Goal: Information Seeking & Learning: Learn about a topic

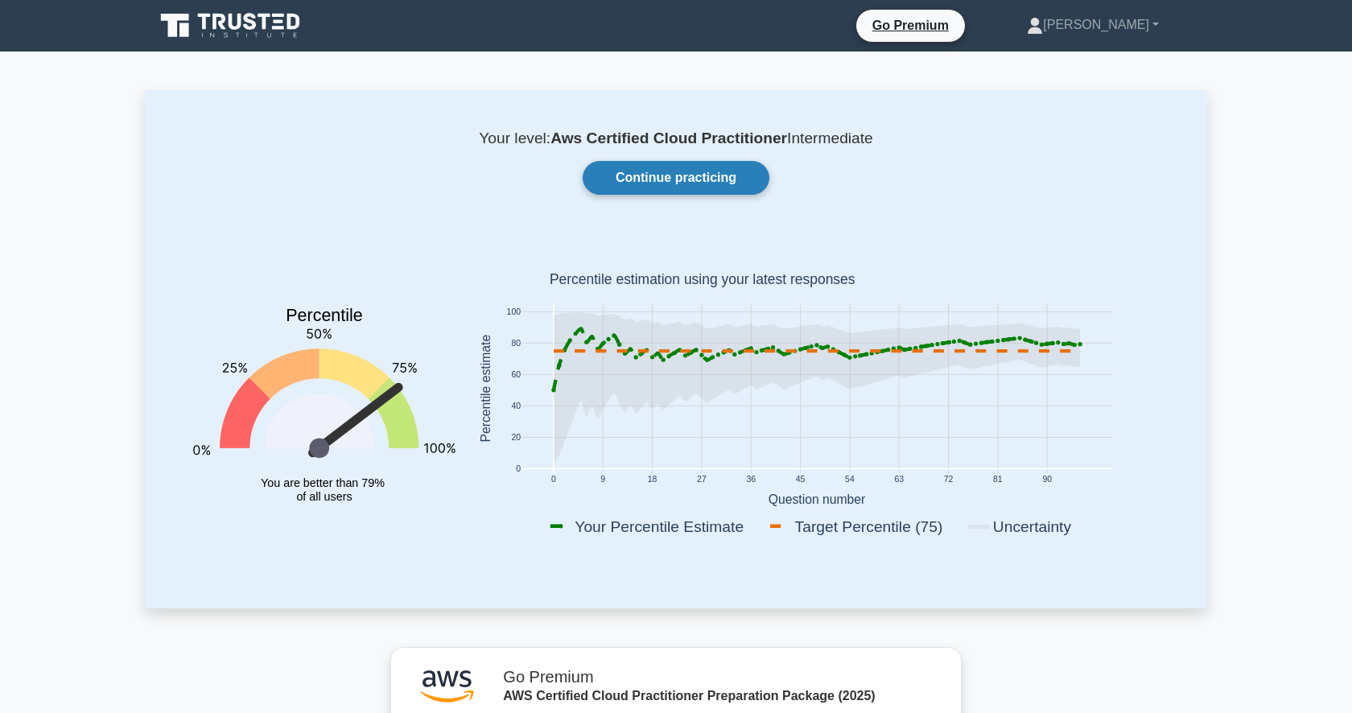
click at [686, 184] on link "Continue practicing" at bounding box center [676, 178] width 187 height 34
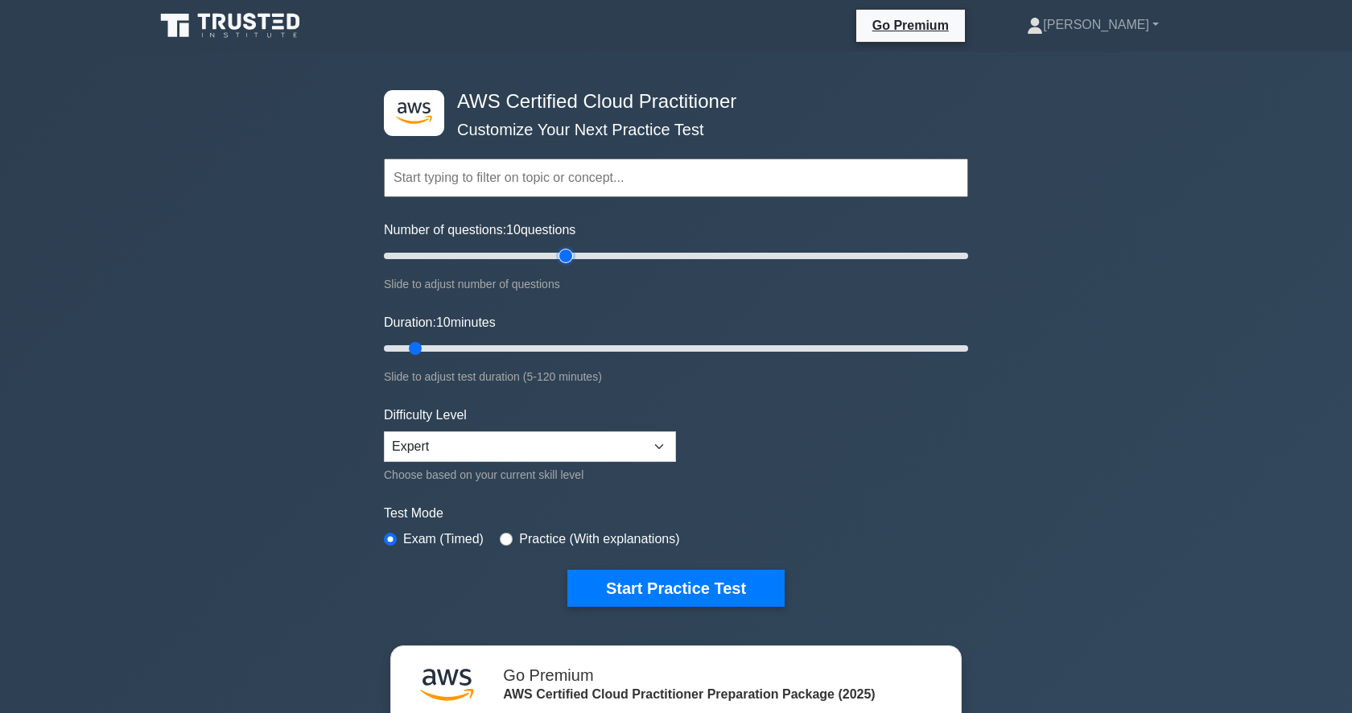
click at [570, 258] on input "Number of questions: 10 questions" at bounding box center [676, 255] width 584 height 19
click at [637, 258] on input "Number of questions: 65 questions" at bounding box center [676, 255] width 584 height 19
click at [598, 257] on input "Number of questions: 75 questions" at bounding box center [676, 255] width 584 height 19
type input "65"
click at [564, 253] on input "Number of questions: 65 questions" at bounding box center [676, 255] width 584 height 19
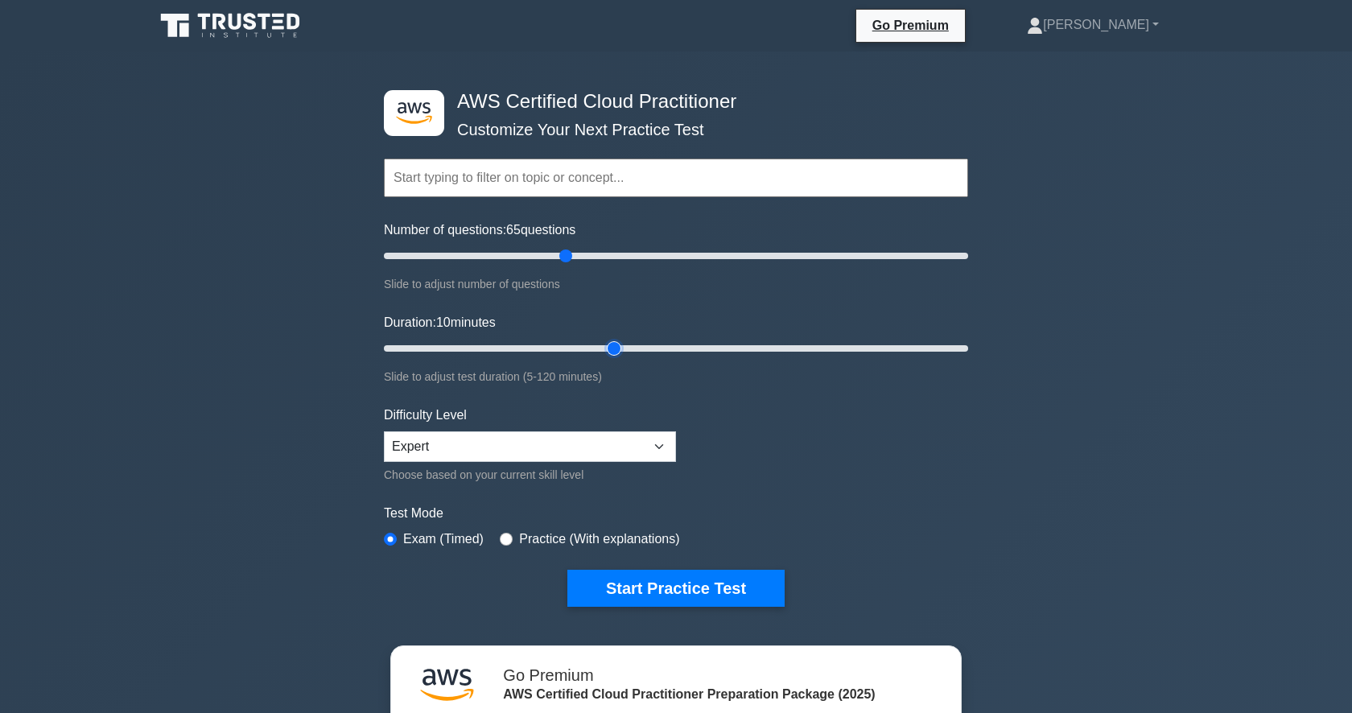
click at [622, 347] on input "Duration: 10 minutes" at bounding box center [676, 348] width 584 height 19
click at [682, 348] on input "Duration: 50 minutes" at bounding box center [676, 348] width 584 height 19
click at [762, 348] on input "Duration: 65 minutes" at bounding box center [676, 348] width 584 height 19
click at [831, 347] on input "Duration: 80 minutes" at bounding box center [676, 348] width 584 height 19
click at [900, 347] on input "Duration: 95 minutes" at bounding box center [676, 348] width 584 height 19
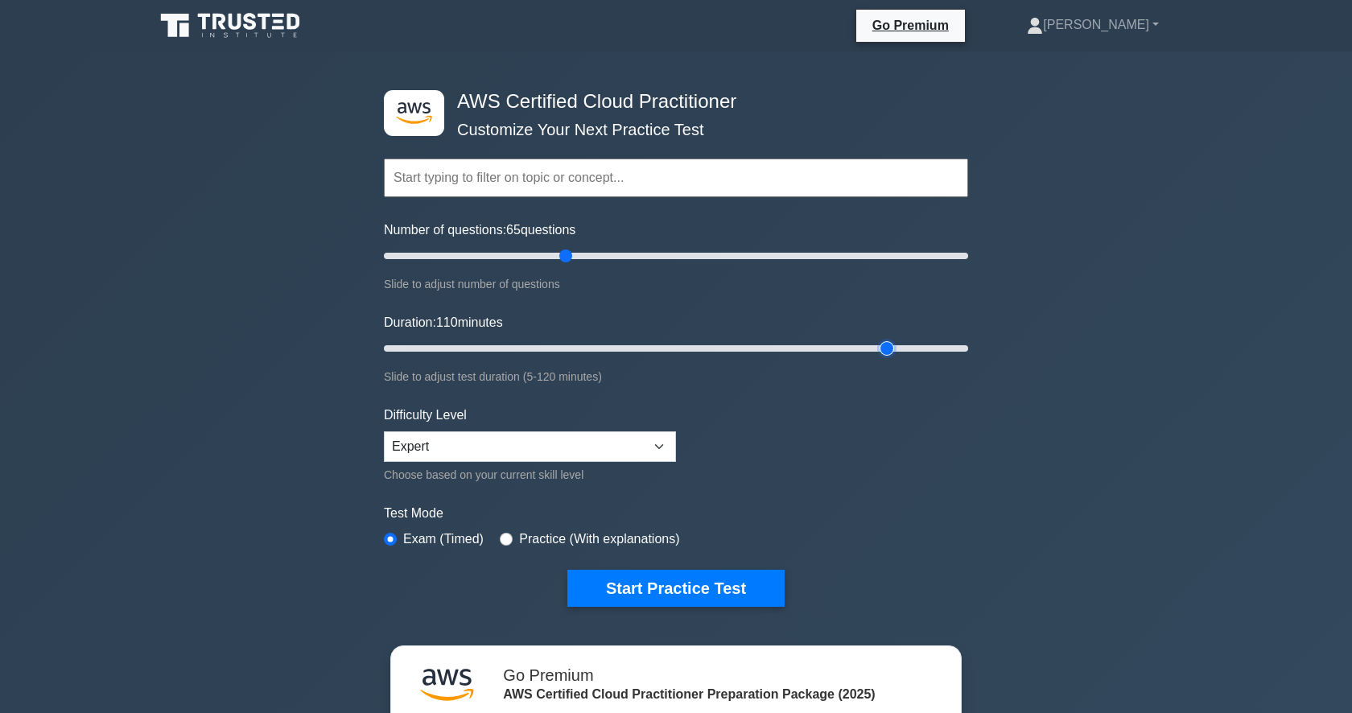
click at [879, 348] on input "Duration: 110 minutes" at bounding box center [676, 348] width 584 height 19
click at [863, 348] on input "Duration: 105 minutes" at bounding box center [676, 348] width 584 height 19
click at [839, 348] on input "Duration: 100 minutes" at bounding box center [676, 348] width 584 height 19
type input "90"
click at [823, 348] on input "Duration: 90 minutes" at bounding box center [676, 348] width 584 height 19
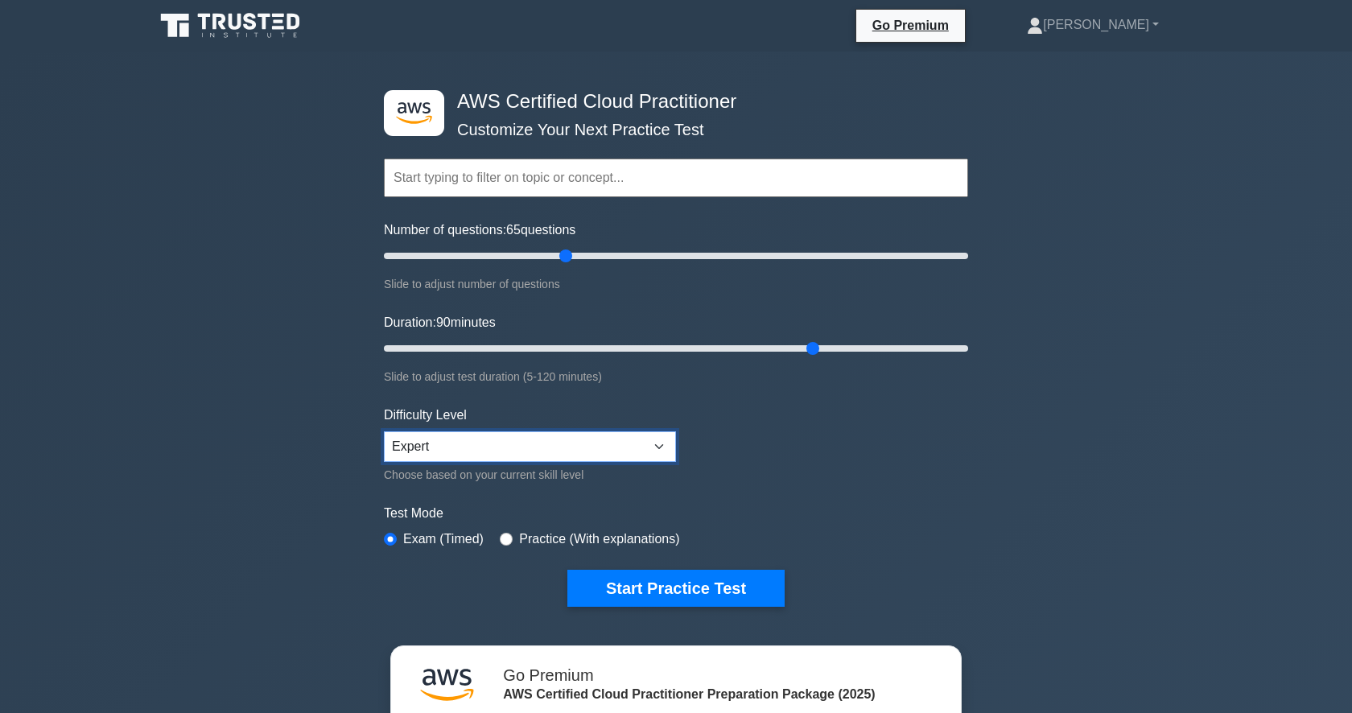
click at [547, 444] on select "Beginner Intermediate Expert" at bounding box center [530, 446] width 292 height 31
select select "intermediate"
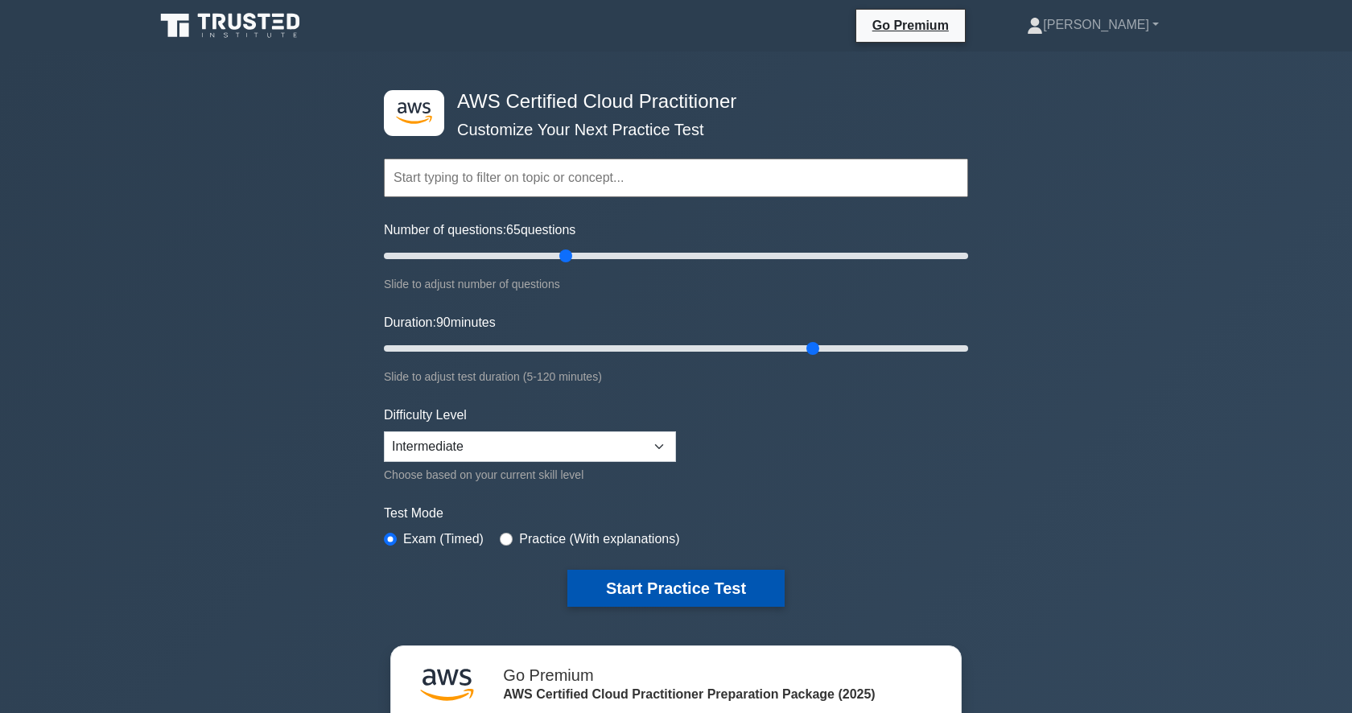
click at [631, 582] on button "Start Practice Test" at bounding box center [675, 588] width 217 height 37
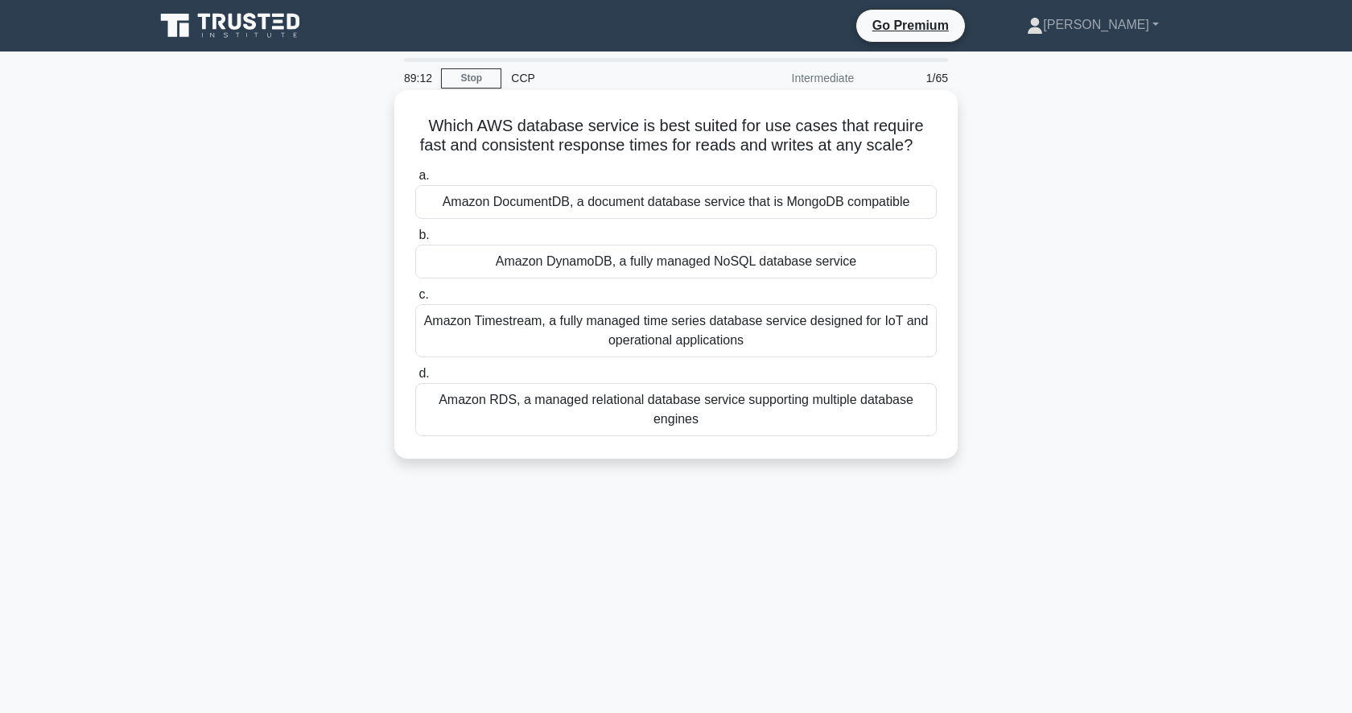
click at [779, 410] on div "Amazon RDS, a managed relational database service supporting multiple database …" at bounding box center [675, 409] width 521 height 53
click at [415, 379] on input "d. Amazon RDS, a managed relational database service supporting multiple databa…" at bounding box center [415, 374] width 0 height 10
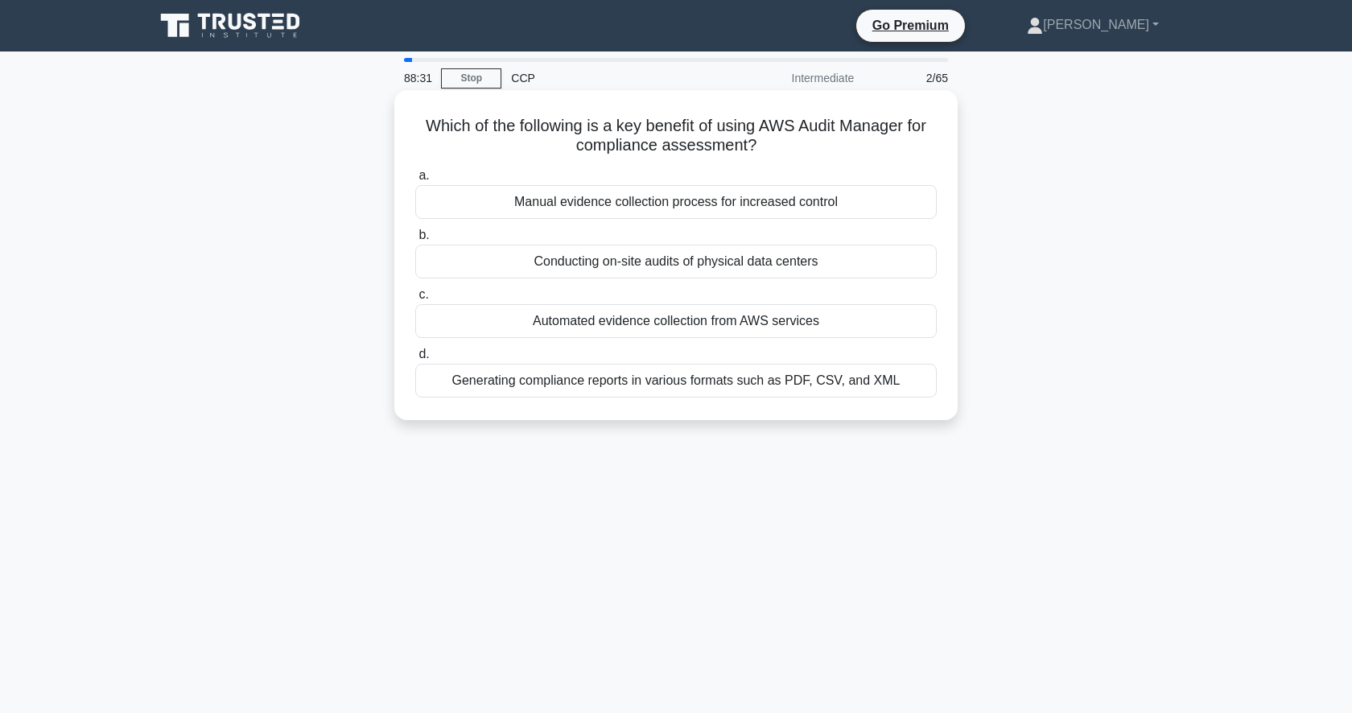
click at [742, 323] on div "Automated evidence collection from AWS services" at bounding box center [675, 321] width 521 height 34
click at [415, 300] on input "c. Automated evidence collection from AWS services" at bounding box center [415, 295] width 0 height 10
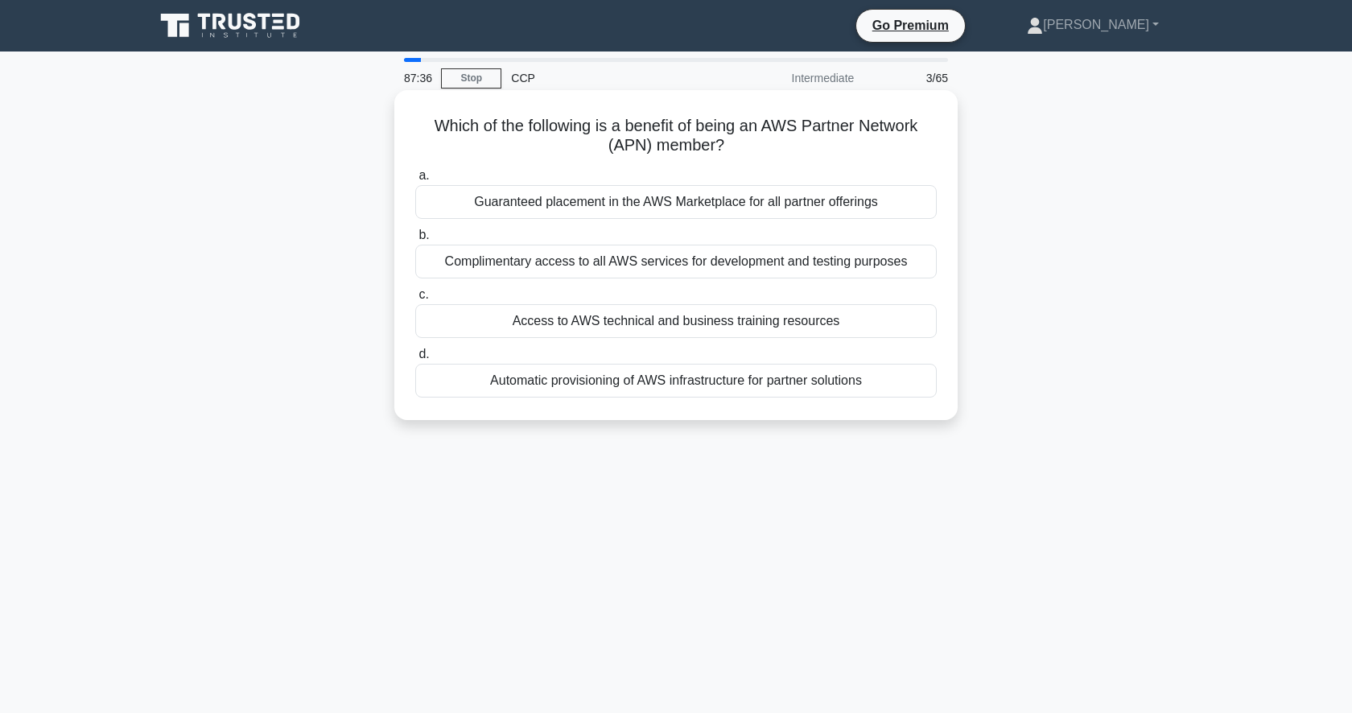
click at [744, 316] on div "Access to AWS technical and business training resources" at bounding box center [675, 321] width 521 height 34
click at [415, 300] on input "c. Access to AWS technical and business training resources" at bounding box center [415, 295] width 0 height 10
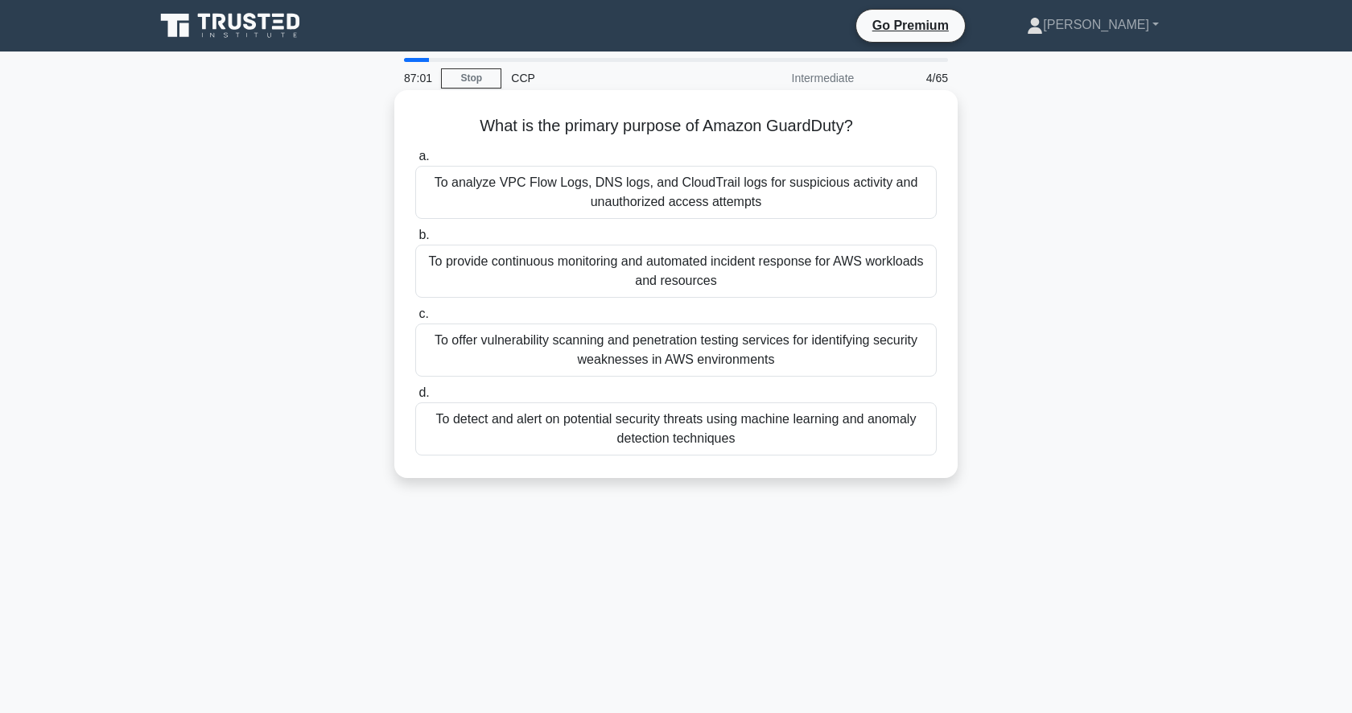
click at [799, 437] on div "To detect and alert on potential security threats using machine learning and an…" at bounding box center [675, 428] width 521 height 53
click at [415, 398] on input "d. To detect and alert on potential security threats using machine learning and…" at bounding box center [415, 393] width 0 height 10
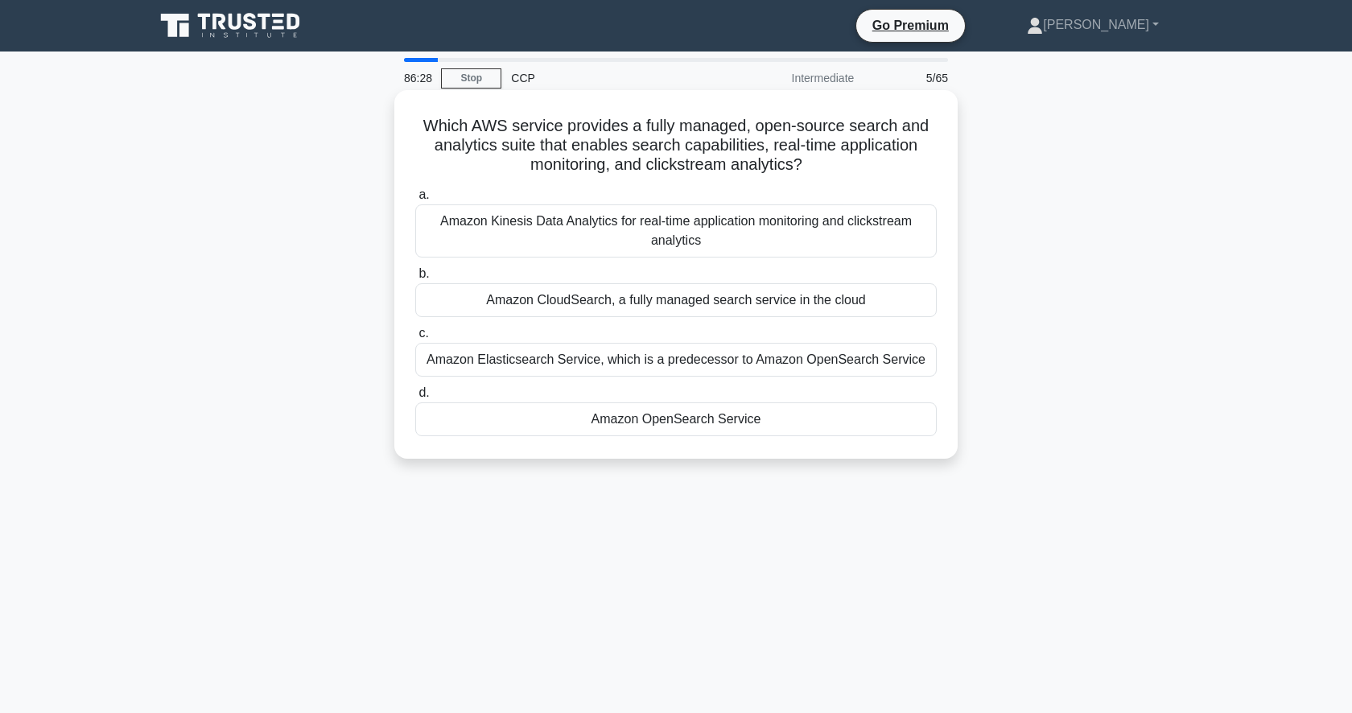
click at [728, 219] on div "Amazon Kinesis Data Analytics for real-time application monitoring and clickstr…" at bounding box center [675, 230] width 521 height 53
click at [415, 200] on input "a. Amazon Kinesis Data Analytics for real-time application monitoring and click…" at bounding box center [415, 195] width 0 height 10
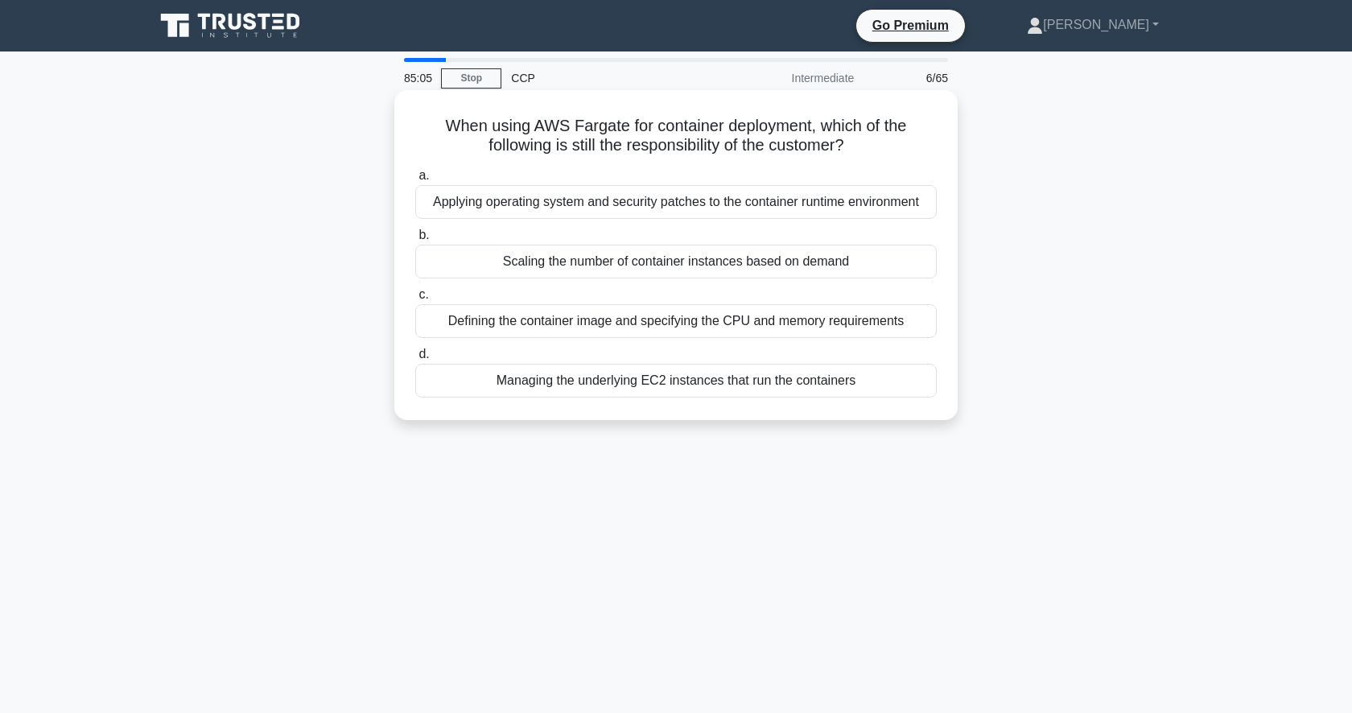
click at [869, 326] on div "Defining the container image and specifying the CPU and memory requirements" at bounding box center [675, 321] width 521 height 34
click at [415, 300] on input "c. Defining the container image and specifying the CPU and memory requirements" at bounding box center [415, 295] width 0 height 10
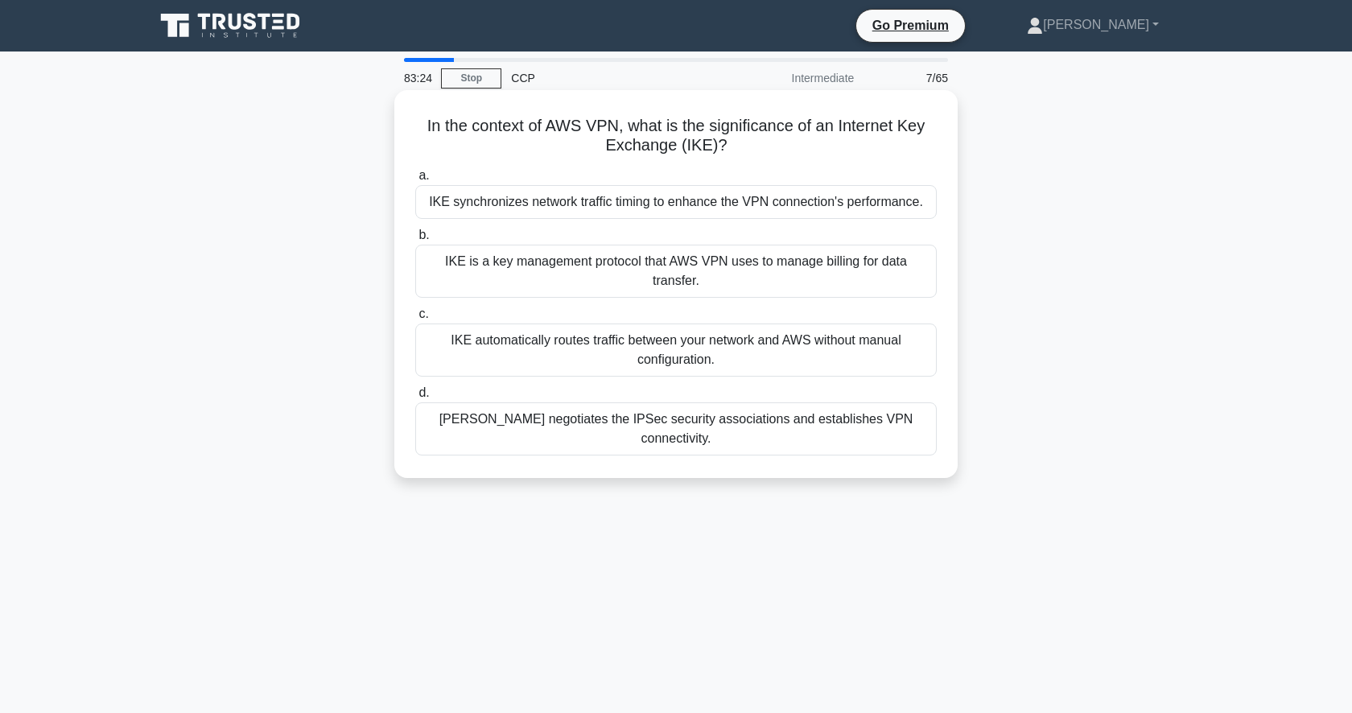
click at [530, 422] on div "IKE negotiates the IPSec security associations and establishes VPN connectivity." at bounding box center [675, 428] width 521 height 53
click at [415, 398] on input "d. IKE negotiates the IPSec security associations and establishes VPN connectiv…" at bounding box center [415, 393] width 0 height 10
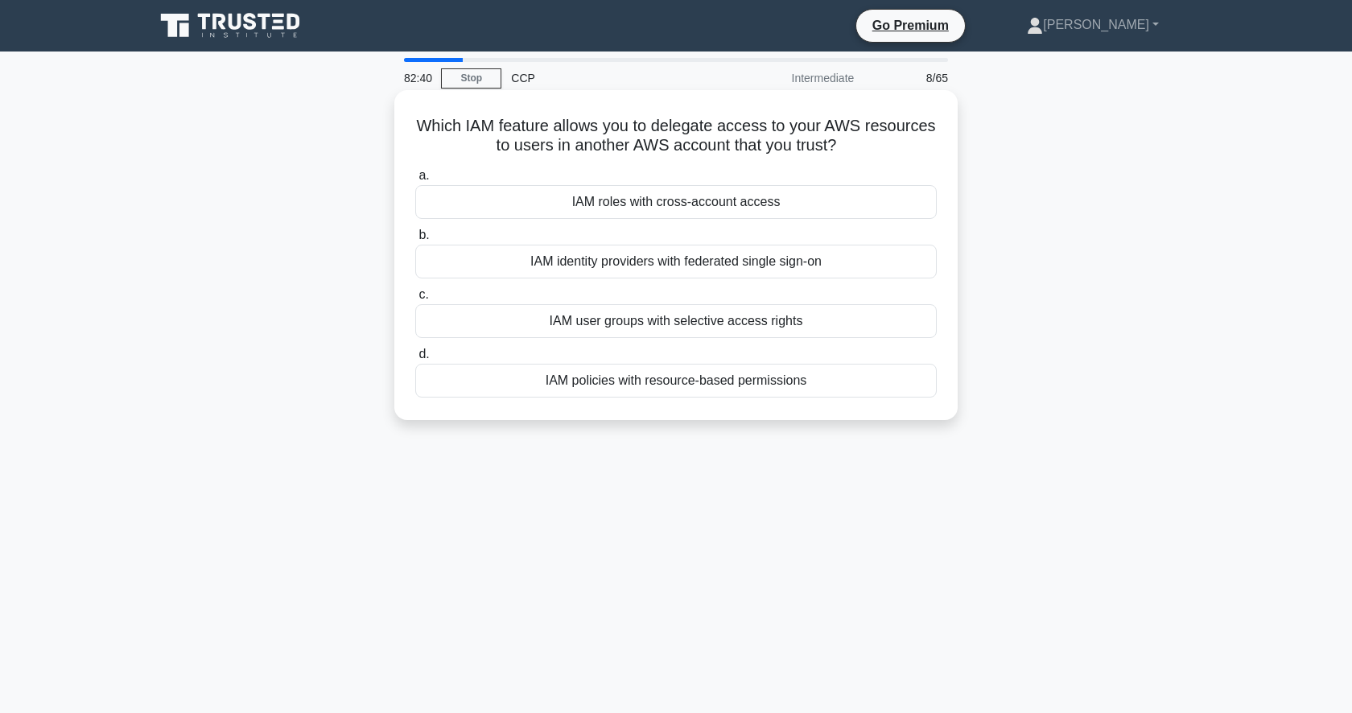
click at [609, 266] on div "IAM identity providers with federated single sign-on" at bounding box center [675, 262] width 521 height 34
click at [415, 241] on input "b. IAM identity providers with federated single sign-on" at bounding box center [415, 235] width 0 height 10
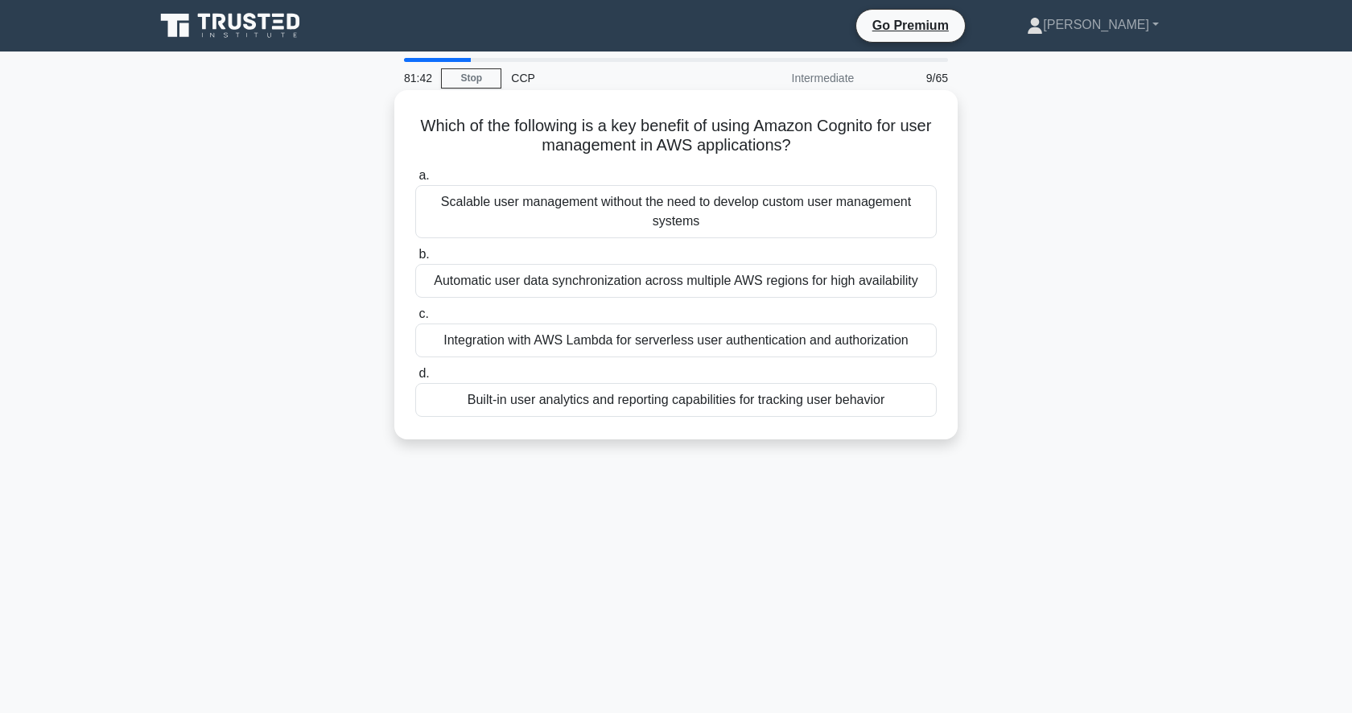
click at [723, 209] on div "Scalable user management without the need to develop custom user management sys…" at bounding box center [675, 211] width 521 height 53
click at [415, 181] on input "a. Scalable user management without the need to develop custom user management …" at bounding box center [415, 176] width 0 height 10
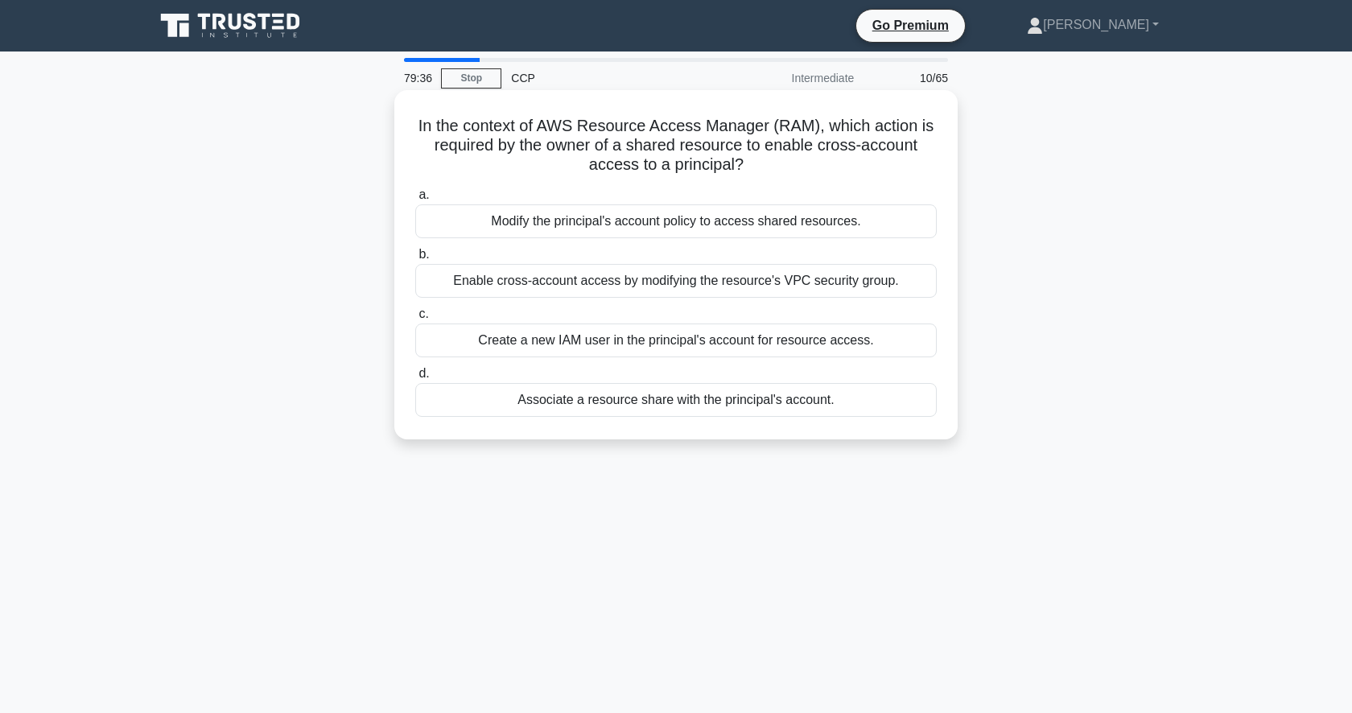
click at [586, 274] on div "Enable cross-account access by modifying the resource's VPC security group." at bounding box center [675, 281] width 521 height 34
click at [415, 260] on input "b. Enable cross-account access by modifying the resource's VPC security group." at bounding box center [415, 254] width 0 height 10
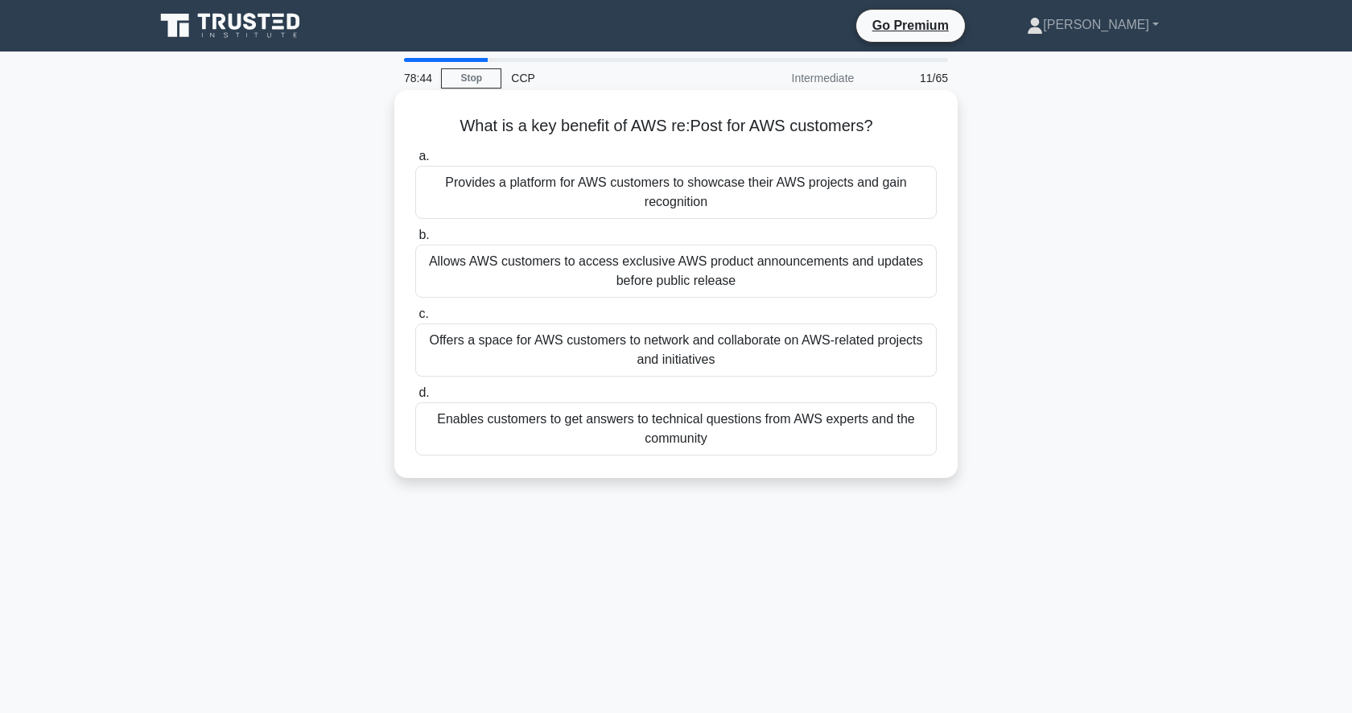
click at [680, 162] on label "a. Provides a platform for AWS customers to showcase their AWS projects and gai…" at bounding box center [675, 182] width 521 height 72
click at [415, 162] on input "a. Provides a platform for AWS customers to showcase their AWS projects and gai…" at bounding box center [415, 156] width 0 height 10
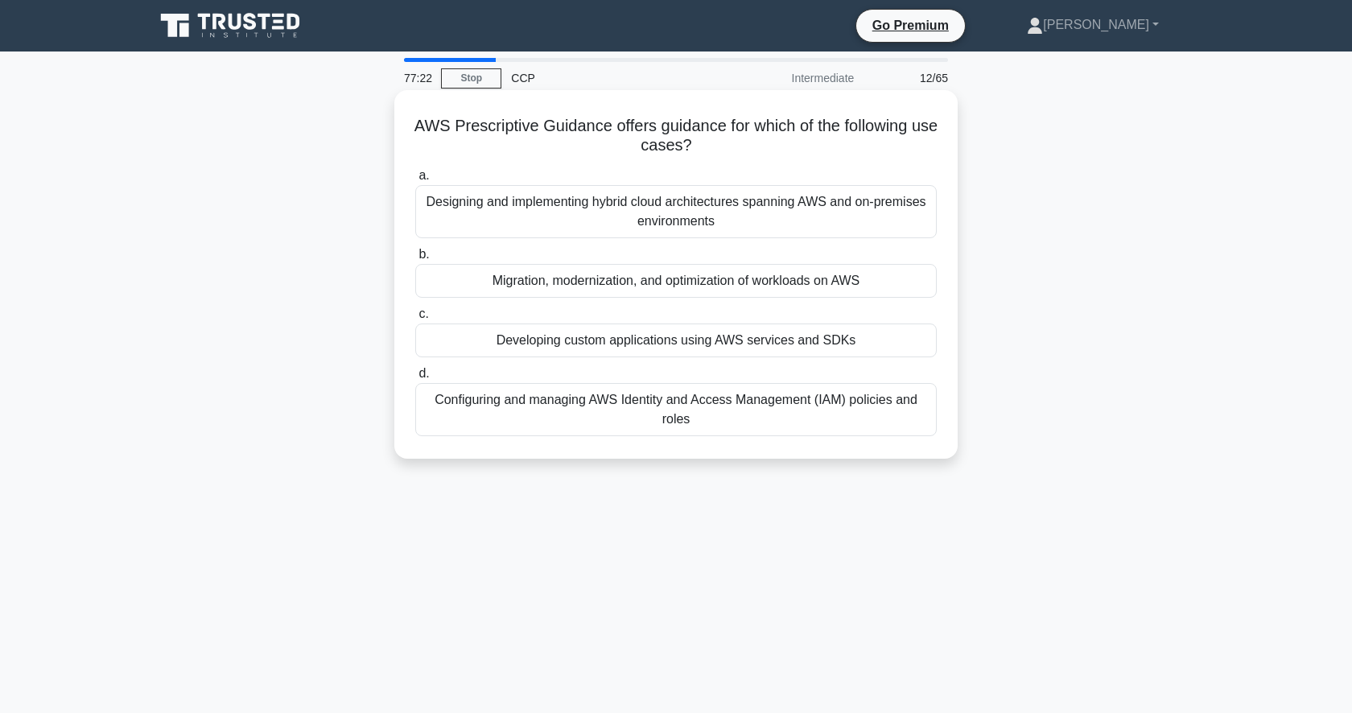
click at [734, 205] on div "Designing and implementing hybrid cloud architectures spanning AWS and on-premi…" at bounding box center [675, 211] width 521 height 53
click at [415, 181] on input "a. Designing and implementing hybrid cloud architectures spanning AWS and on-pr…" at bounding box center [415, 176] width 0 height 10
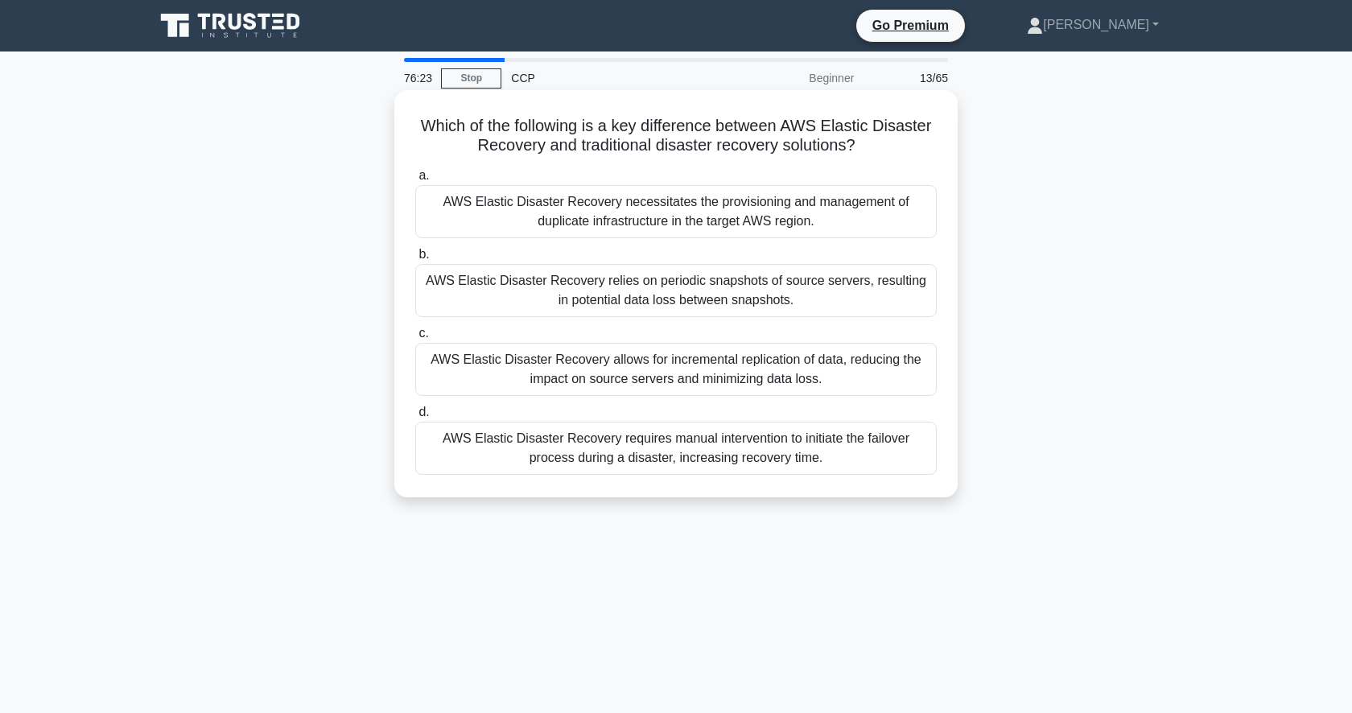
click at [737, 381] on div "AWS Elastic Disaster Recovery allows for incremental replication of data, reduc…" at bounding box center [675, 369] width 521 height 53
click at [415, 339] on input "c. AWS Elastic Disaster Recovery allows for incremental replication of data, re…" at bounding box center [415, 333] width 0 height 10
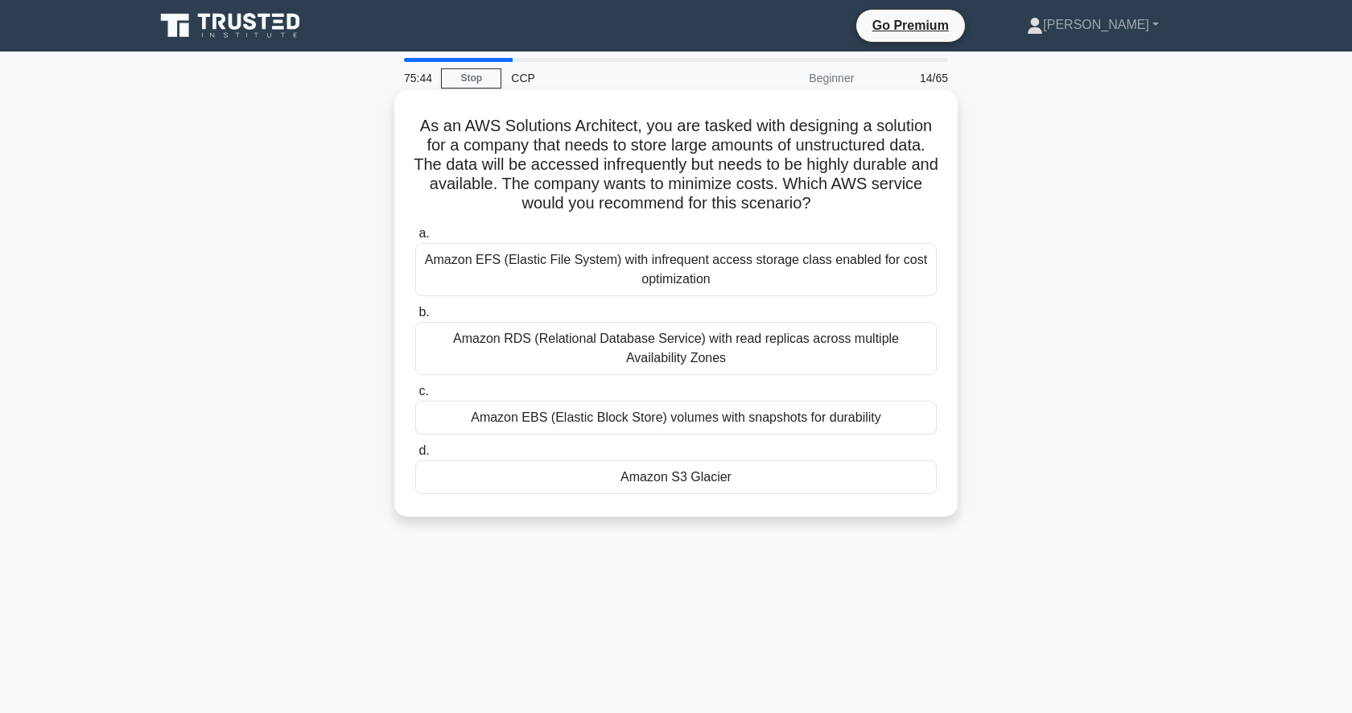
click at [692, 487] on div "Amazon S3 Glacier" at bounding box center [675, 477] width 521 height 34
click at [415, 456] on input "d. Amazon S3 Glacier" at bounding box center [415, 451] width 0 height 10
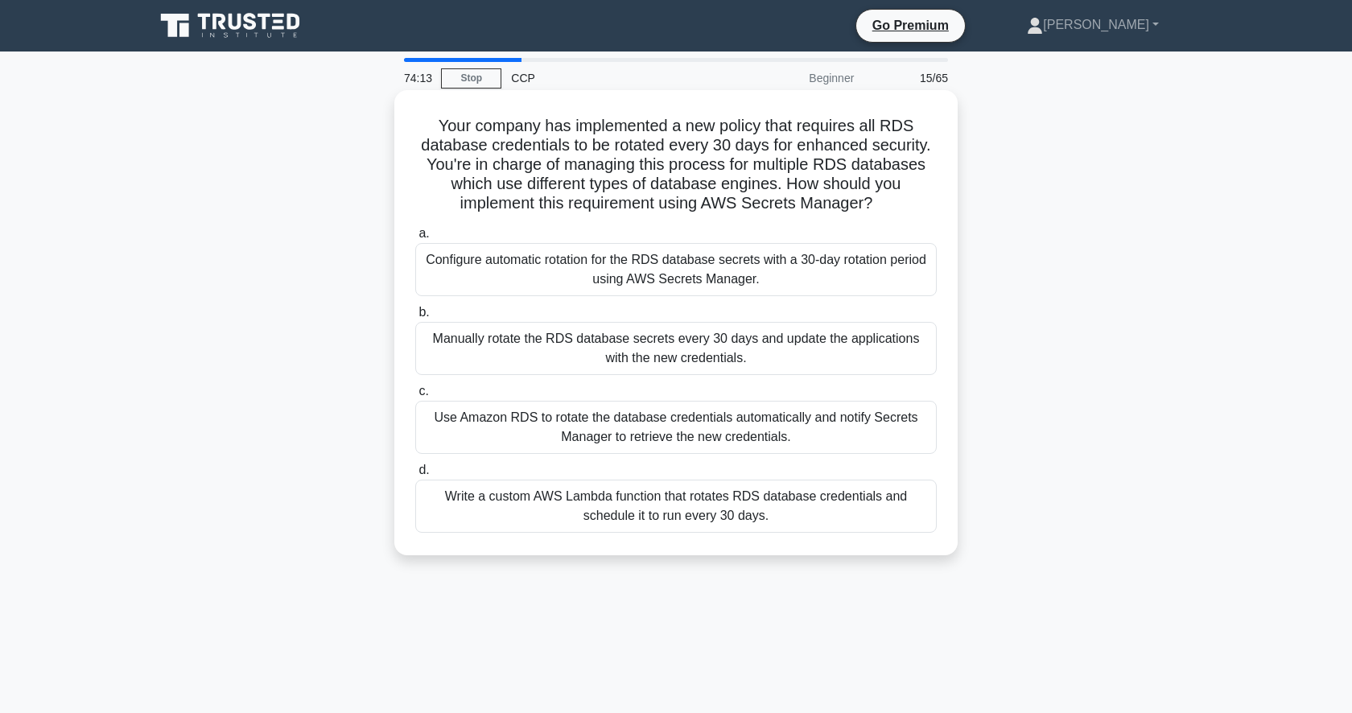
click at [686, 265] on div "Configure automatic rotation for the RDS database secrets with a 30-day rotatio…" at bounding box center [675, 269] width 521 height 53
click at [415, 239] on input "a. Configure automatic rotation for the RDS database secrets with a 30-day rota…" at bounding box center [415, 234] width 0 height 10
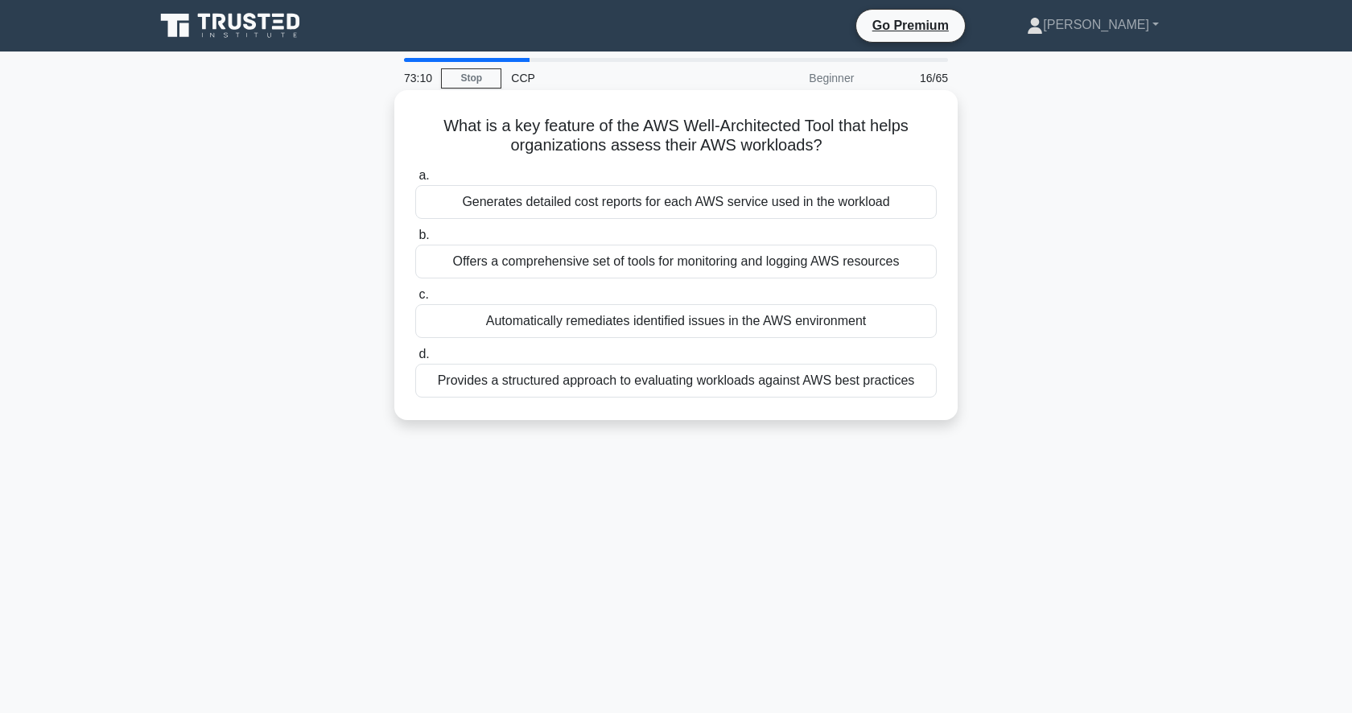
click at [636, 148] on h5 "What is a key feature of the AWS Well-Architected Tool that helps organizations…" at bounding box center [676, 136] width 525 height 40
click at [674, 386] on div "Provides a structured approach to evaluating workloads against AWS best practic…" at bounding box center [675, 381] width 521 height 34
click at [415, 360] on input "d. Provides a structured approach to evaluating workloads against AWS best prac…" at bounding box center [415, 354] width 0 height 10
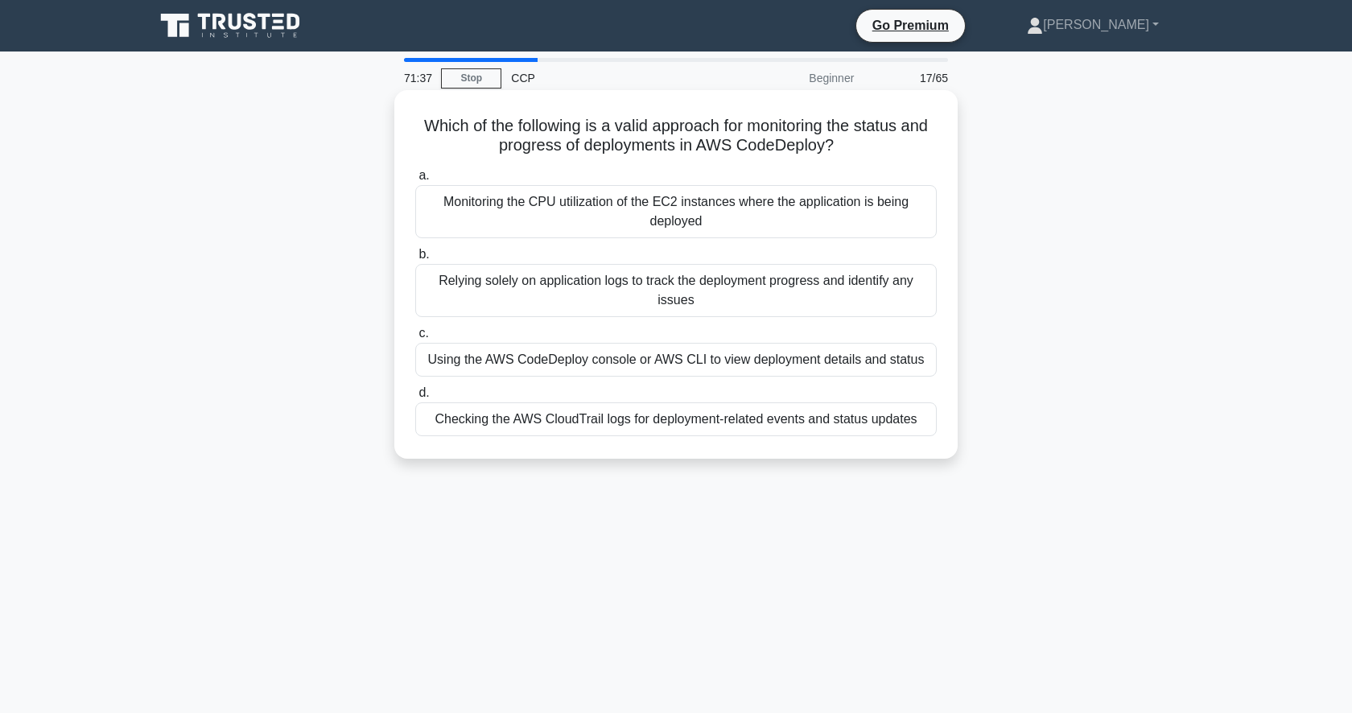
click at [834, 362] on div "Using the AWS CodeDeploy console or AWS CLI to view deployment details and stat…" at bounding box center [675, 360] width 521 height 34
click at [415, 339] on input "c. Using the AWS CodeDeploy console or AWS CLI to view deployment details and s…" at bounding box center [415, 333] width 0 height 10
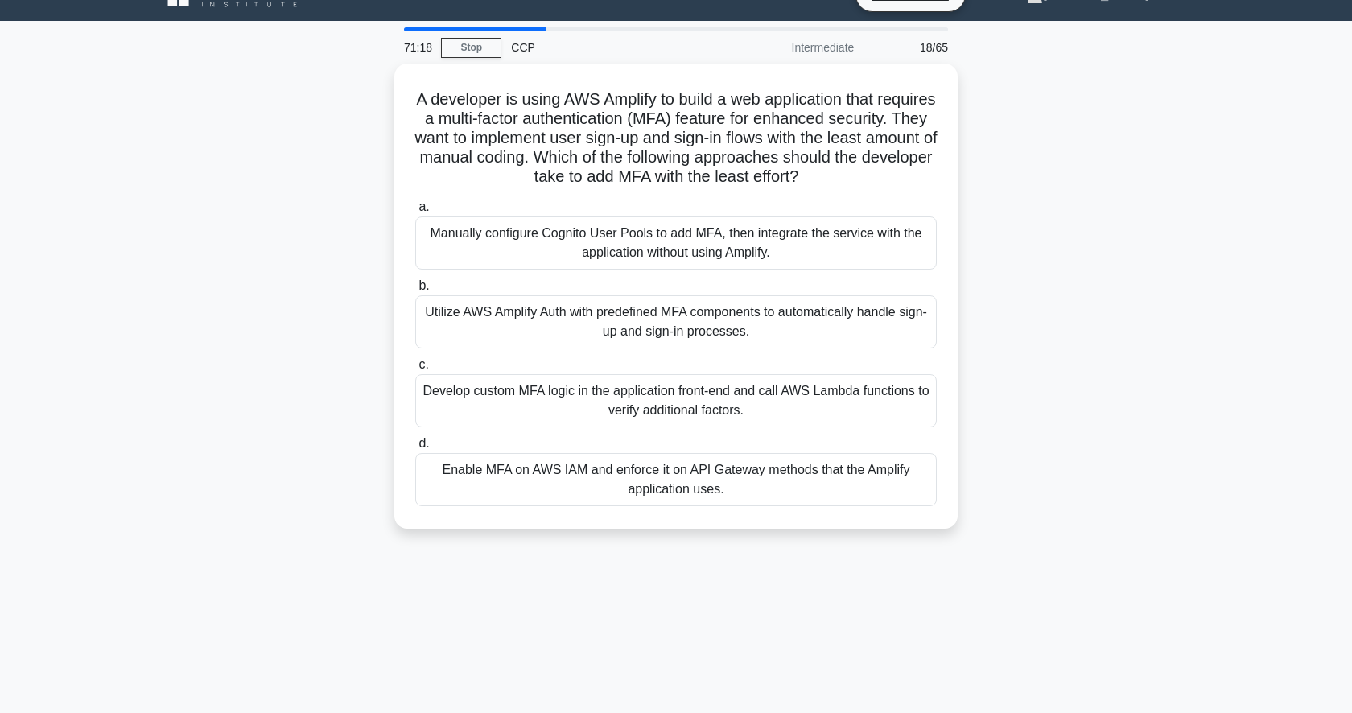
scroll to position [32, 0]
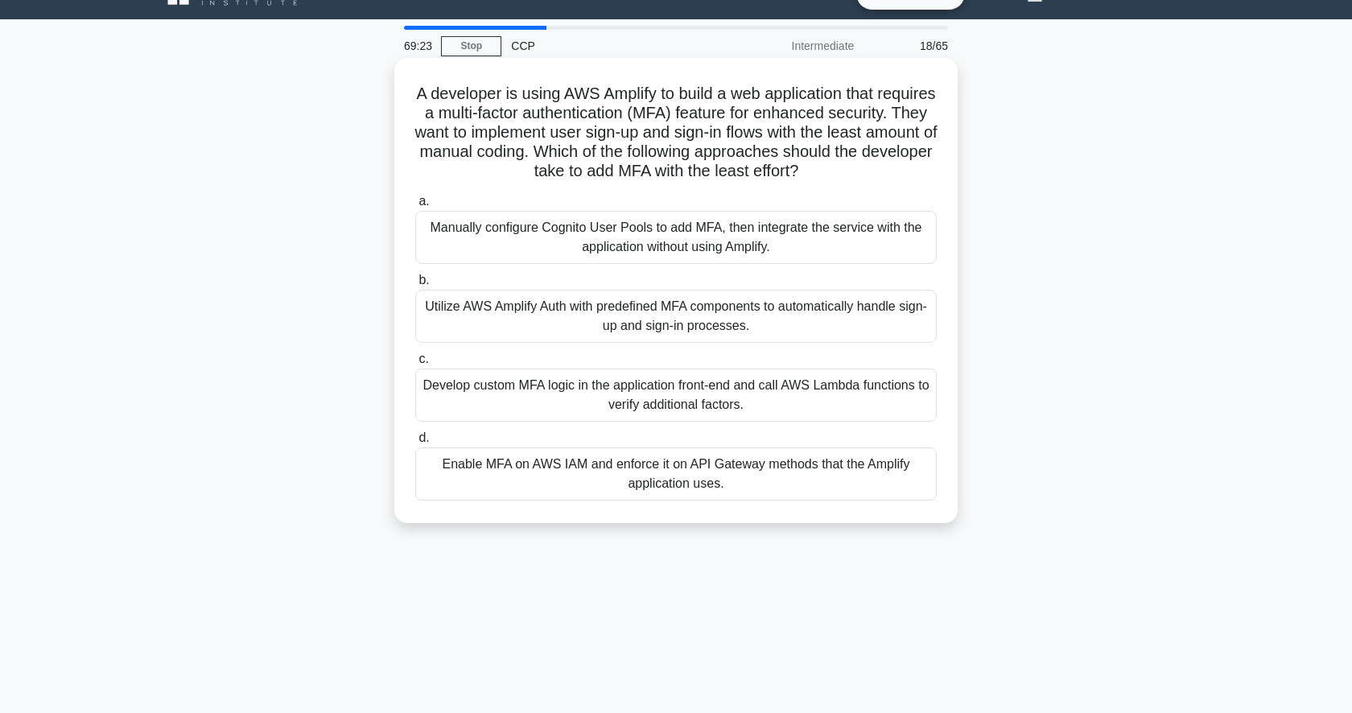
click at [846, 315] on div "Utilize AWS Amplify Auth with predefined MFA components to automatically handle…" at bounding box center [675, 316] width 521 height 53
click at [415, 286] on input "b. Utilize AWS Amplify Auth with predefined MFA components to automatically han…" at bounding box center [415, 280] width 0 height 10
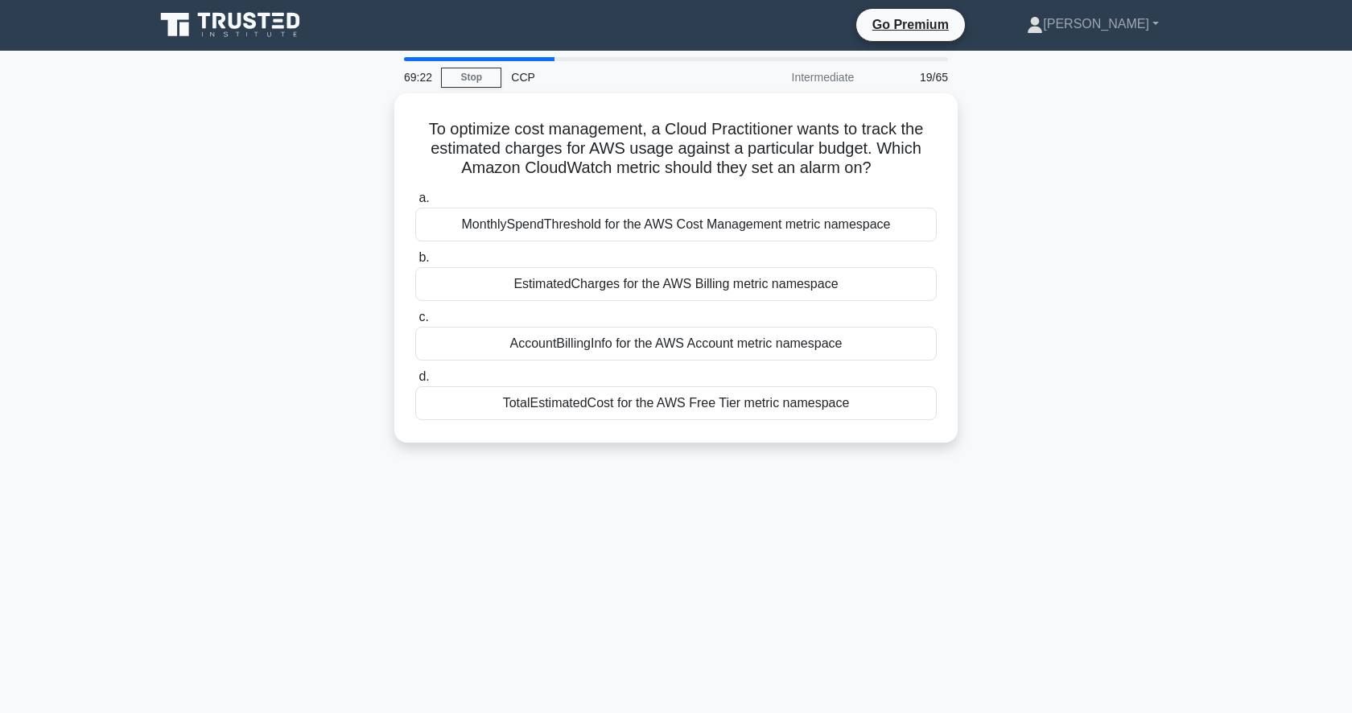
scroll to position [0, 0]
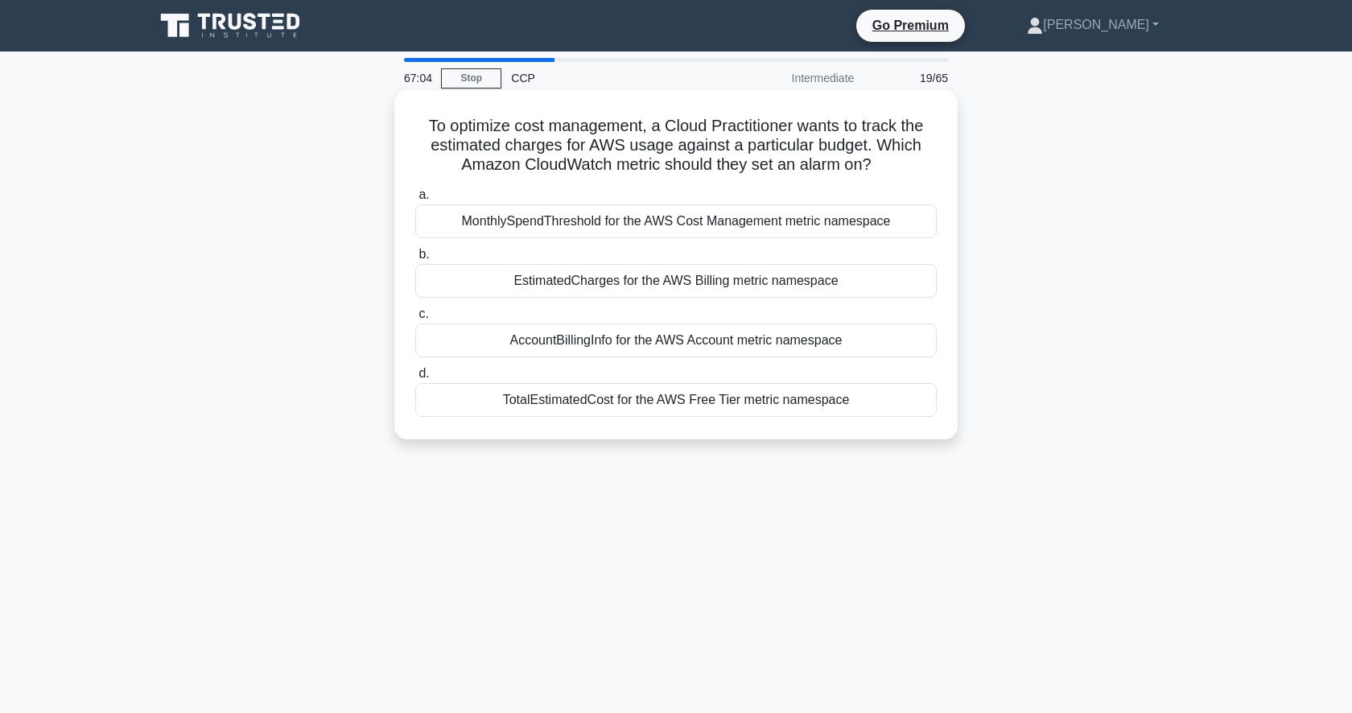
click at [645, 229] on div "MonthlySpendThreshold for the AWS Cost Management metric namespace" at bounding box center [675, 221] width 521 height 34
click at [415, 200] on input "a. MonthlySpendThreshold for the AWS Cost Management metric namespace" at bounding box center [415, 195] width 0 height 10
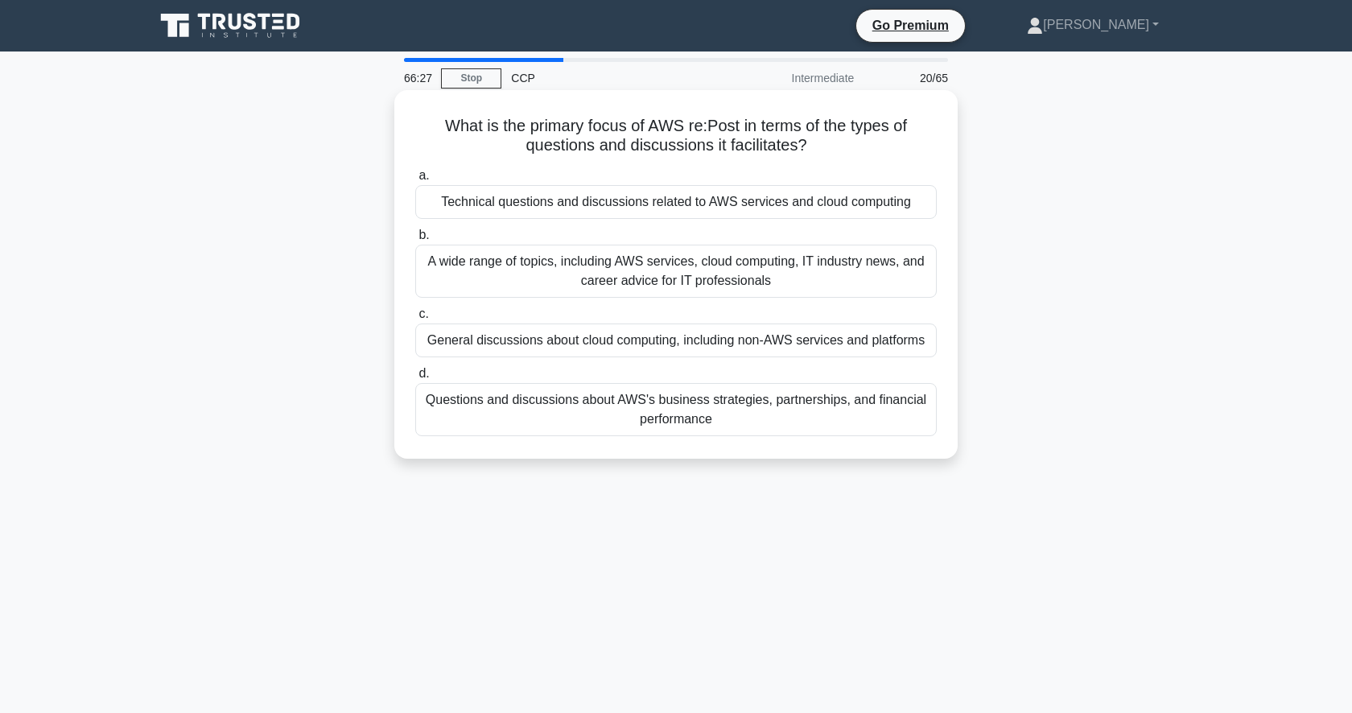
click at [653, 260] on div "A wide range of topics, including AWS services, cloud computing, IT industry ne…" at bounding box center [675, 271] width 521 height 53
click at [415, 241] on input "b. A wide range of topics, including AWS services, cloud computing, IT industry…" at bounding box center [415, 235] width 0 height 10
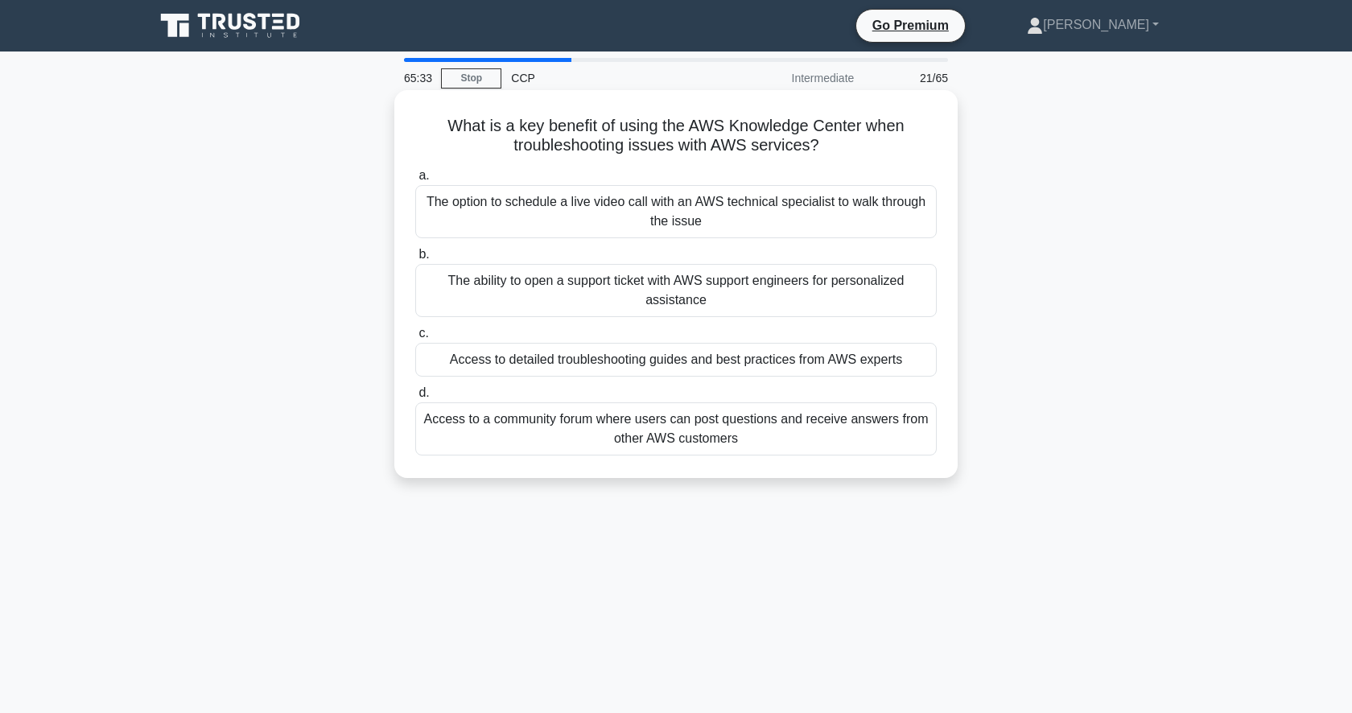
click at [707, 431] on div "Access to a community forum where users can post questions and receive answers …" at bounding box center [675, 428] width 521 height 53
click at [415, 398] on input "d. Access to a community forum where users can post questions and receive answe…" at bounding box center [415, 393] width 0 height 10
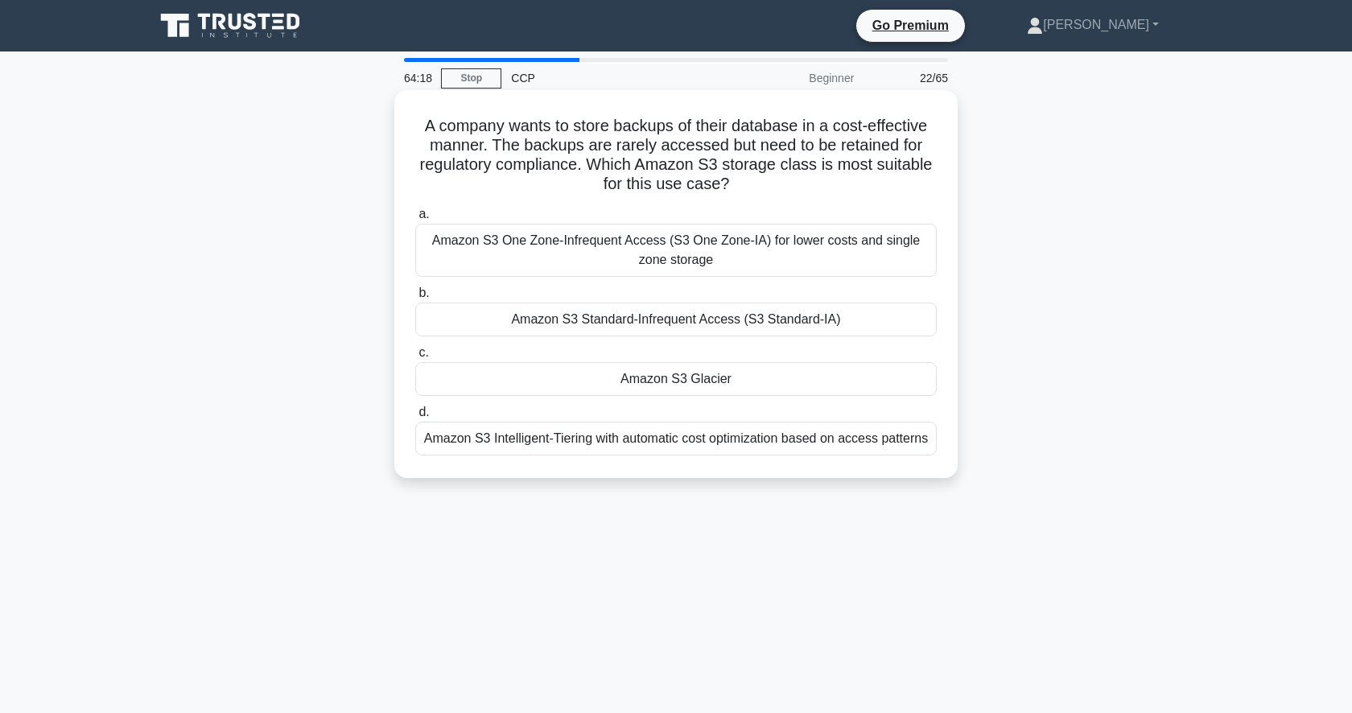
click at [715, 322] on div "Amazon S3 Standard-Infrequent Access (S3 Standard-IA)" at bounding box center [675, 320] width 521 height 34
click at [415, 299] on input "b. Amazon S3 Standard-Infrequent Access (S3 Standard-IA)" at bounding box center [415, 293] width 0 height 10
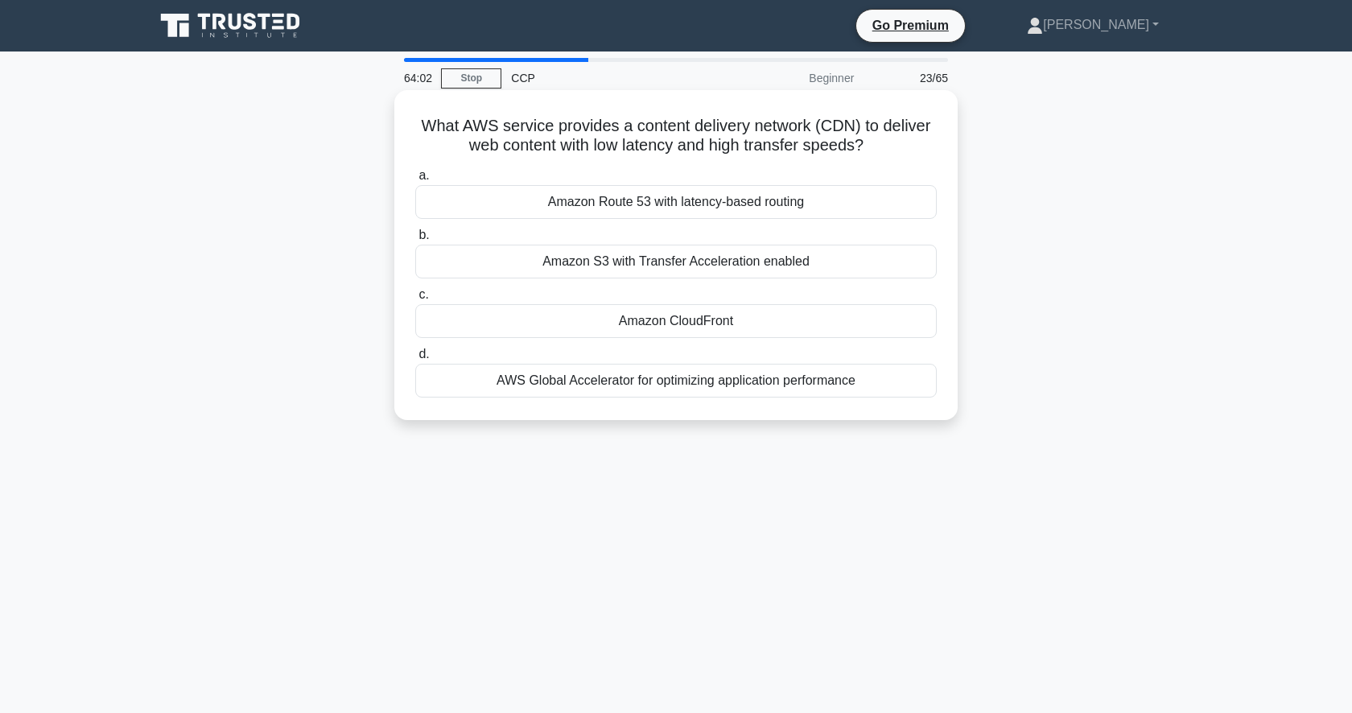
click at [715, 321] on div "Amazon CloudFront" at bounding box center [675, 321] width 521 height 34
click at [415, 300] on input "c. Amazon CloudFront" at bounding box center [415, 295] width 0 height 10
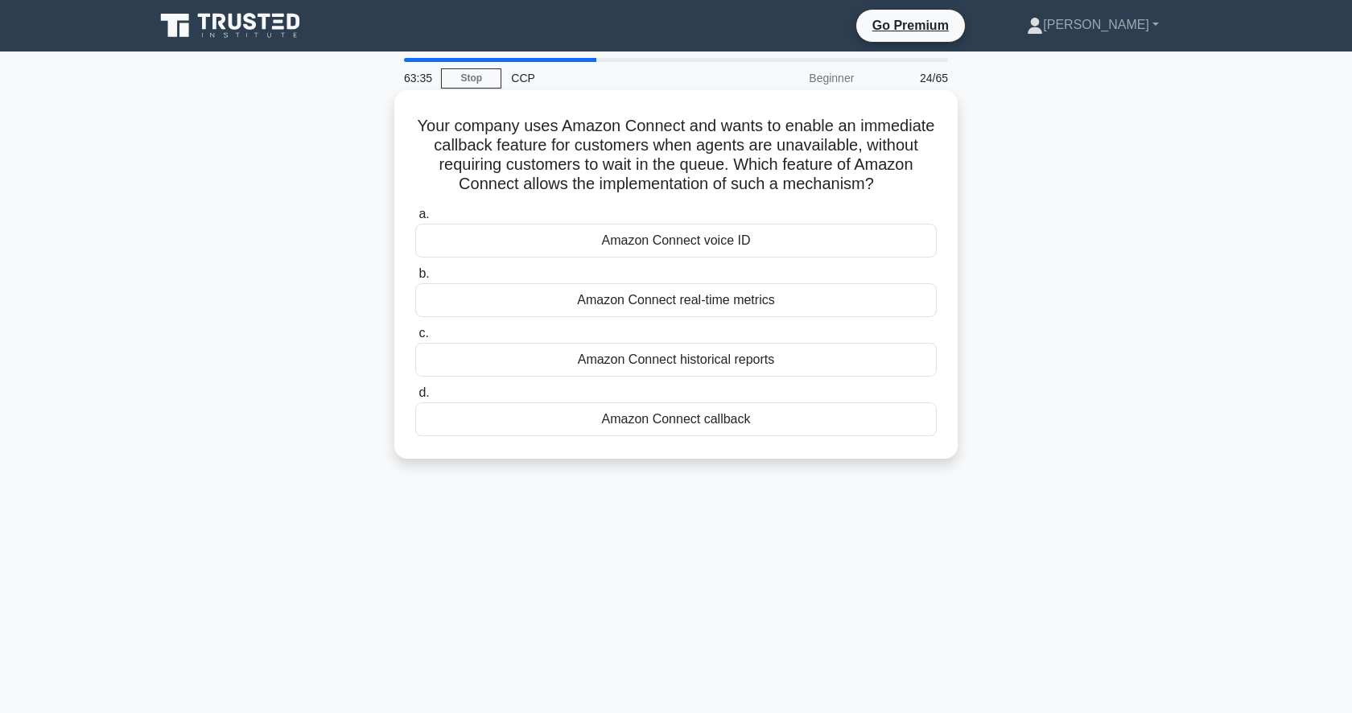
click at [703, 425] on div "Amazon Connect callback" at bounding box center [675, 419] width 521 height 34
click at [415, 398] on input "d. Amazon Connect callback" at bounding box center [415, 393] width 0 height 10
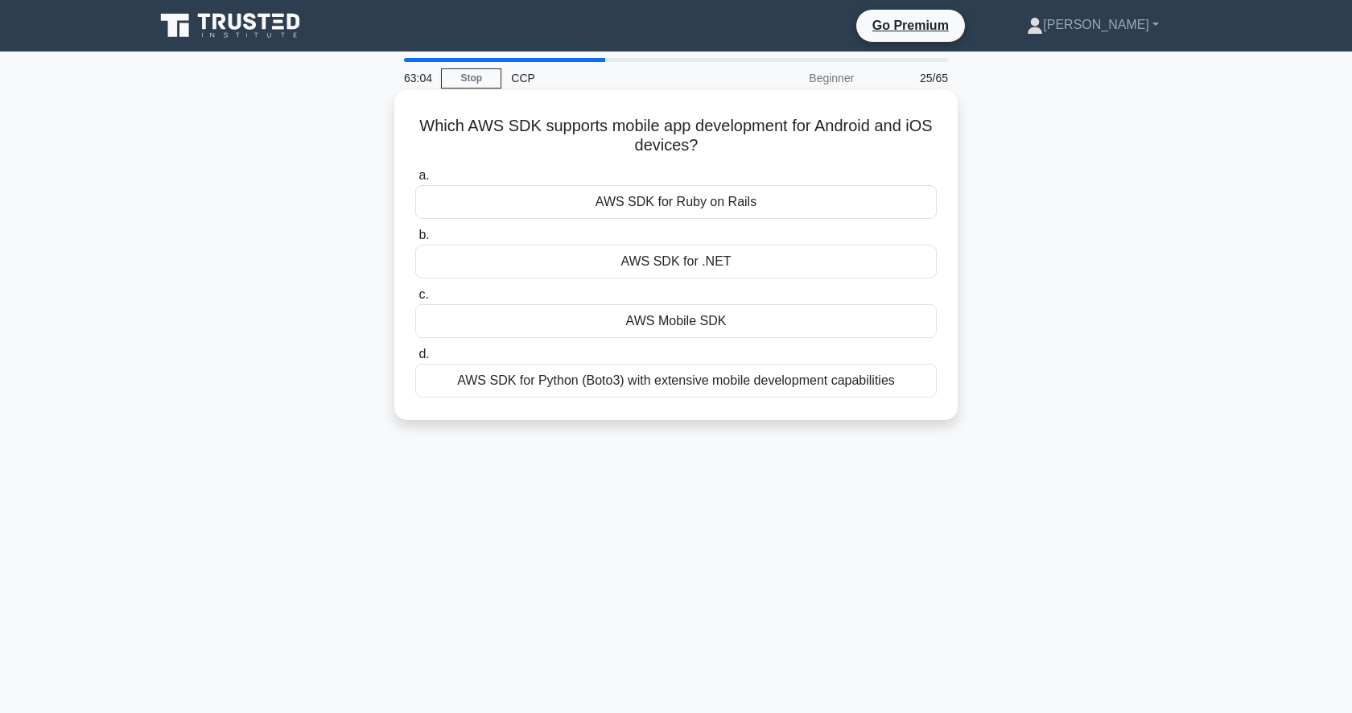
click at [691, 319] on div "AWS Mobile SDK" at bounding box center [675, 321] width 521 height 34
click at [415, 300] on input "c. AWS Mobile SDK" at bounding box center [415, 295] width 0 height 10
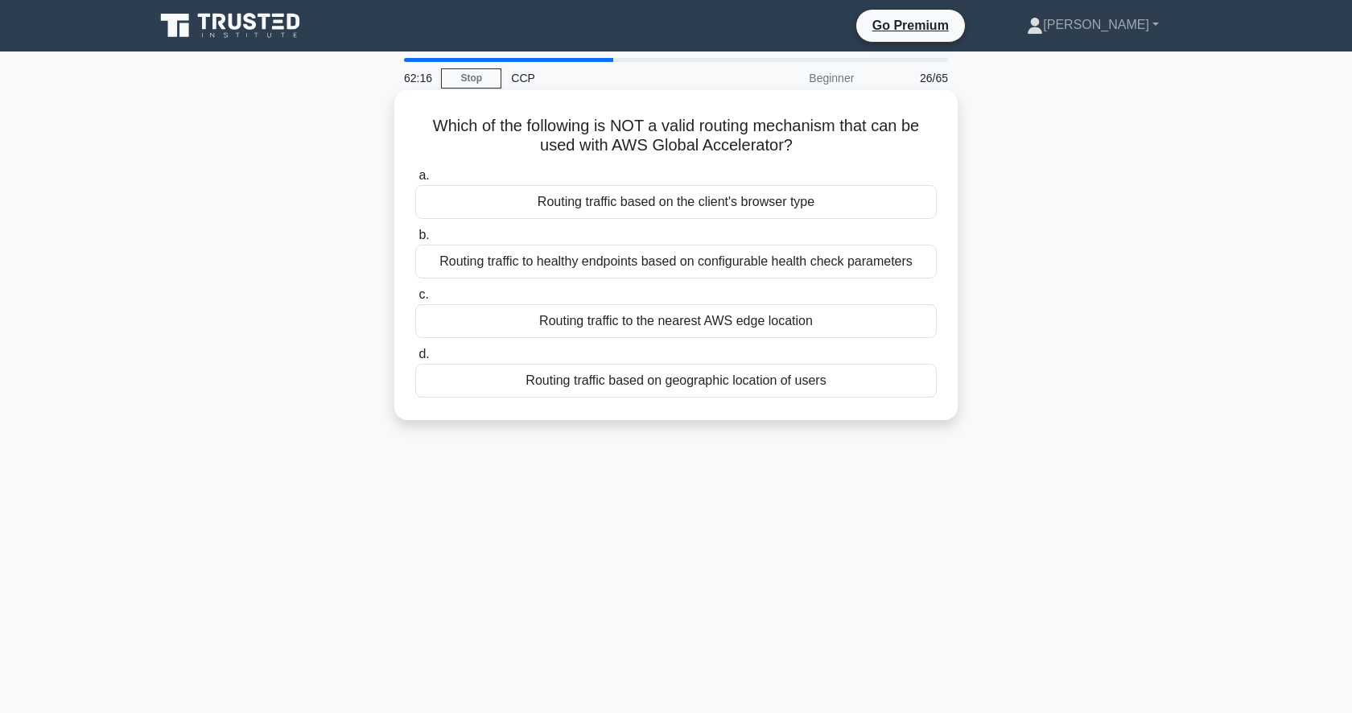
click at [787, 383] on div "Routing traffic based on geographic location of users" at bounding box center [675, 381] width 521 height 34
click at [415, 360] on input "d. Routing traffic based on geographic location of users" at bounding box center [415, 354] width 0 height 10
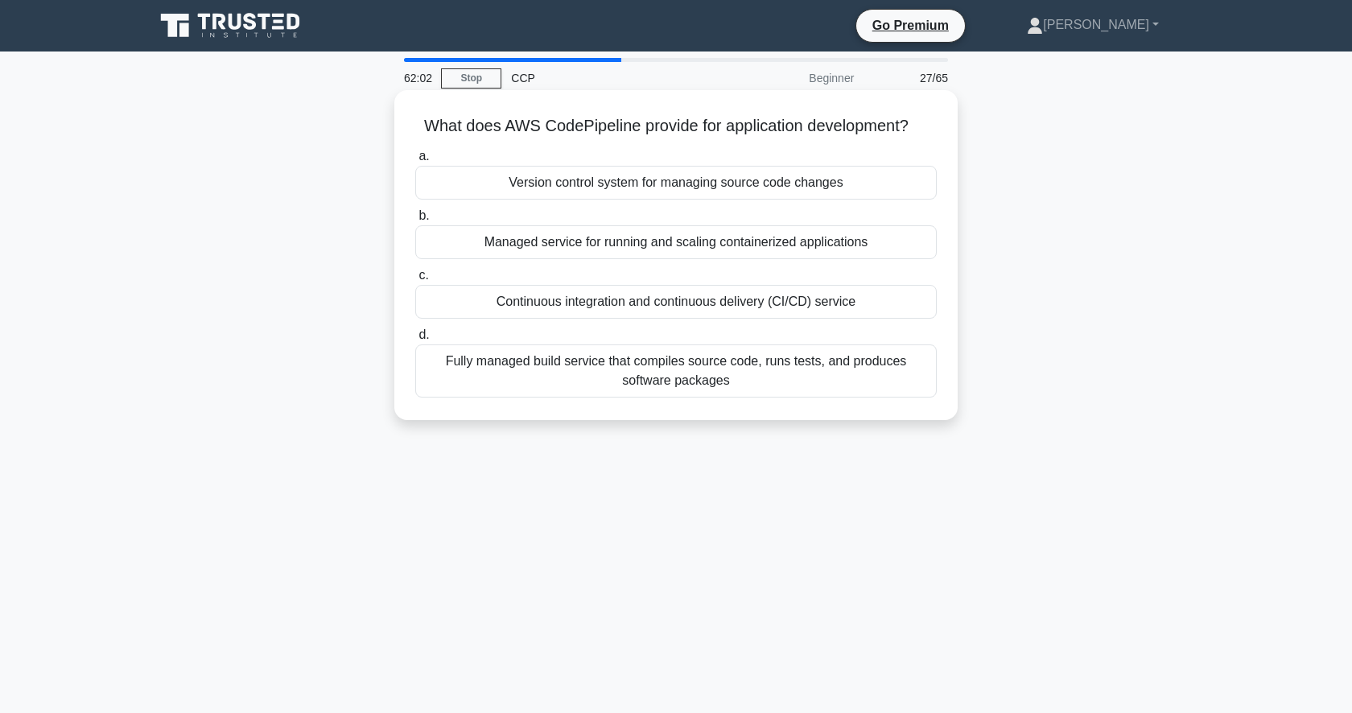
click at [707, 306] on div "Continuous integration and continuous delivery (CI/CD) service" at bounding box center [675, 302] width 521 height 34
click at [415, 281] on input "c. Continuous integration and continuous delivery (CI/CD) service" at bounding box center [415, 275] width 0 height 10
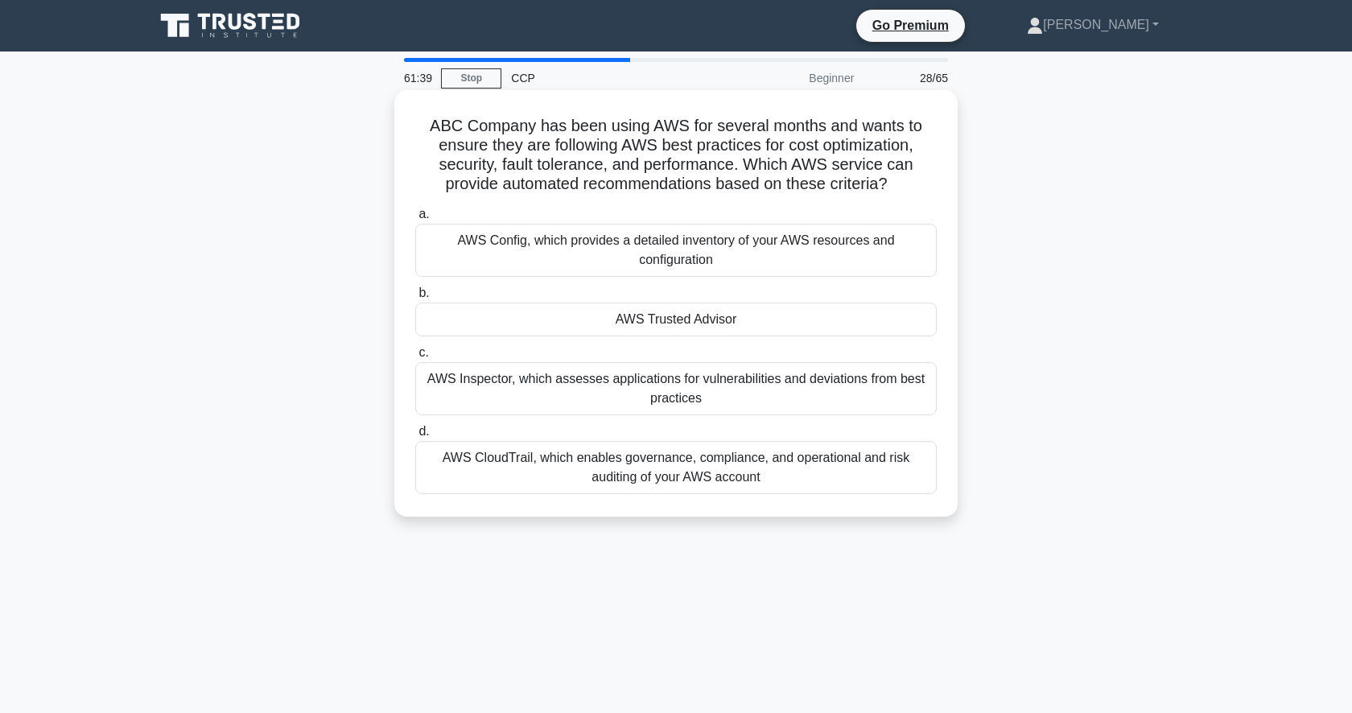
click at [710, 319] on div "AWS Trusted Advisor" at bounding box center [675, 320] width 521 height 34
click at [415, 299] on input "b. AWS Trusted Advisor" at bounding box center [415, 293] width 0 height 10
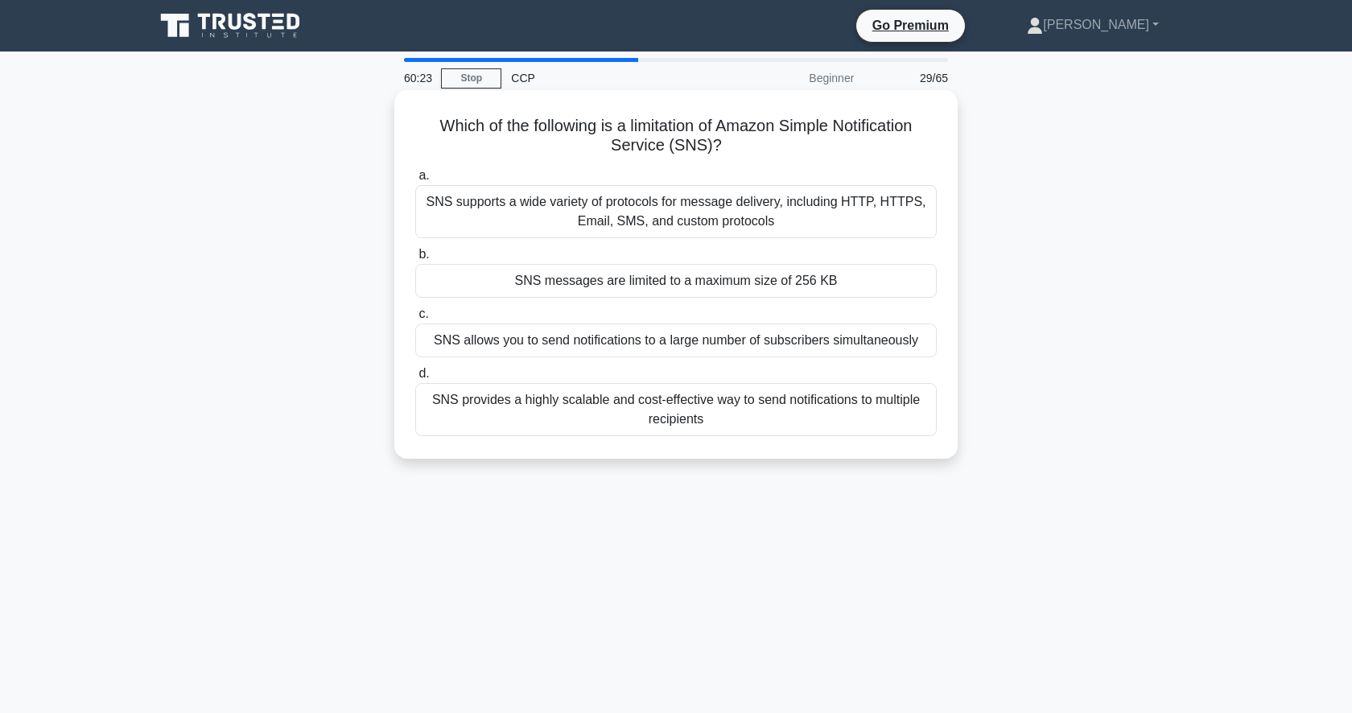
click at [716, 294] on div "SNS messages are limited to a maximum size of 256 KB" at bounding box center [675, 281] width 521 height 34
click at [415, 260] on input "b. SNS messages are limited to a maximum size of 256 KB" at bounding box center [415, 254] width 0 height 10
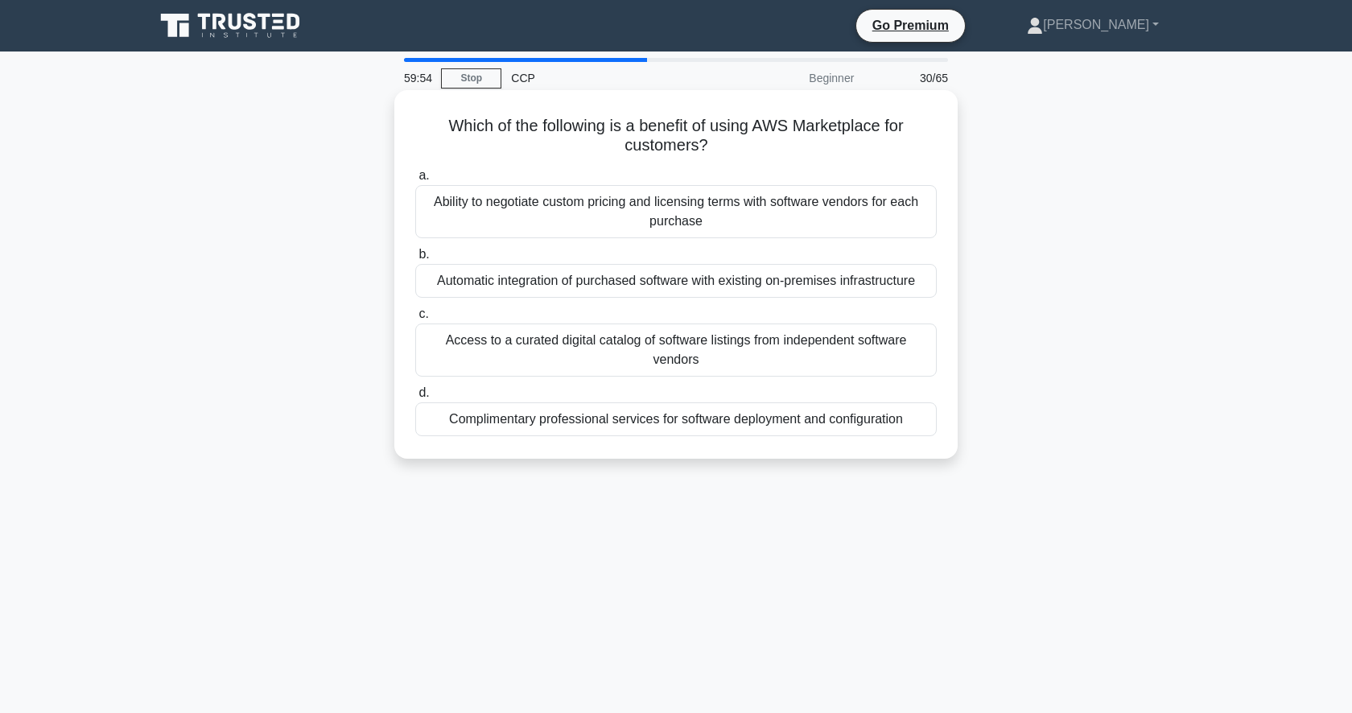
click at [682, 344] on div "Access to a curated digital catalog of software listings from independent softw…" at bounding box center [675, 349] width 521 height 53
click at [415, 319] on input "c. Access to a curated digital catalog of software listings from independent so…" at bounding box center [415, 314] width 0 height 10
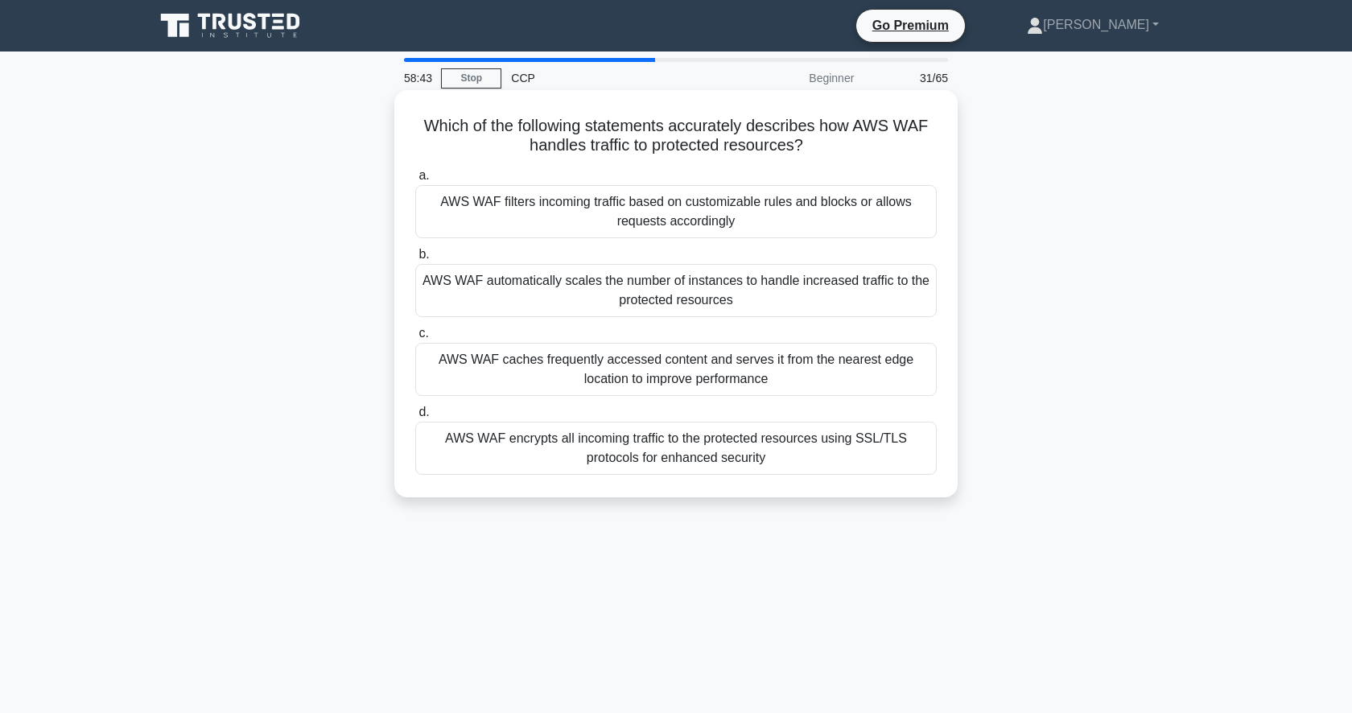
click at [773, 220] on div "AWS WAF filters incoming traffic based on customizable rules and blocks or allo…" at bounding box center [675, 211] width 521 height 53
click at [415, 181] on input "a. AWS WAF filters incoming traffic based on customizable rules and blocks or a…" at bounding box center [415, 176] width 0 height 10
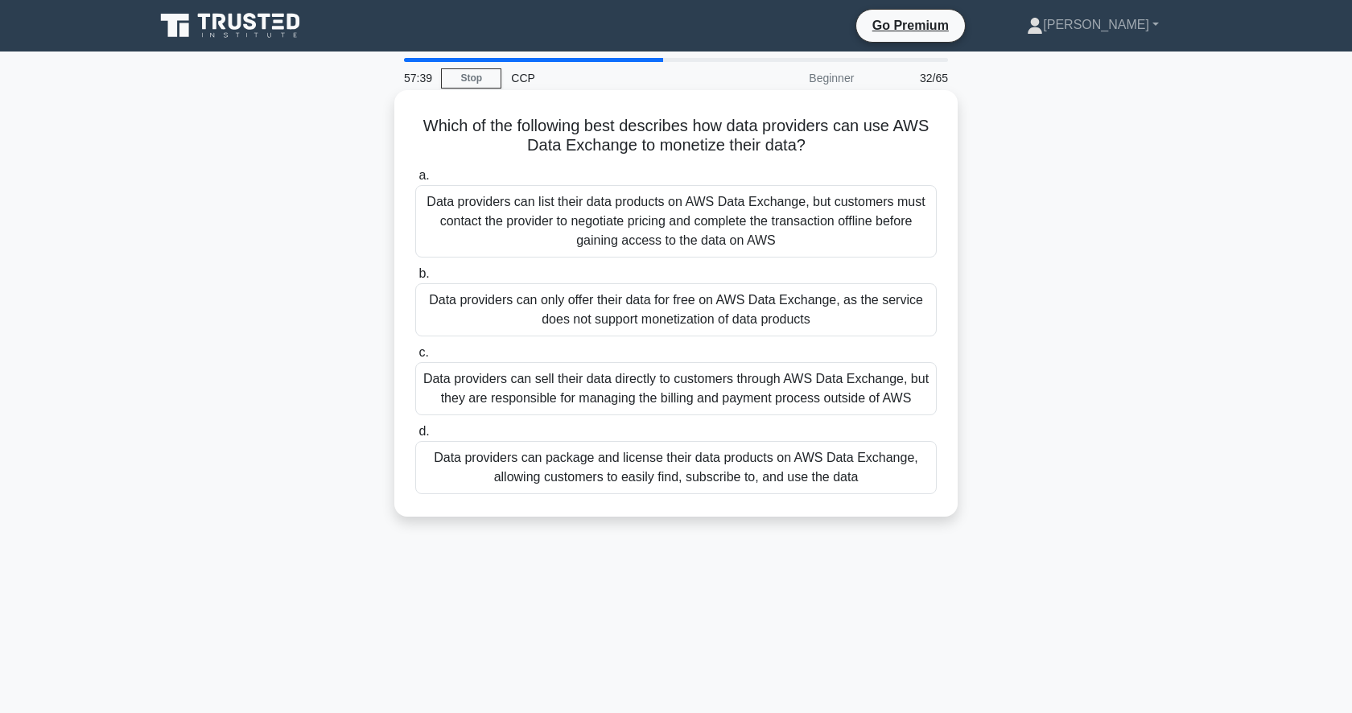
click at [697, 472] on div "Data providers can package and license their data products on AWS Data Exchange…" at bounding box center [675, 467] width 521 height 53
click at [415, 437] on input "d. Data providers can package and license their data products on AWS Data Excha…" at bounding box center [415, 431] width 0 height 10
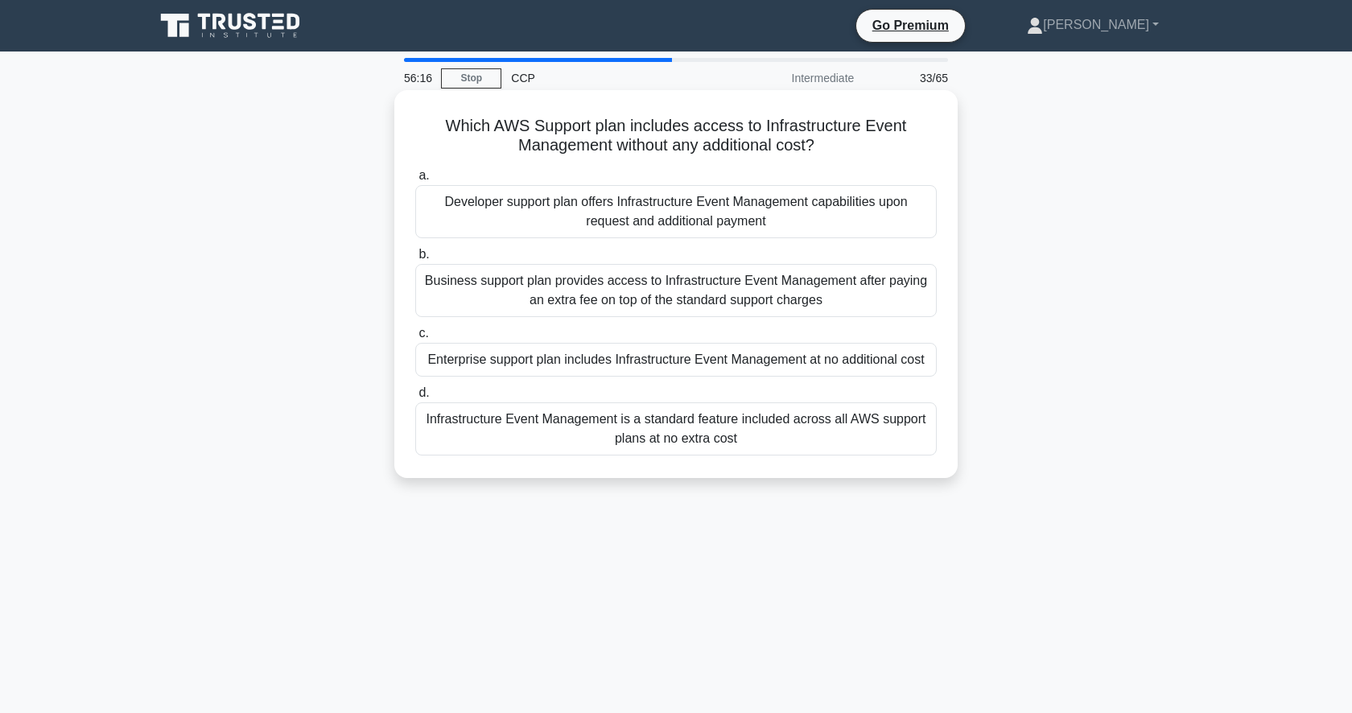
click at [785, 417] on div "Infrastructure Event Management is a standard feature included across all AWS s…" at bounding box center [675, 428] width 521 height 53
click at [415, 398] on input "d. Infrastructure Event Management is a standard feature included across all AW…" at bounding box center [415, 393] width 0 height 10
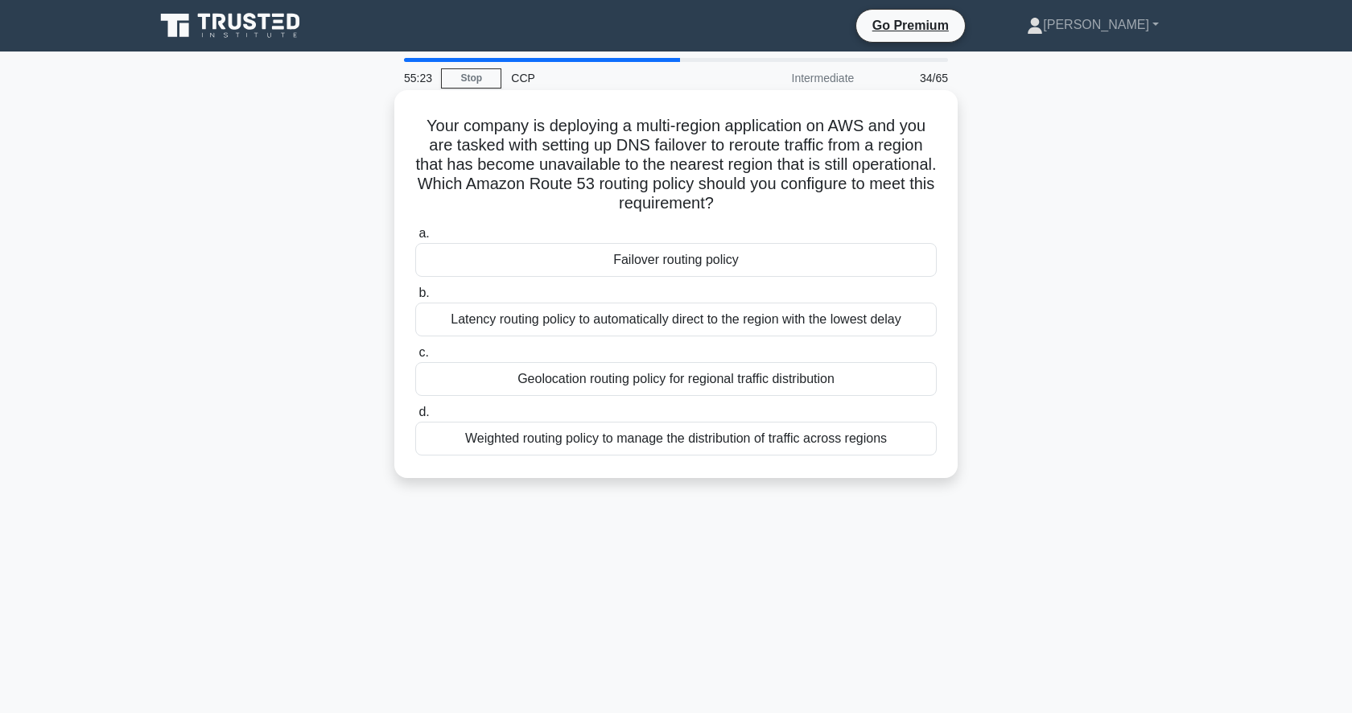
click at [719, 261] on div "Failover routing policy" at bounding box center [675, 260] width 521 height 34
click at [415, 239] on input "a. Failover routing policy" at bounding box center [415, 234] width 0 height 10
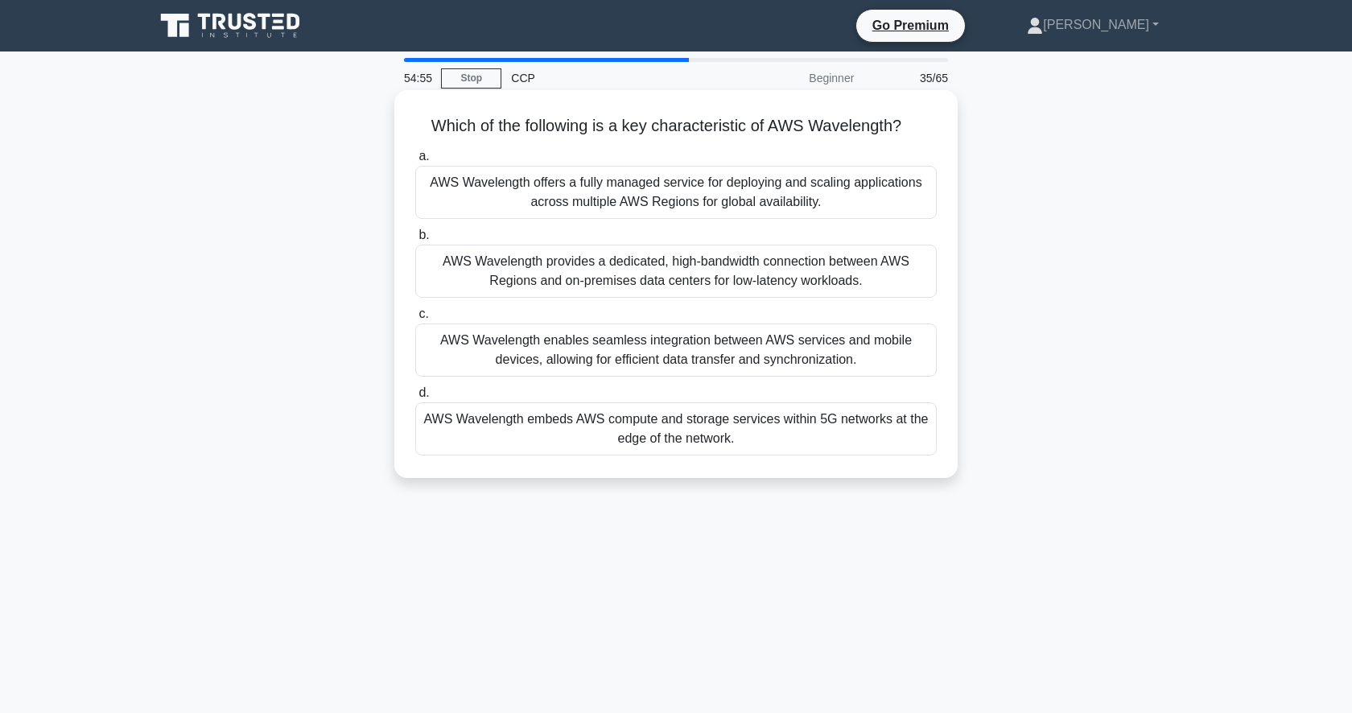
click at [894, 439] on div "AWS Wavelength embeds AWS compute and storage services within 5G networks at th…" at bounding box center [675, 428] width 521 height 53
click at [415, 398] on input "d. AWS Wavelength embeds AWS compute and storage services within 5G networks at…" at bounding box center [415, 393] width 0 height 10
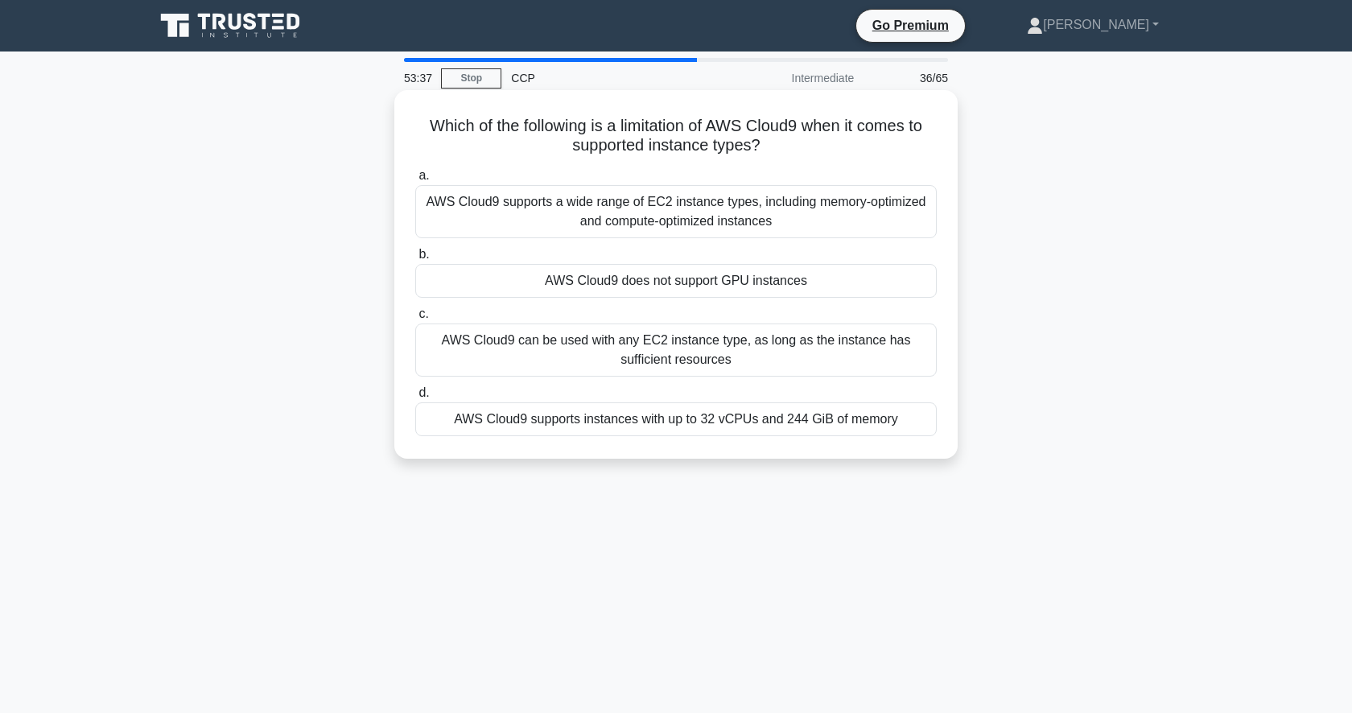
click at [710, 422] on div "AWS Cloud9 supports instances with up to 32 vCPUs and 244 GiB of memory" at bounding box center [675, 419] width 521 height 34
click at [415, 398] on input "d. AWS Cloud9 supports instances with up to 32 vCPUs and 244 GiB of memory" at bounding box center [415, 393] width 0 height 10
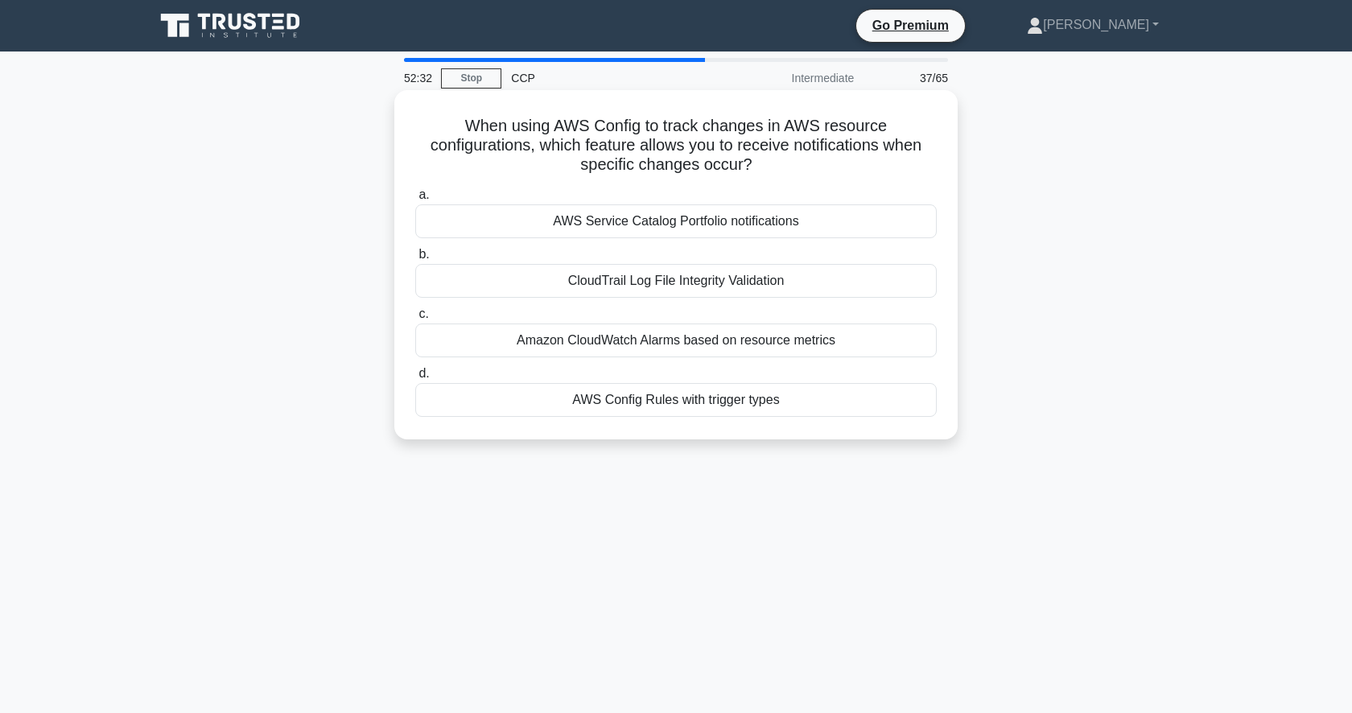
click at [698, 286] on div "CloudTrail Log File Integrity Validation" at bounding box center [675, 281] width 521 height 34
click at [415, 260] on input "b. CloudTrail Log File Integrity Validation" at bounding box center [415, 254] width 0 height 10
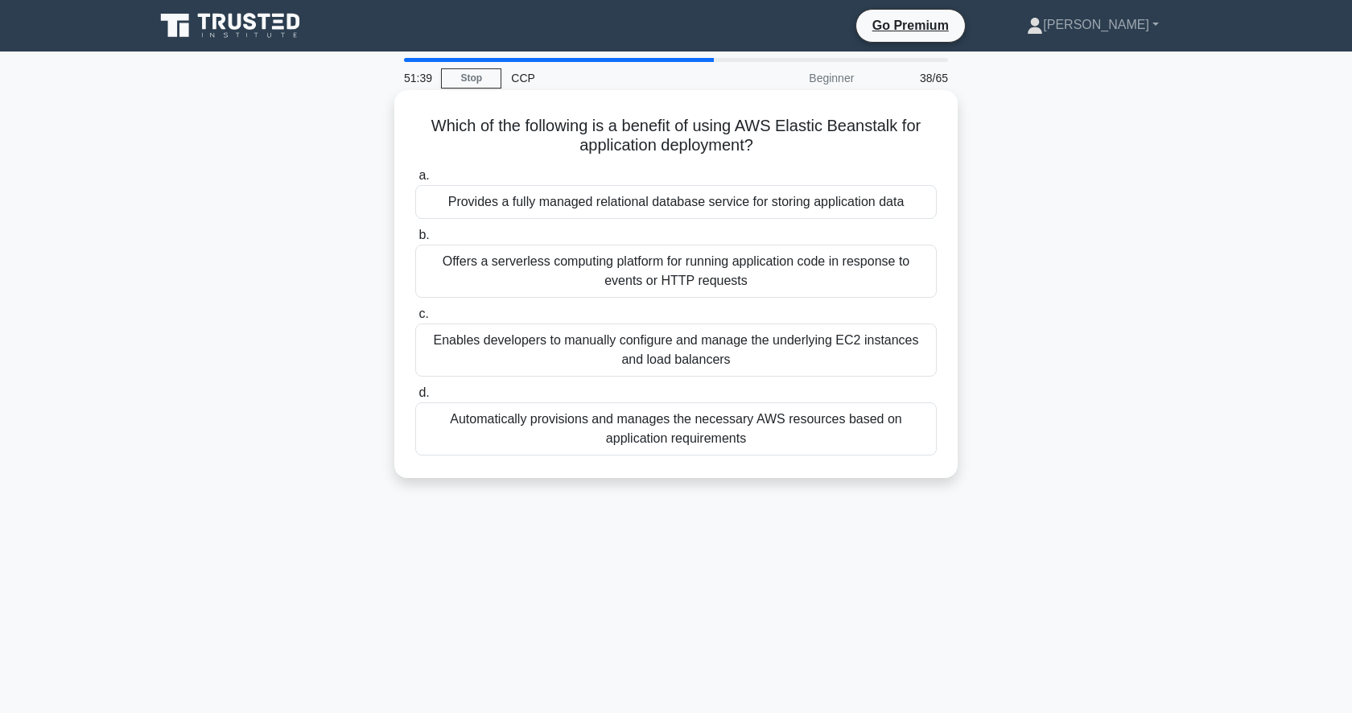
click at [690, 444] on div "Automatically provisions and manages the necessary AWS resources based on appli…" at bounding box center [675, 428] width 521 height 53
click at [415, 398] on input "d. Automatically provisions and manages the necessary AWS resources based on ap…" at bounding box center [415, 393] width 0 height 10
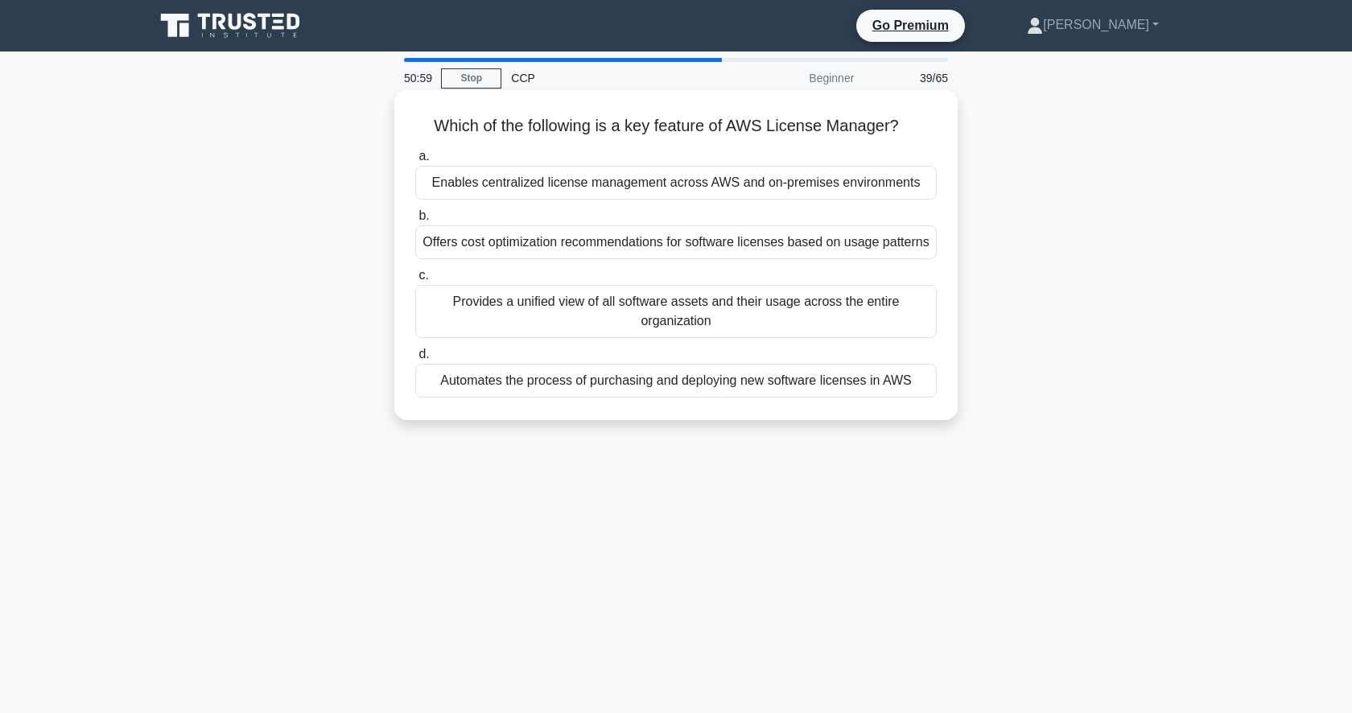
click at [755, 381] on div "Automates the process of purchasing and deploying new software licenses in AWS" at bounding box center [675, 381] width 521 height 34
click at [415, 360] on input "d. Automates the process of purchasing and deploying new software licenses in A…" at bounding box center [415, 354] width 0 height 10
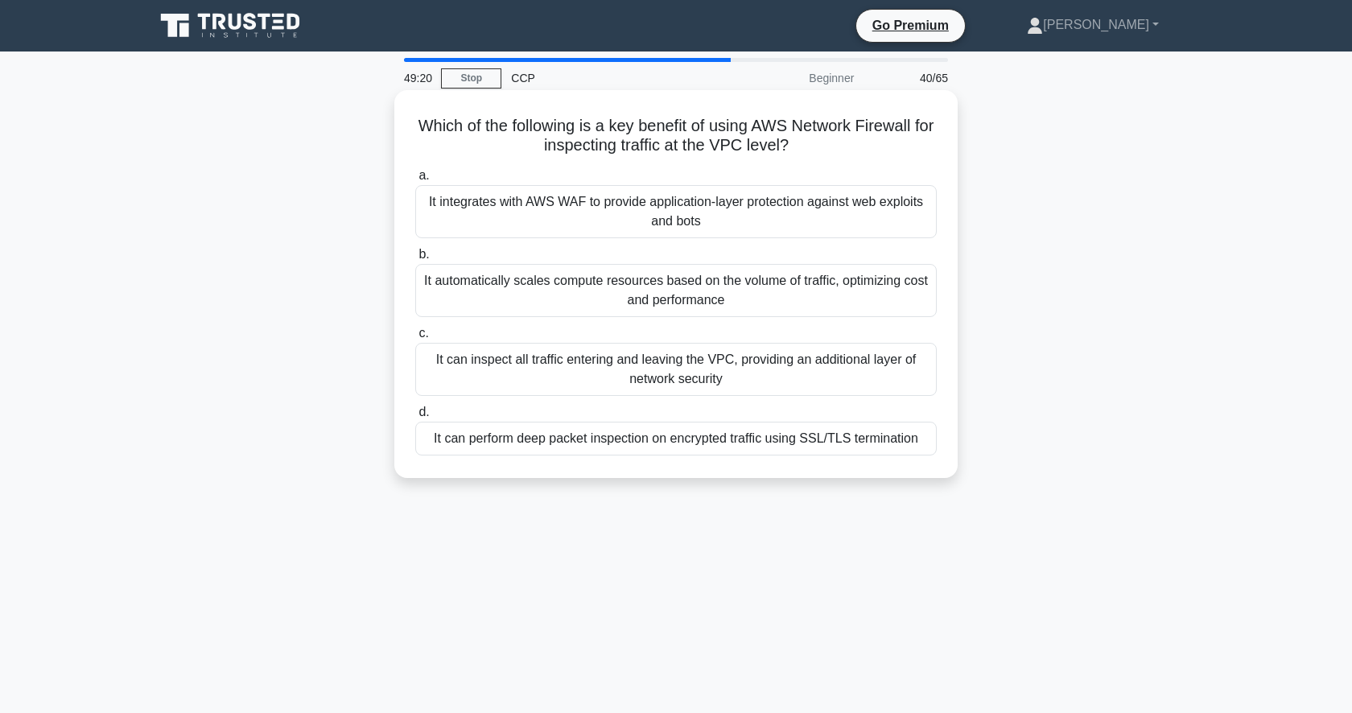
click at [777, 208] on div "It integrates with AWS WAF to provide application-layer protection against web …" at bounding box center [675, 211] width 521 height 53
click at [415, 181] on input "a. It integrates with AWS WAF to provide application-layer protection against w…" at bounding box center [415, 176] width 0 height 10
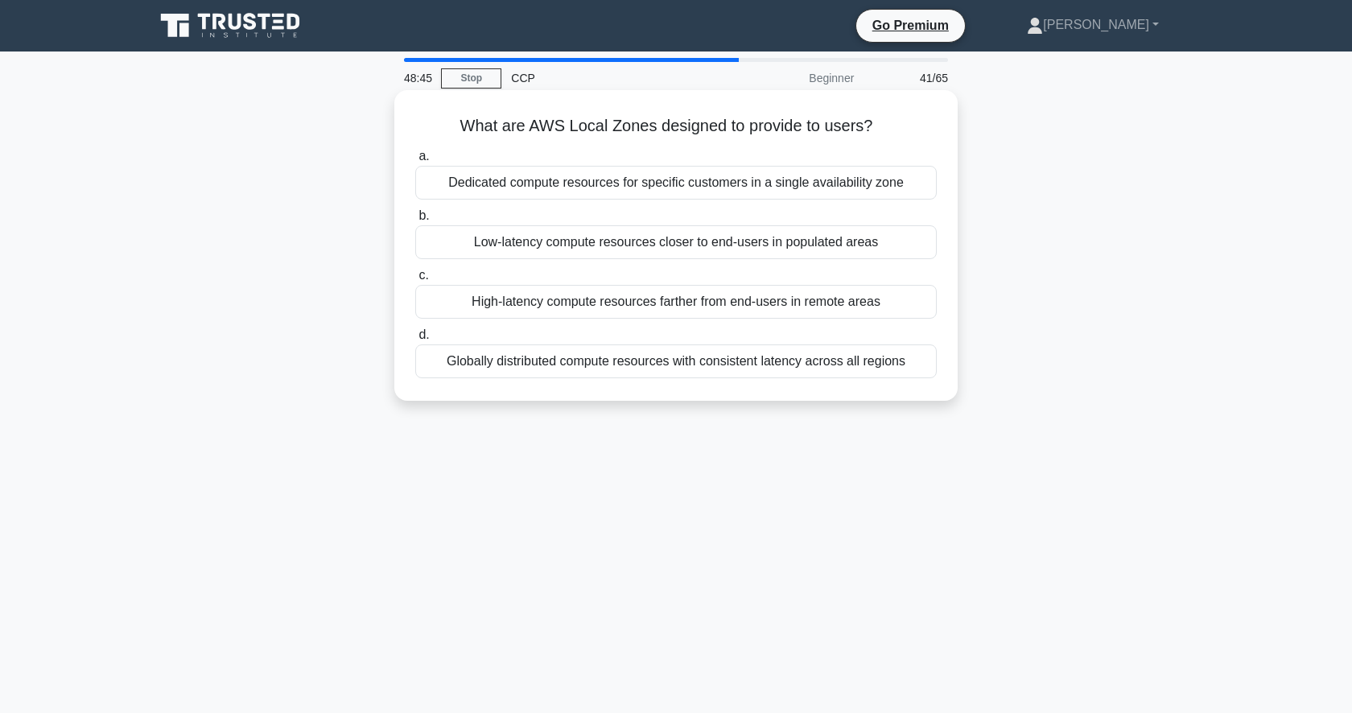
click at [788, 243] on div "Low-latency compute resources closer to end-users in populated areas" at bounding box center [675, 242] width 521 height 34
click at [415, 221] on input "b. Low-latency compute resources closer to end-users in populated areas" at bounding box center [415, 216] width 0 height 10
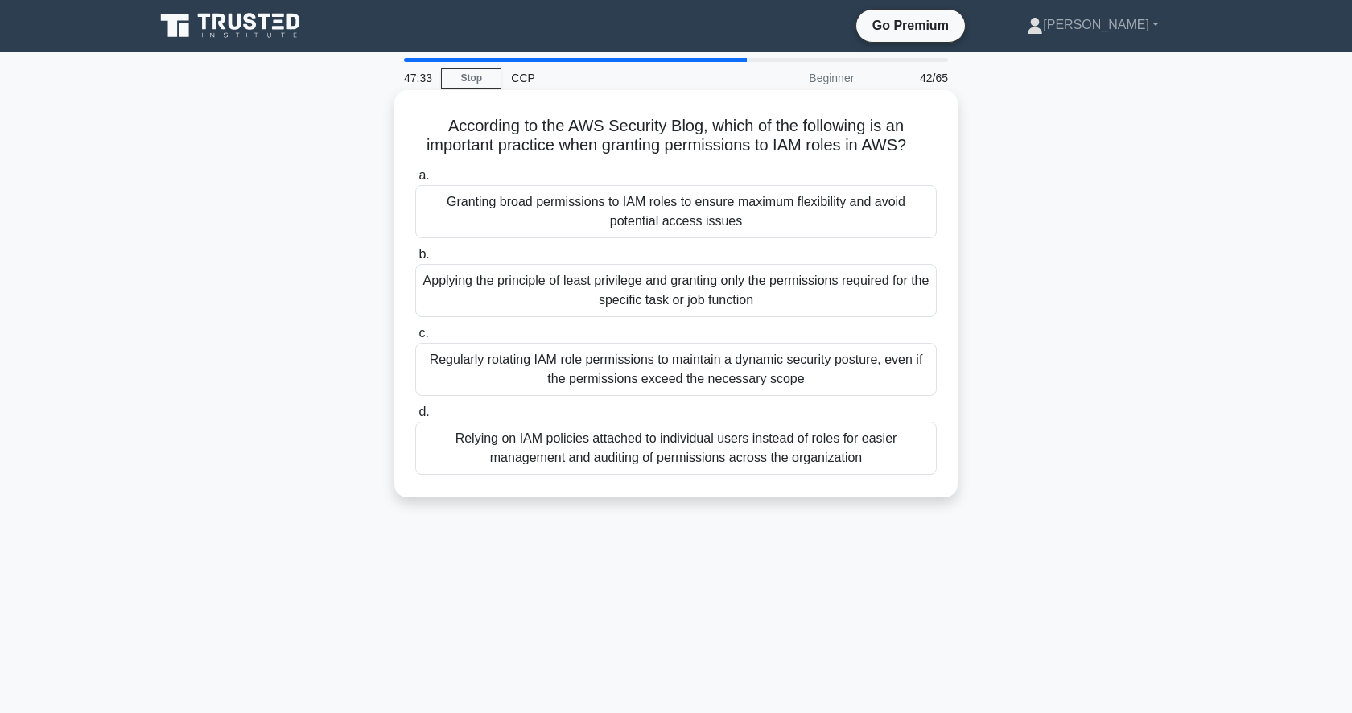
click at [682, 293] on div "Applying the principle of least privilege and granting only the permissions req…" at bounding box center [675, 290] width 521 height 53
click at [415, 260] on input "b. Applying the principle of least privilege and granting only the permissions …" at bounding box center [415, 254] width 0 height 10
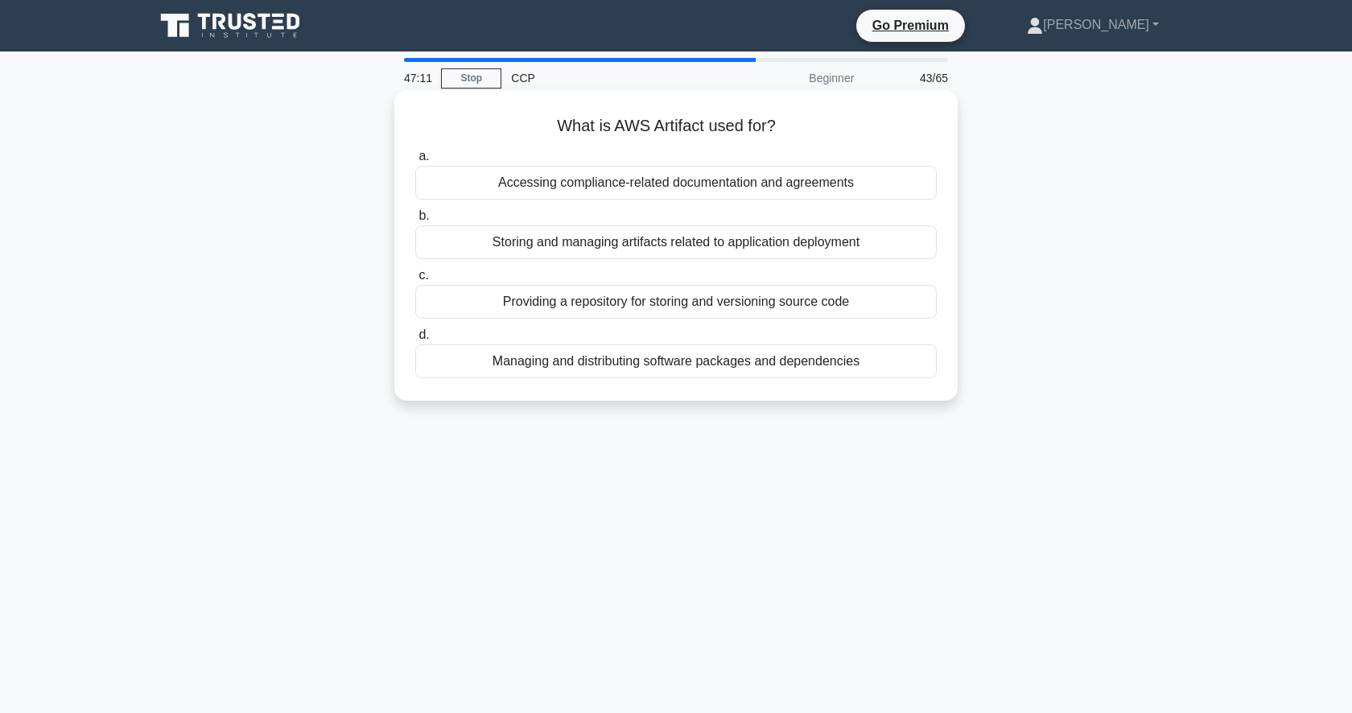
click at [700, 368] on div "Managing and distributing software packages and dependencies" at bounding box center [675, 361] width 521 height 34
click at [415, 340] on input "d. Managing and distributing software packages and dependencies" at bounding box center [415, 335] width 0 height 10
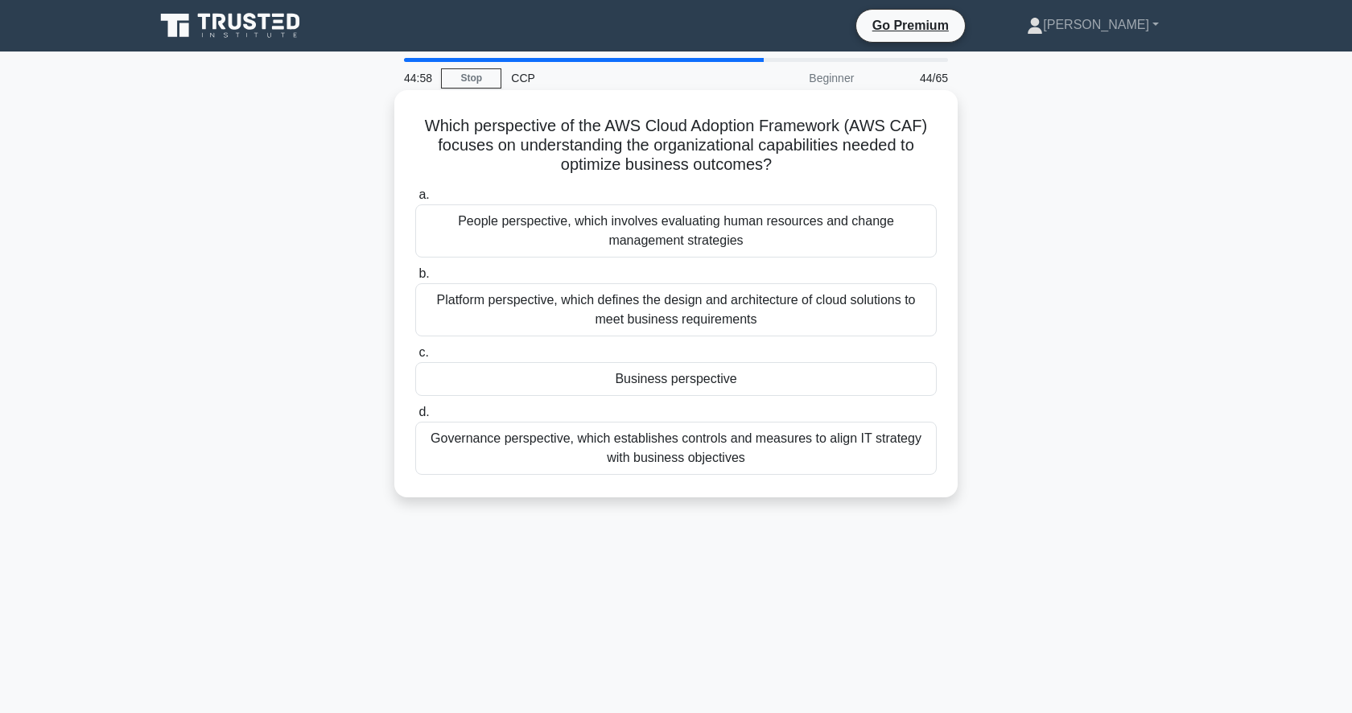
click at [703, 217] on div "People perspective, which involves evaluating human resources and change manage…" at bounding box center [675, 230] width 521 height 53
click at [415, 200] on input "a. People perspective, which involves evaluating human resources and change man…" at bounding box center [415, 195] width 0 height 10
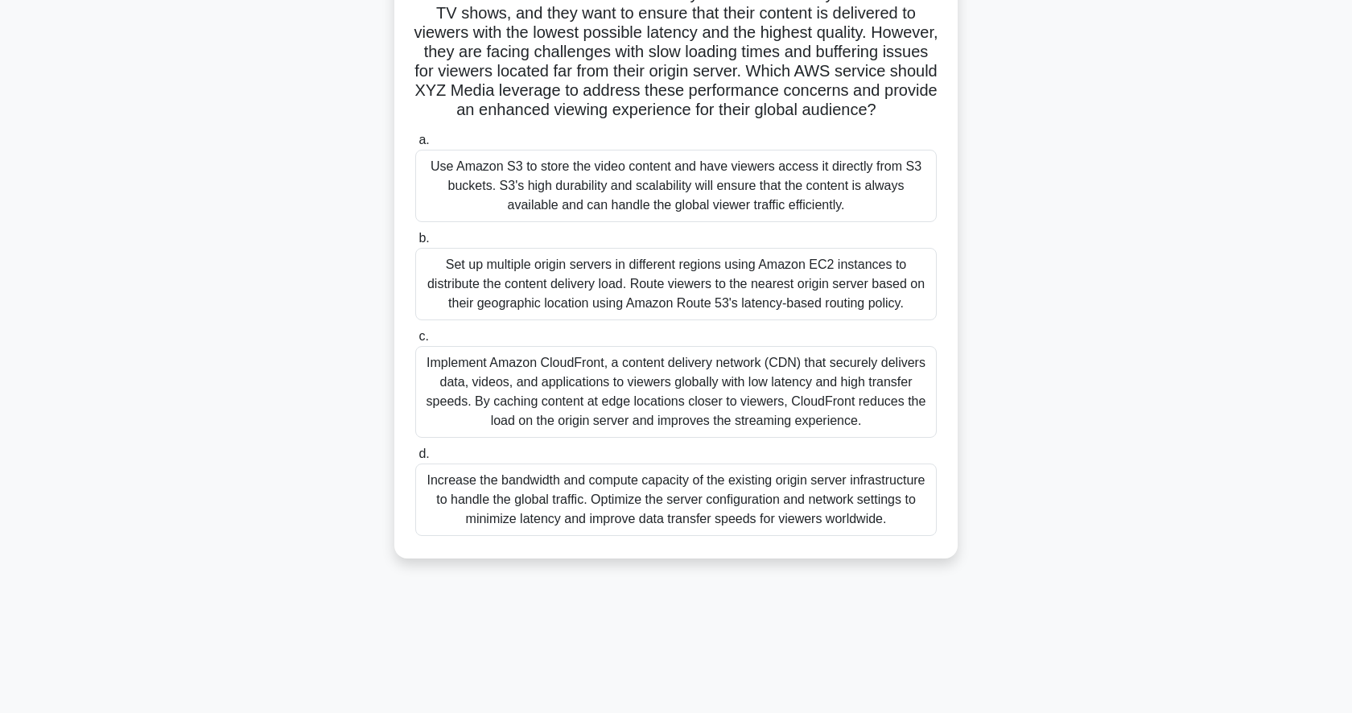
scroll to position [156, 0]
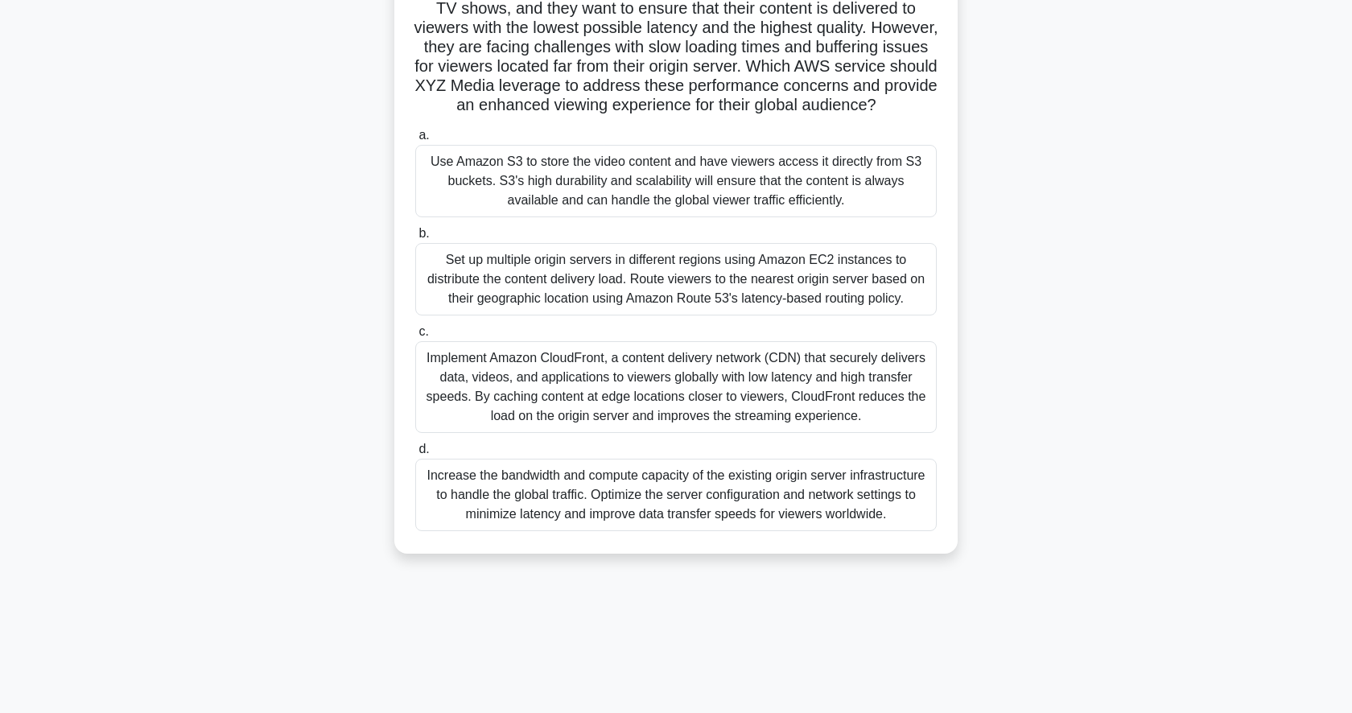
click at [791, 423] on div "Implement Amazon CloudFront, a content delivery network (CDN) that securely del…" at bounding box center [675, 387] width 521 height 92
click at [415, 337] on input "c. Implement Amazon CloudFront, a content delivery network (CDN) that securely …" at bounding box center [415, 332] width 0 height 10
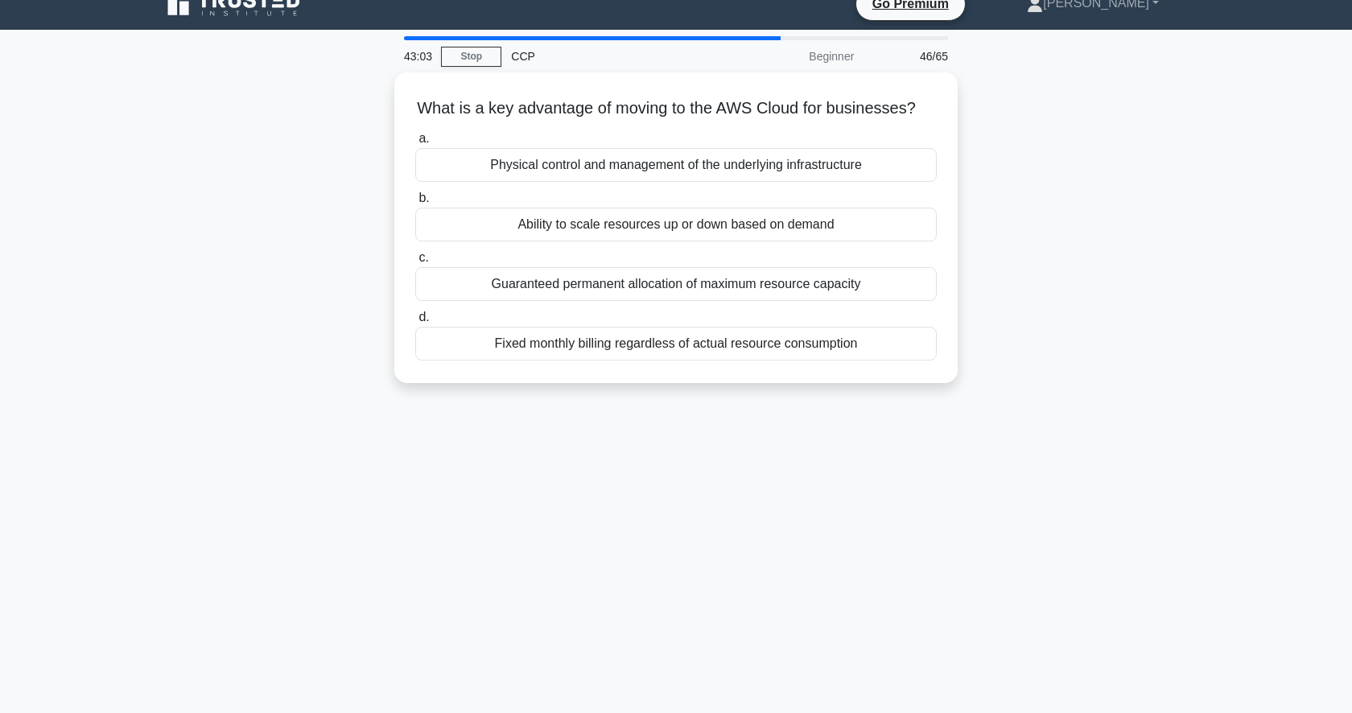
scroll to position [0, 0]
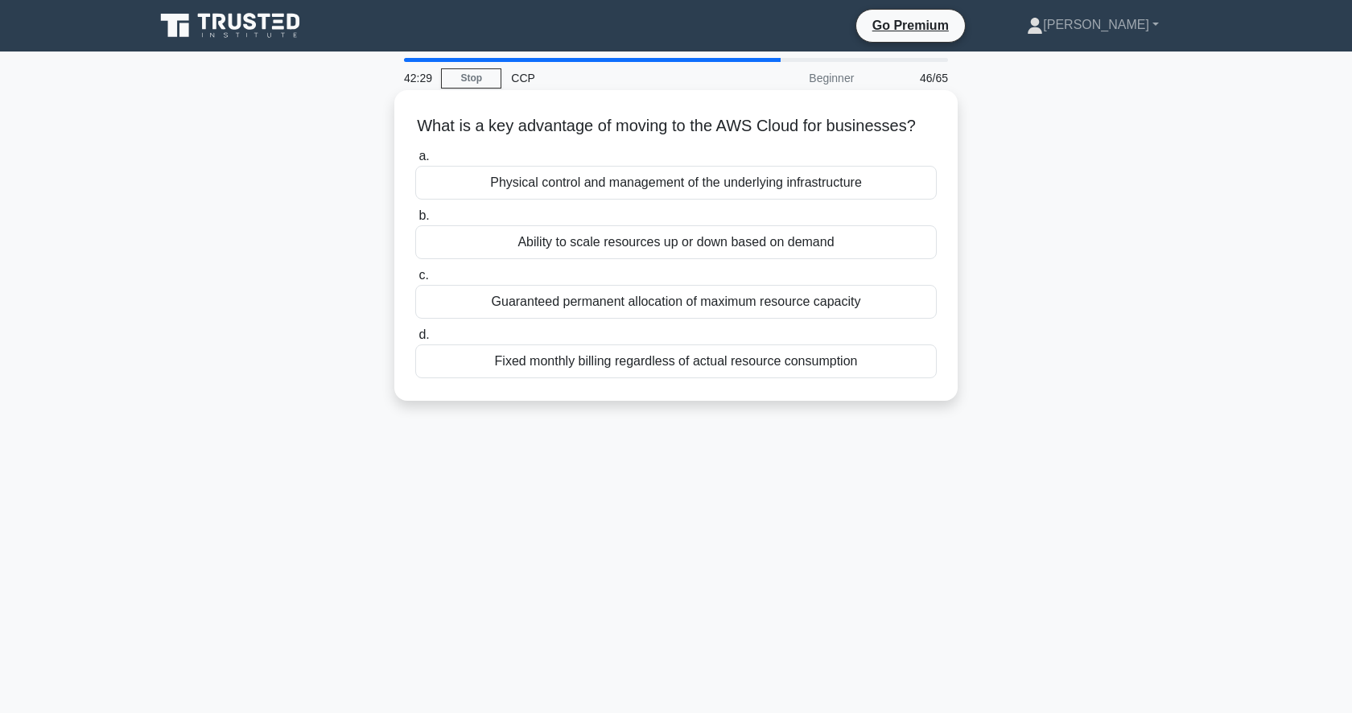
click at [898, 250] on div "Ability to scale resources up or down based on demand" at bounding box center [675, 242] width 521 height 34
click at [415, 221] on input "b. Ability to scale resources up or down based on demand" at bounding box center [415, 216] width 0 height 10
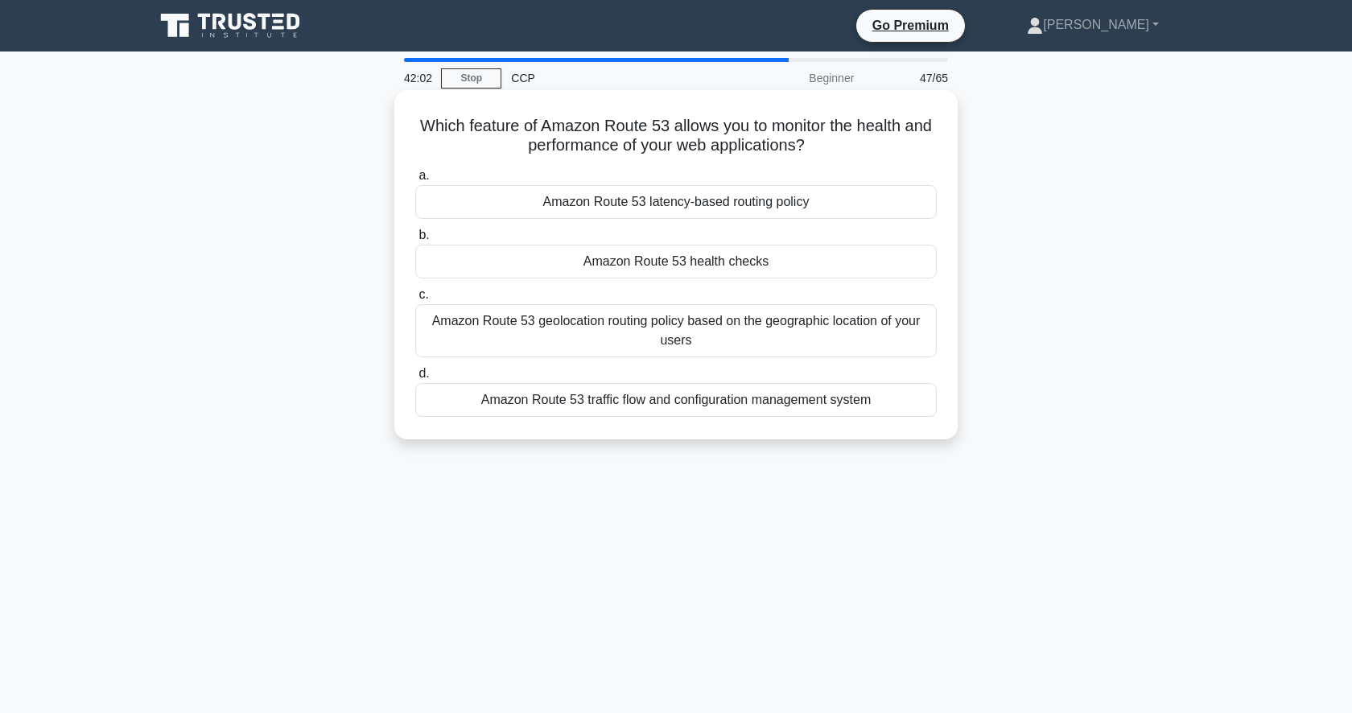
click at [763, 271] on div "Amazon Route 53 health checks" at bounding box center [675, 262] width 521 height 34
click at [415, 241] on input "b. Amazon Route 53 health checks" at bounding box center [415, 235] width 0 height 10
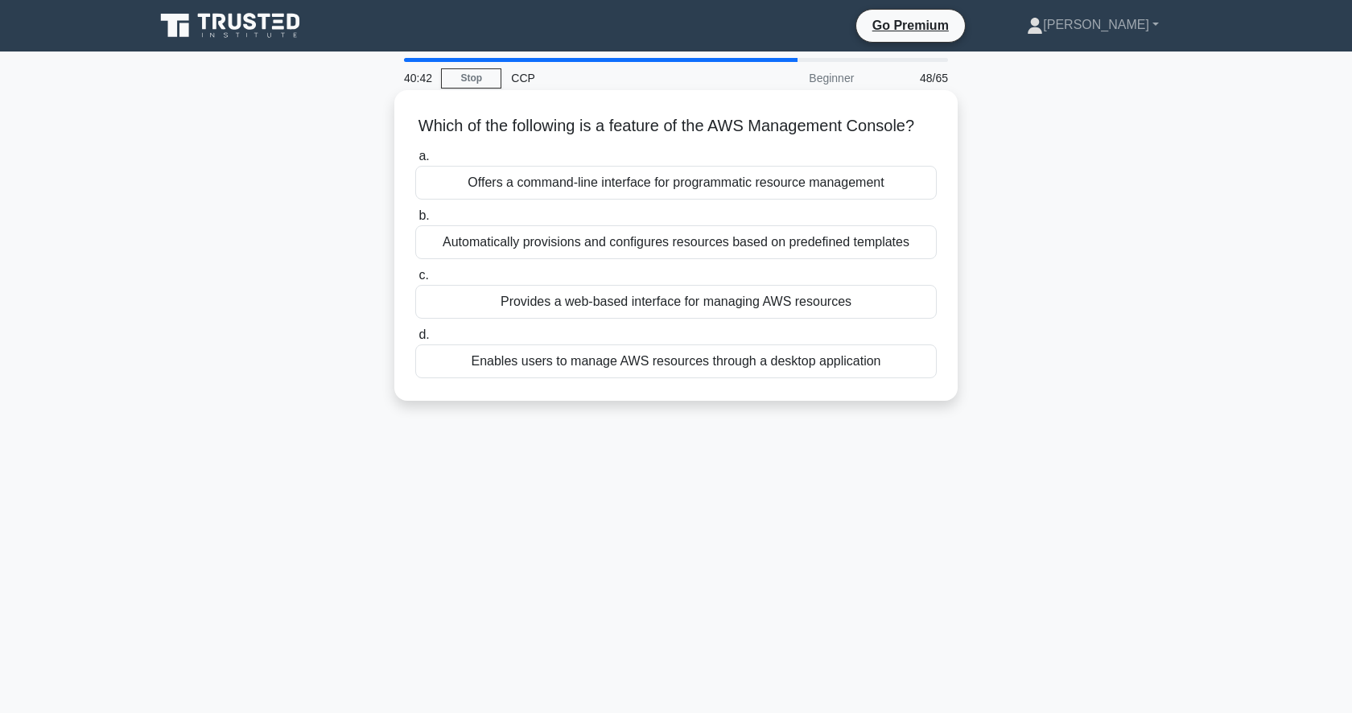
click at [737, 297] on div "Provides a web-based interface for managing AWS resources" at bounding box center [675, 302] width 521 height 34
click at [415, 281] on input "c. Provides a web-based interface for managing AWS resources" at bounding box center [415, 275] width 0 height 10
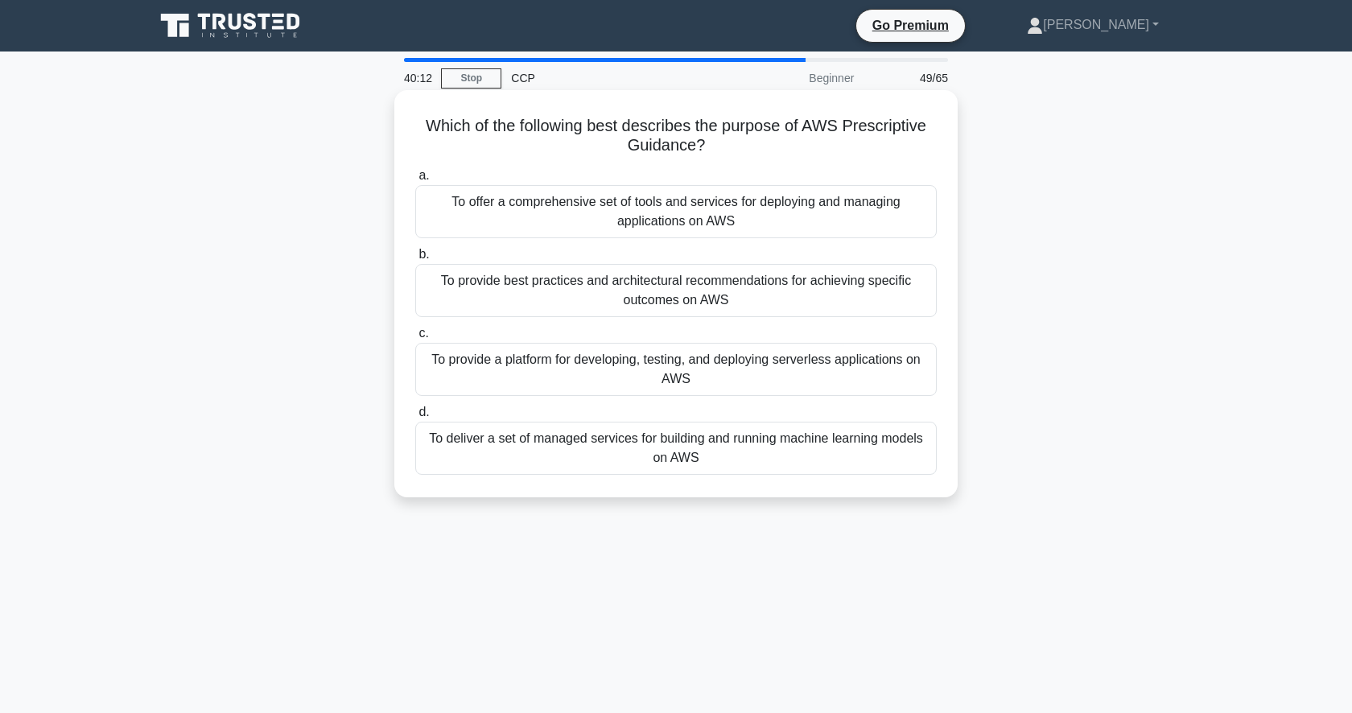
click at [671, 302] on div "To provide best practices and architectural recommendations for achieving speci…" at bounding box center [675, 290] width 521 height 53
click at [415, 260] on input "b. To provide best practices and architectural recommendations for achieving sp…" at bounding box center [415, 254] width 0 height 10
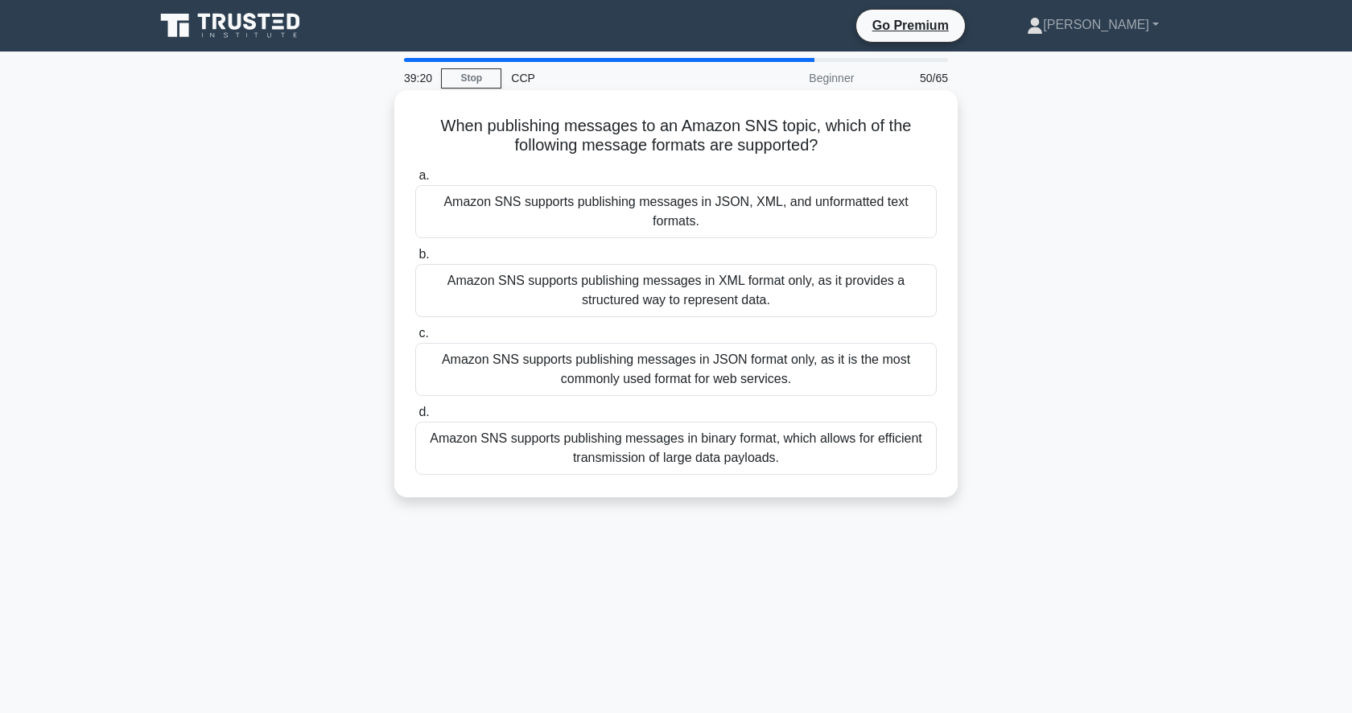
click at [593, 210] on div "Amazon SNS supports publishing messages in JSON, XML, and unformatted text form…" at bounding box center [675, 211] width 521 height 53
click at [415, 181] on input "a. Amazon SNS supports publishing messages in JSON, XML, and unformatted text f…" at bounding box center [415, 176] width 0 height 10
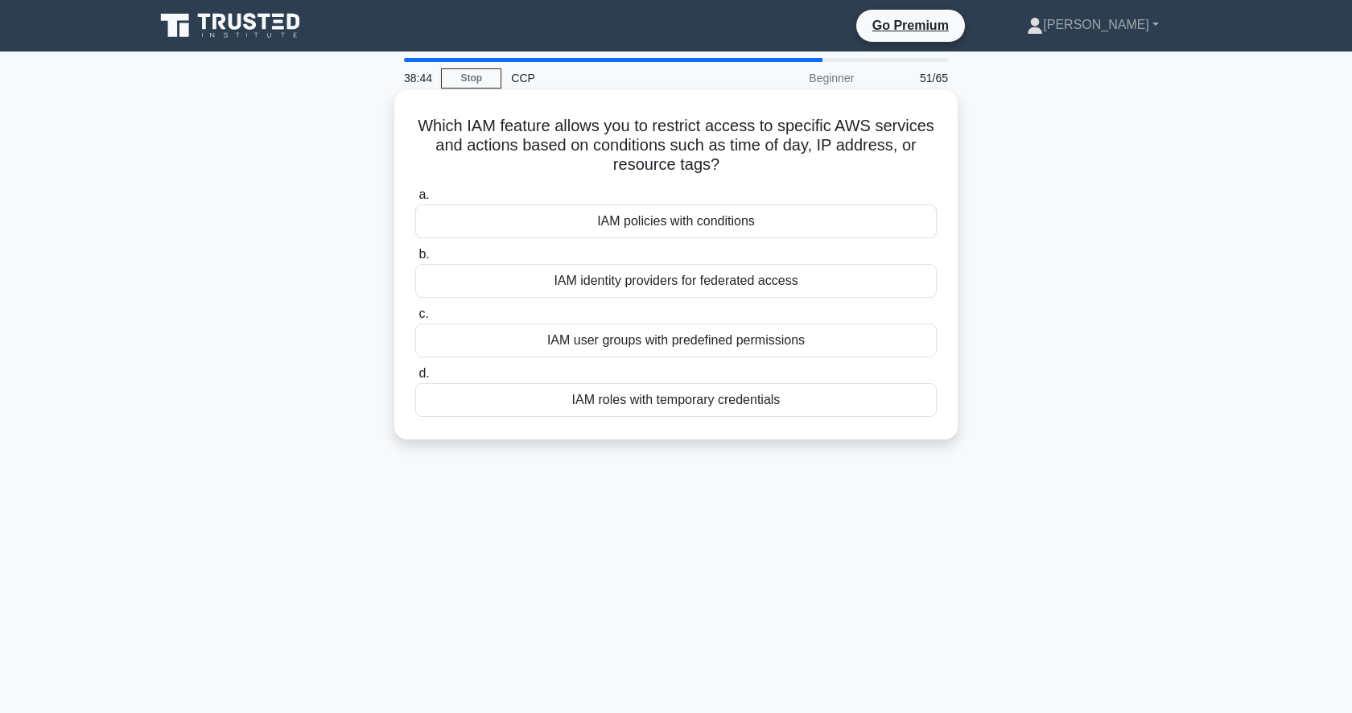
click at [773, 355] on div "IAM user groups with predefined permissions" at bounding box center [675, 340] width 521 height 34
click at [415, 319] on input "c. IAM user groups with predefined permissions" at bounding box center [415, 314] width 0 height 10
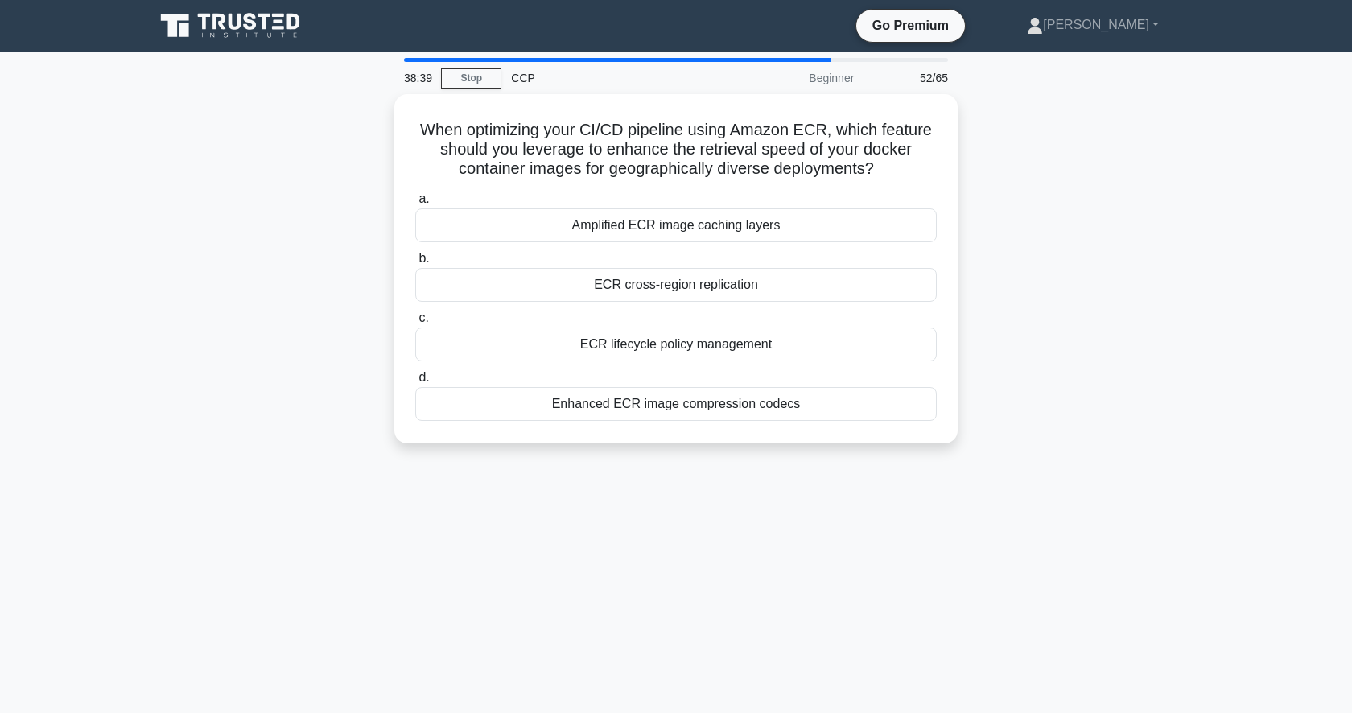
click at [440, 514] on div "38:39 Stop CCP Beginner 52/65 When optimizing your CI/CD pipeline using Amazon …" at bounding box center [676, 460] width 1062 height 805
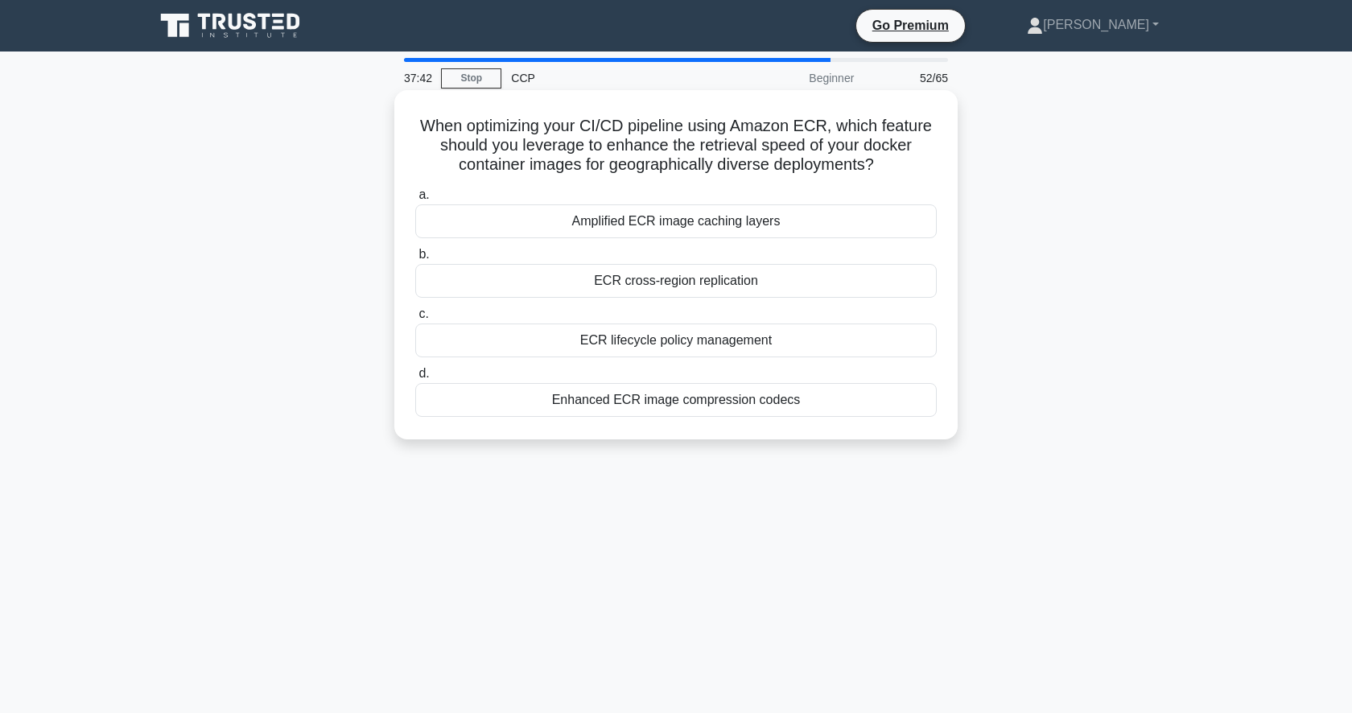
click at [768, 286] on div "ECR cross-region replication" at bounding box center [675, 281] width 521 height 34
click at [415, 260] on input "b. ECR cross-region replication" at bounding box center [415, 254] width 0 height 10
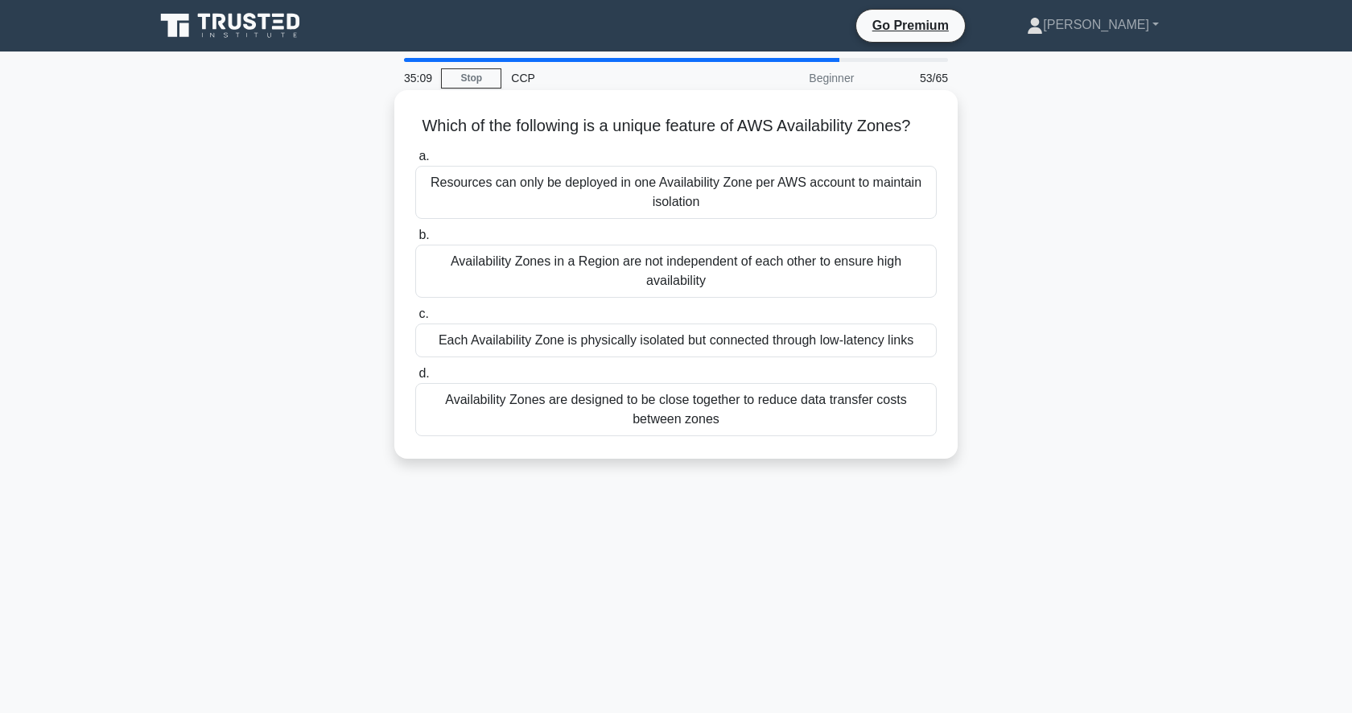
click at [781, 343] on div "Each Availability Zone is physically isolated but connected through low-latency…" at bounding box center [675, 340] width 521 height 34
click at [415, 319] on input "c. Each Availability Zone is physically isolated but connected through low-late…" at bounding box center [415, 314] width 0 height 10
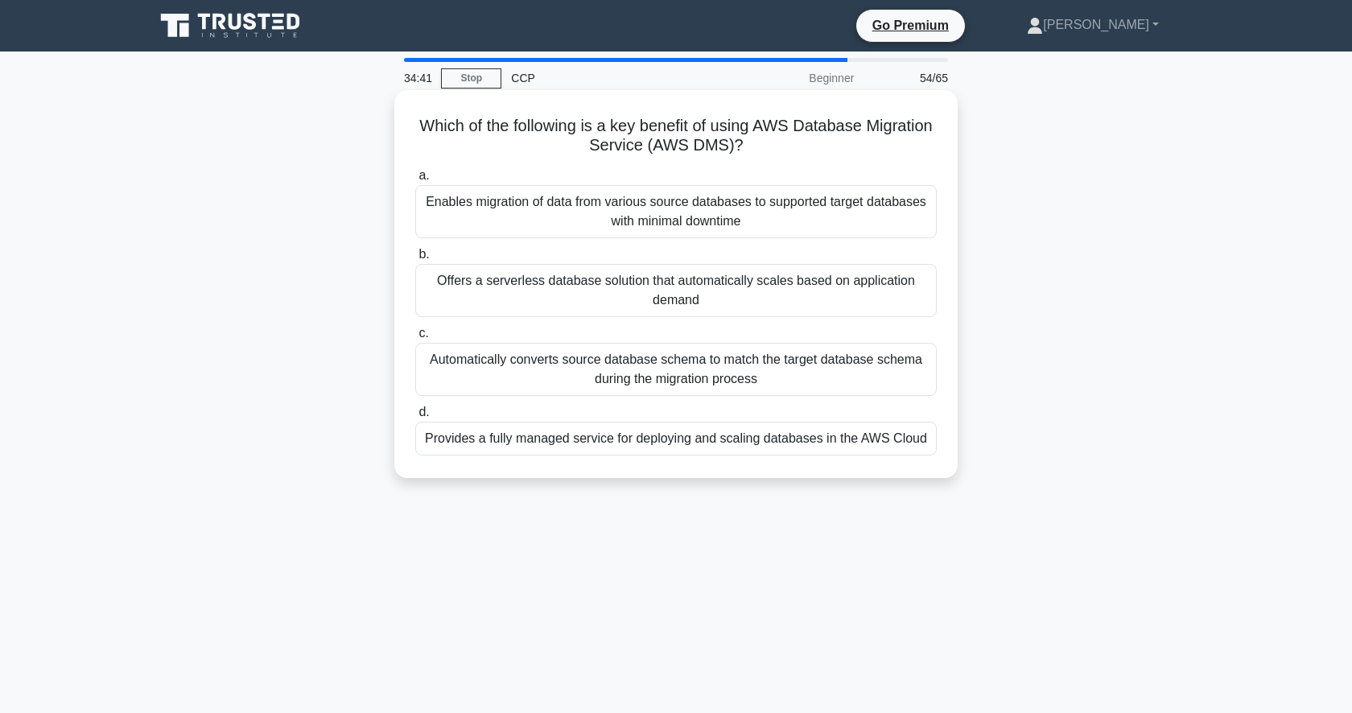
click at [778, 374] on div "Automatically converts source database schema to match the target database sche…" at bounding box center [675, 369] width 521 height 53
click at [415, 339] on input "c. Automatically converts source database schema to match the target database s…" at bounding box center [415, 333] width 0 height 10
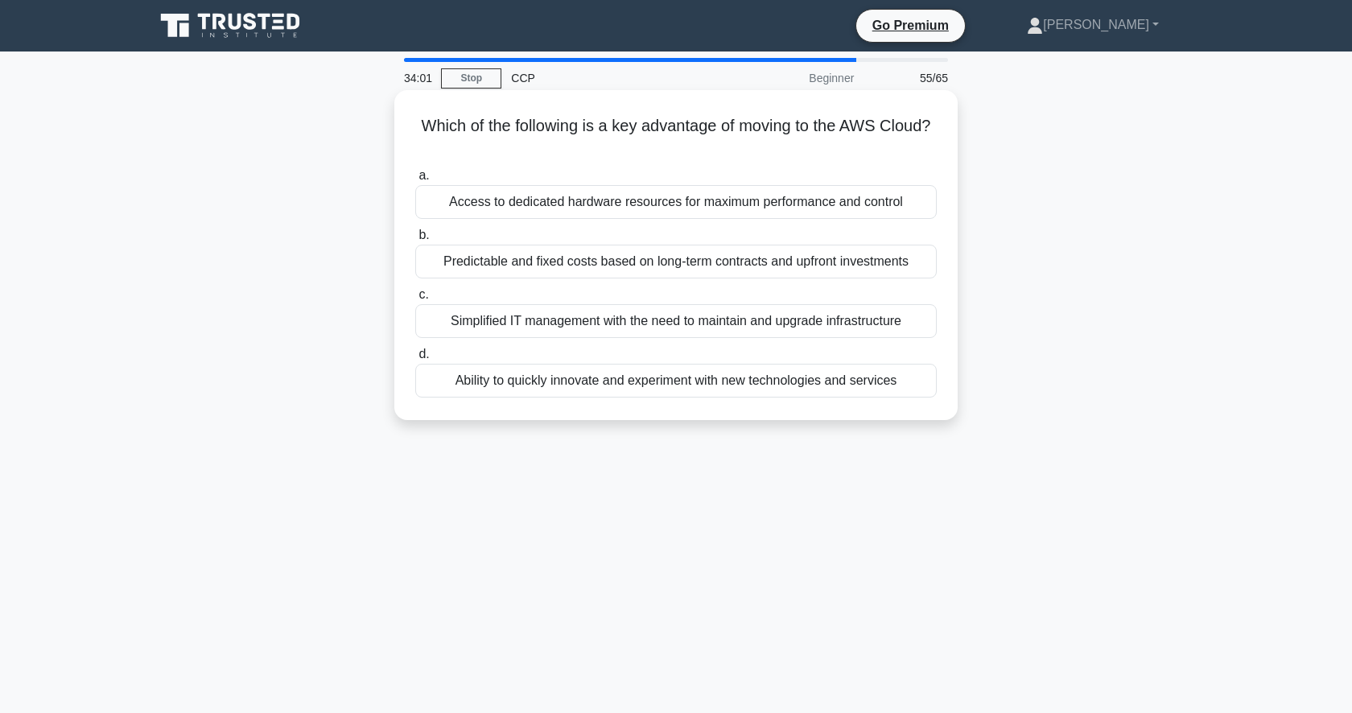
click at [606, 252] on div "Predictable and fixed costs based on long-term contracts and upfront investments" at bounding box center [675, 262] width 521 height 34
click at [415, 241] on input "b. Predictable and fixed costs based on long-term contracts and upfront investm…" at bounding box center [415, 235] width 0 height 10
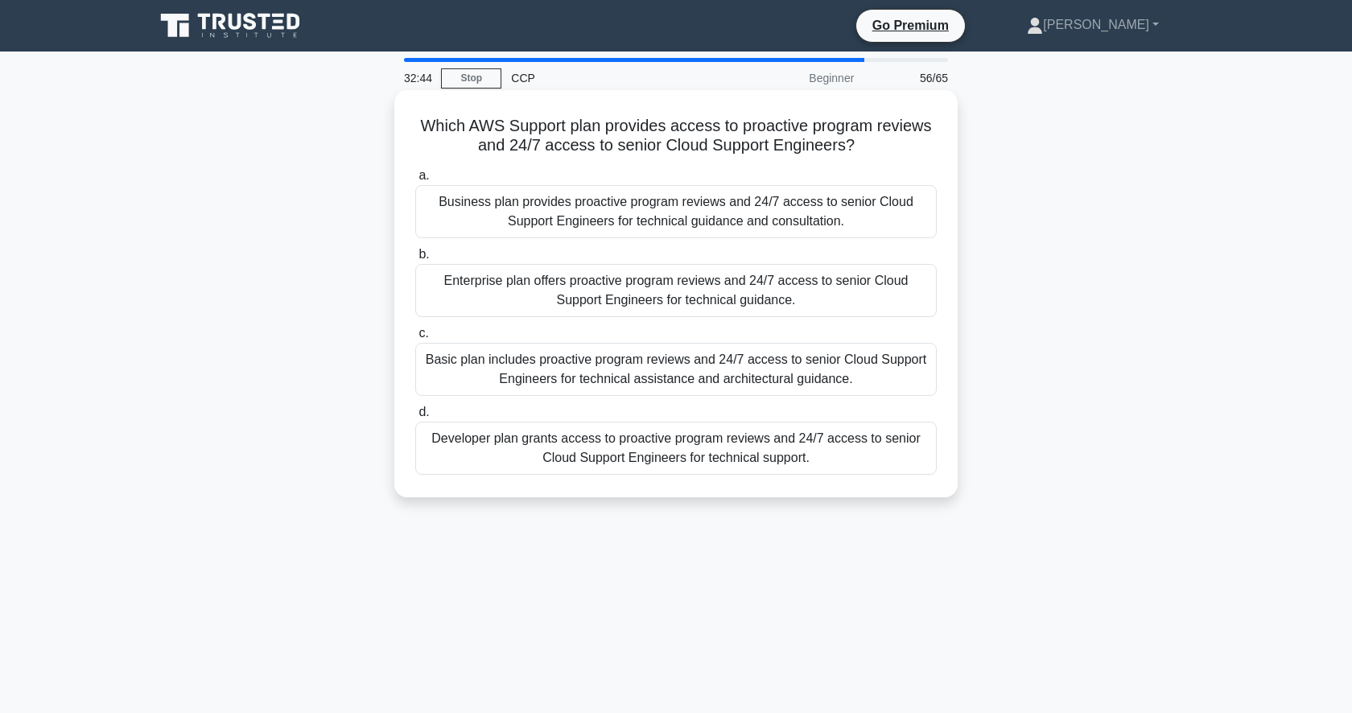
click at [644, 203] on div "Business plan provides proactive program reviews and 24/7 access to senior Clou…" at bounding box center [675, 211] width 521 height 53
click at [415, 181] on input "a. Business plan provides proactive program reviews and 24/7 access to senior C…" at bounding box center [415, 176] width 0 height 10
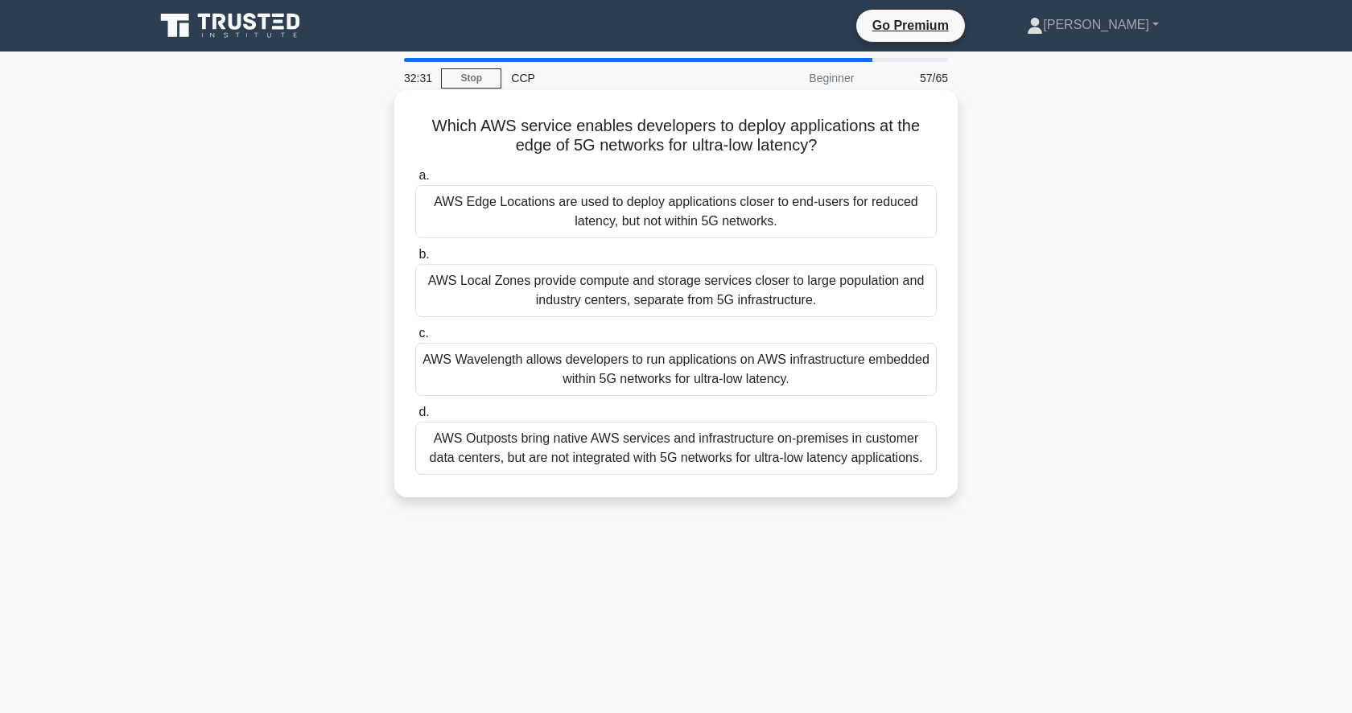
click at [629, 386] on div "AWS Wavelength allows developers to run applications on AWS infrastructure embe…" at bounding box center [675, 369] width 521 height 53
click at [415, 339] on input "c. AWS Wavelength allows developers to run applications on AWS infrastructure e…" at bounding box center [415, 333] width 0 height 10
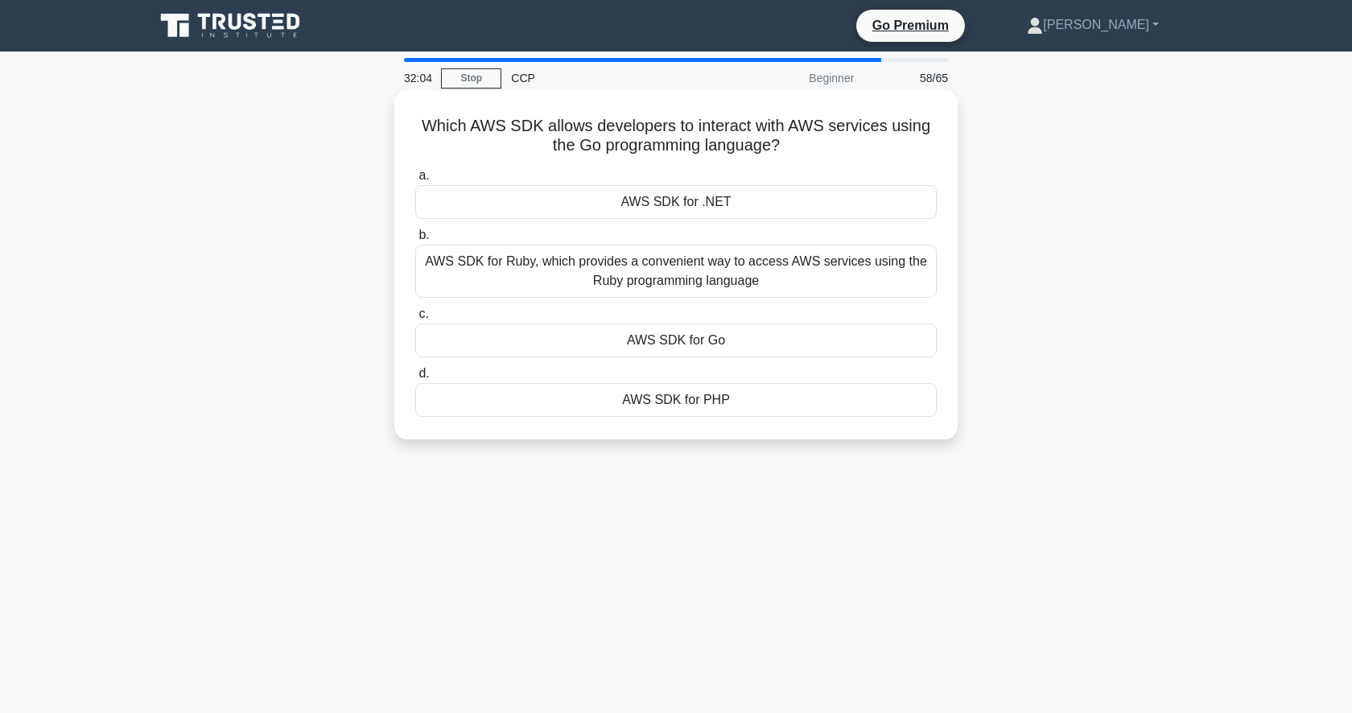
click at [630, 336] on div "AWS SDK for Go" at bounding box center [675, 340] width 521 height 34
click at [415, 319] on input "c. AWS SDK for Go" at bounding box center [415, 314] width 0 height 10
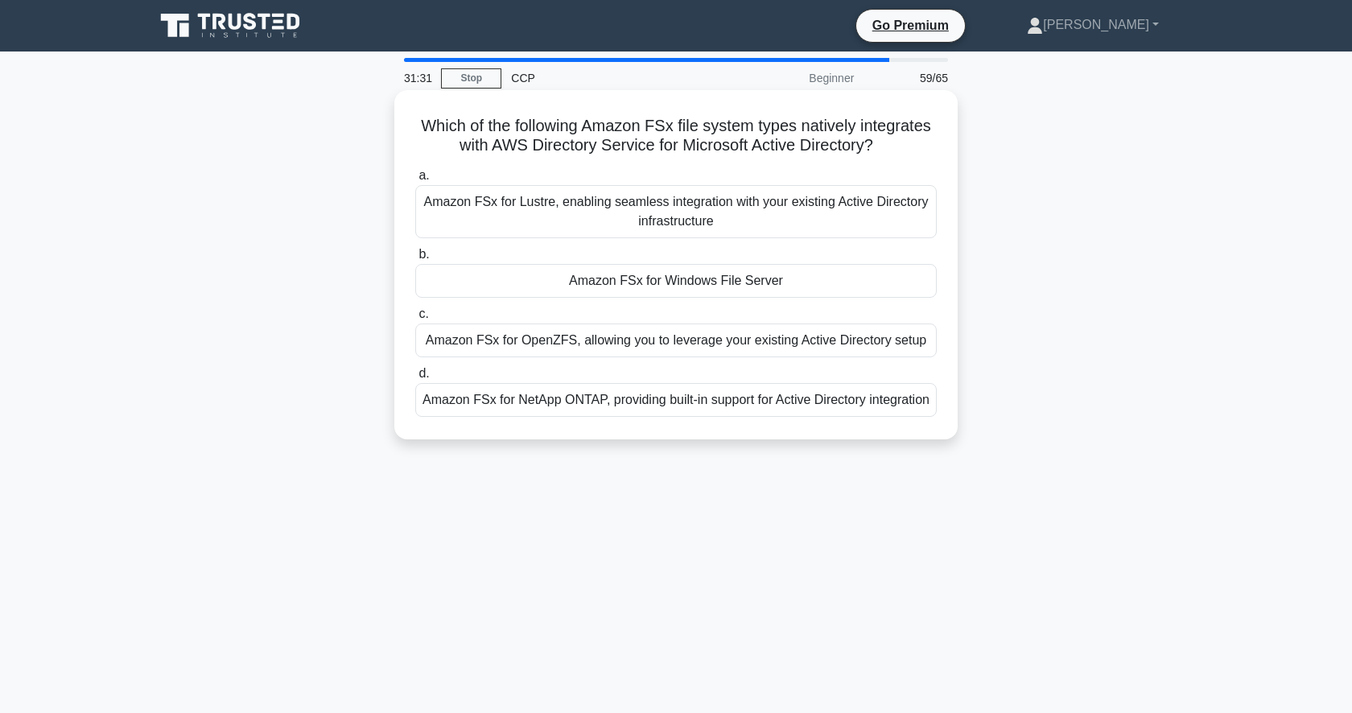
click at [678, 282] on div "Amazon FSx for Windows File Server" at bounding box center [675, 281] width 521 height 34
click at [415, 260] on input "b. Amazon FSx for Windows File Server" at bounding box center [415, 254] width 0 height 10
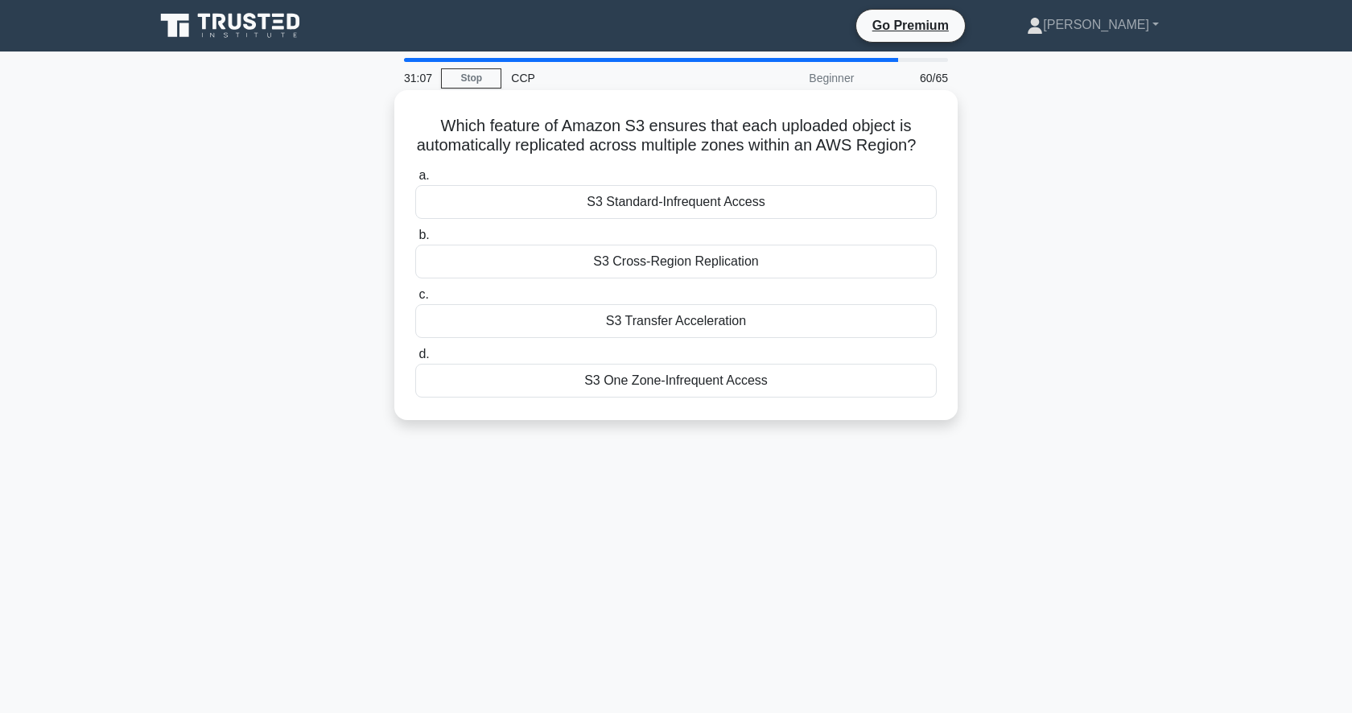
click at [738, 264] on div "S3 Cross-Region Replication" at bounding box center [675, 262] width 521 height 34
click at [415, 241] on input "b. S3 Cross-Region Replication" at bounding box center [415, 235] width 0 height 10
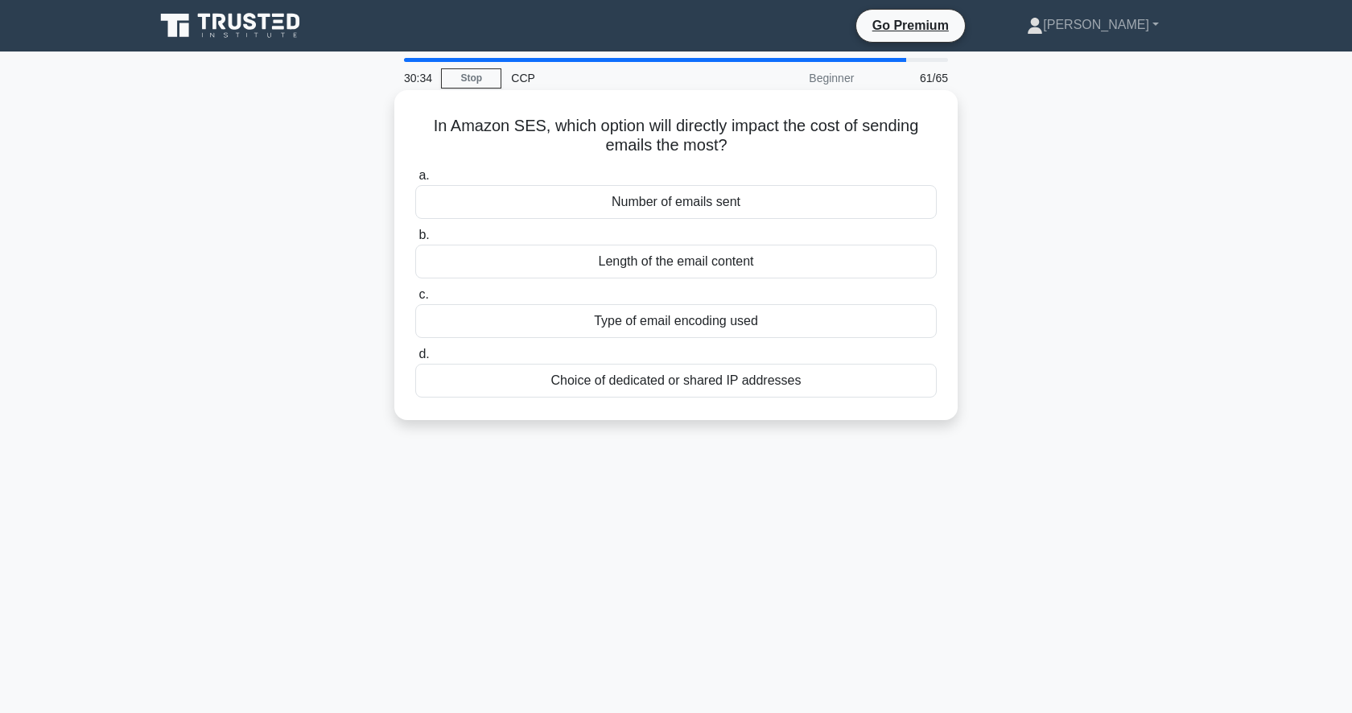
click at [781, 209] on div "Number of emails sent" at bounding box center [675, 202] width 521 height 34
click at [415, 181] on input "a. Number of emails sent" at bounding box center [415, 176] width 0 height 10
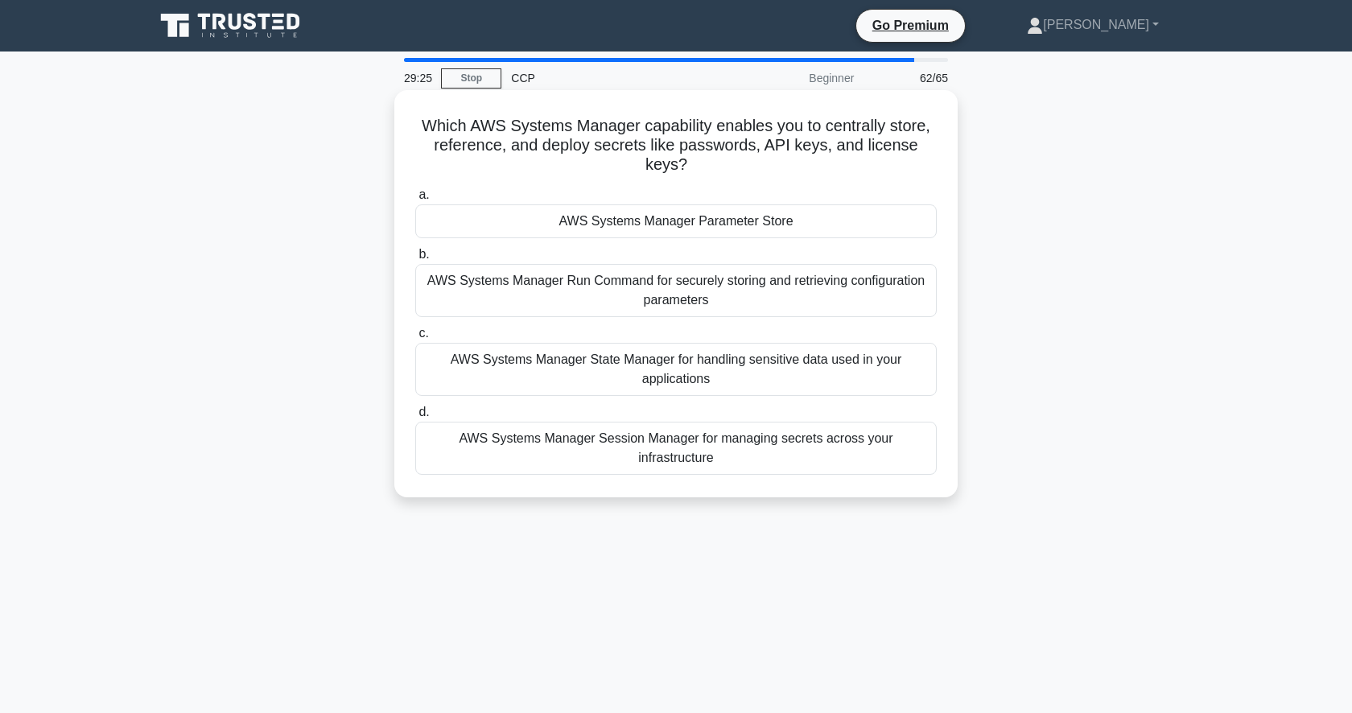
click at [834, 225] on div "AWS Systems Manager Parameter Store" at bounding box center [675, 221] width 521 height 34
click at [415, 200] on input "a. AWS Systems Manager Parameter Store" at bounding box center [415, 195] width 0 height 10
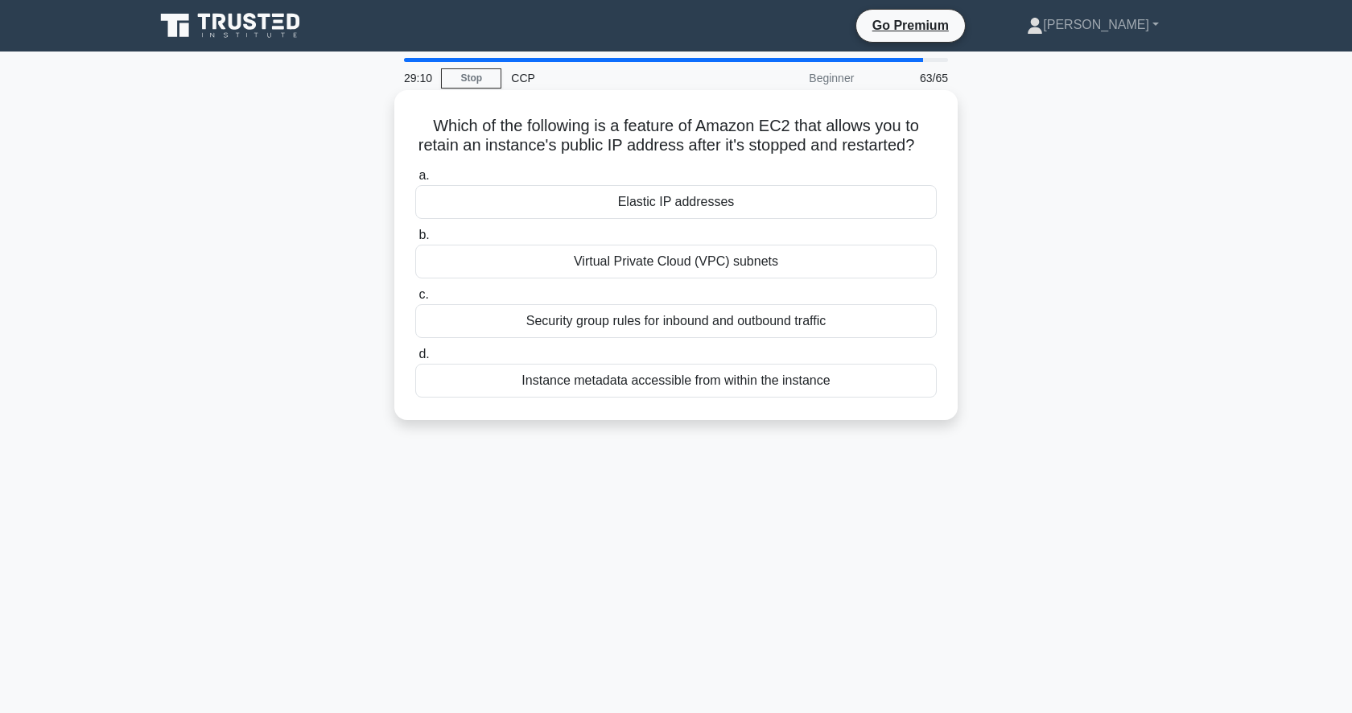
click at [740, 206] on div "Elastic IP addresses" at bounding box center [675, 202] width 521 height 34
click at [415, 181] on input "a. Elastic IP addresses" at bounding box center [415, 176] width 0 height 10
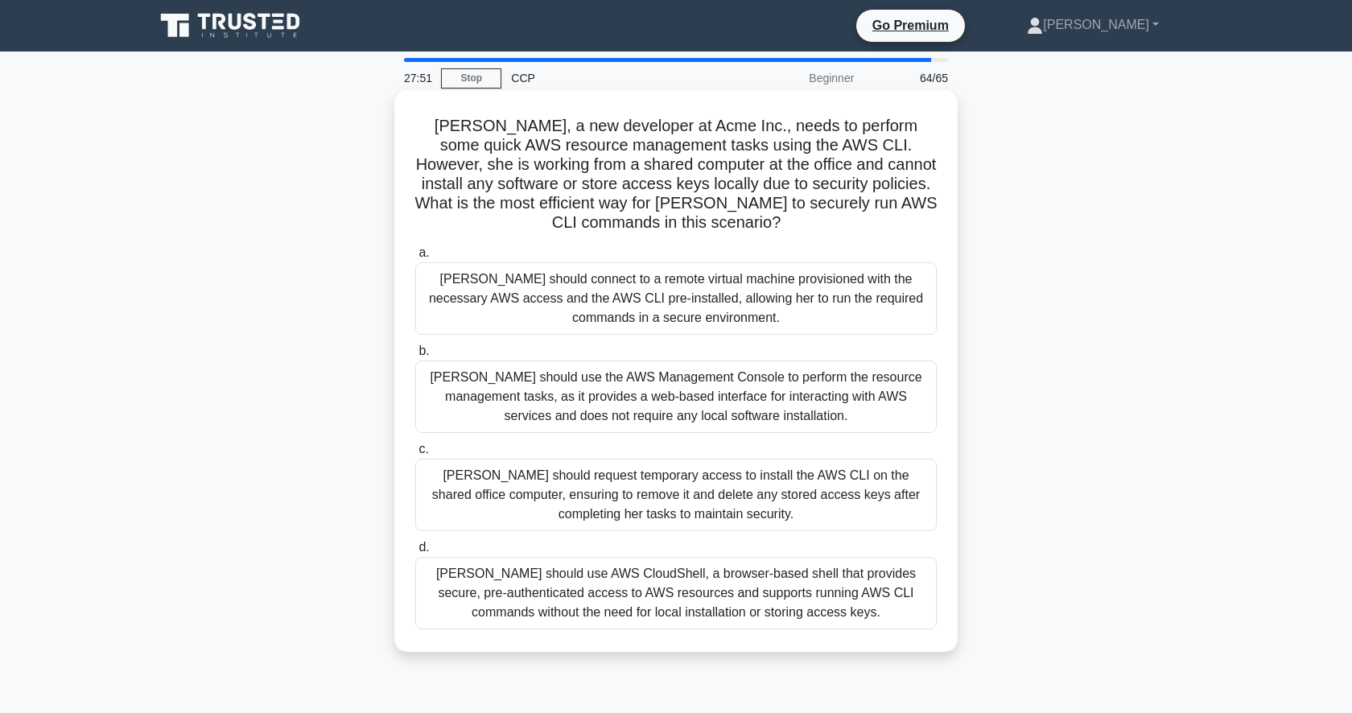
click at [775, 394] on div "Sarah should use the AWS Management Console to perform the resource management …" at bounding box center [675, 397] width 521 height 72
click at [415, 356] on input "b. Sarah should use the AWS Management Console to perform the resource manageme…" at bounding box center [415, 351] width 0 height 10
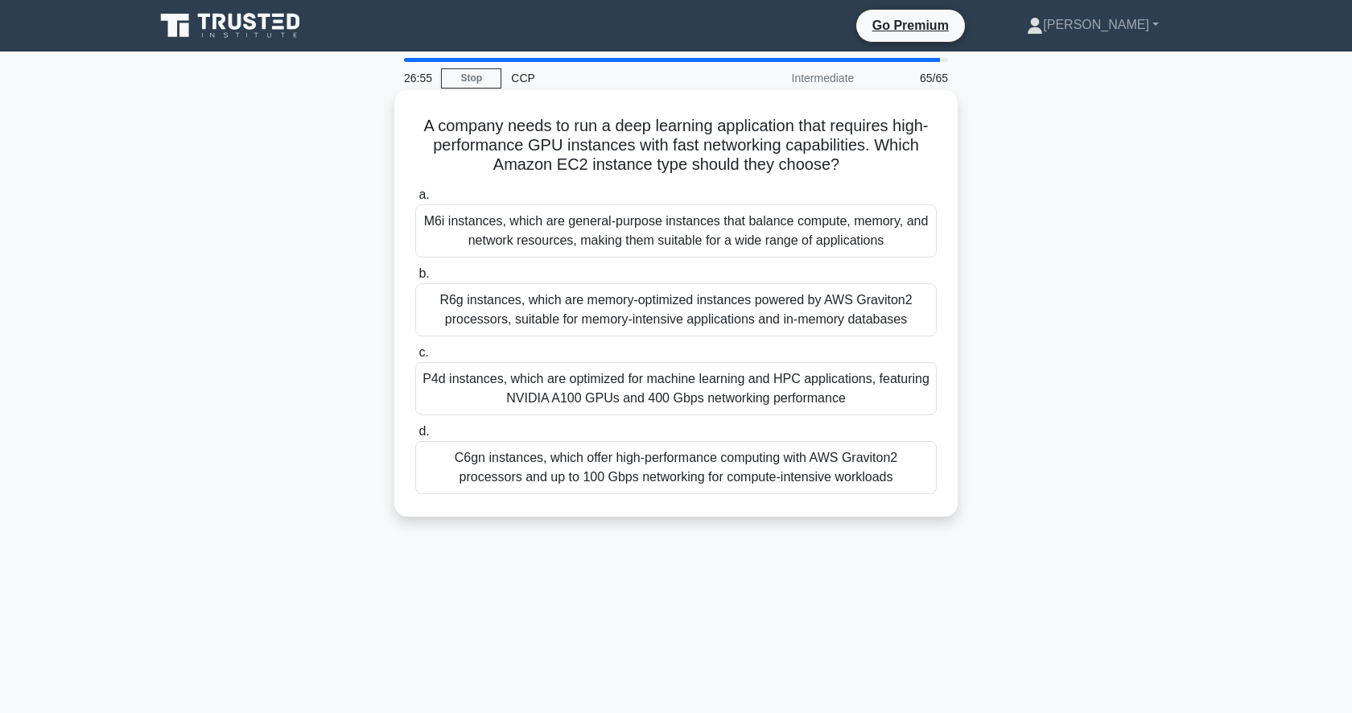
click at [774, 393] on div "P4d instances, which are optimized for machine learning and HPC applications, f…" at bounding box center [675, 388] width 521 height 53
click at [415, 358] on input "c. P4d instances, which are optimized for machine learning and HPC applications…" at bounding box center [415, 353] width 0 height 10
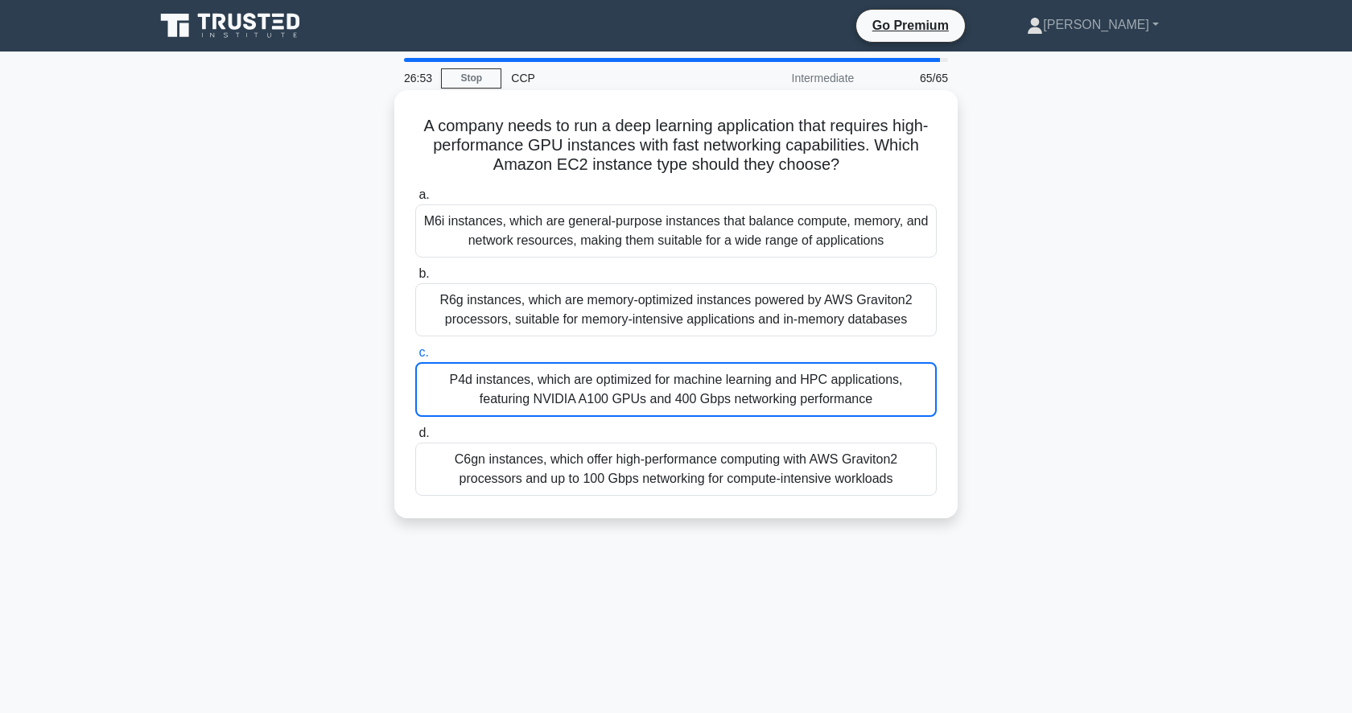
click at [601, 397] on div "P4d instances, which are optimized for machine learning and HPC applications, f…" at bounding box center [675, 389] width 521 height 55
click at [415, 358] on input "c. P4d instances, which are optimized for machine learning and HPC applications…" at bounding box center [415, 353] width 0 height 10
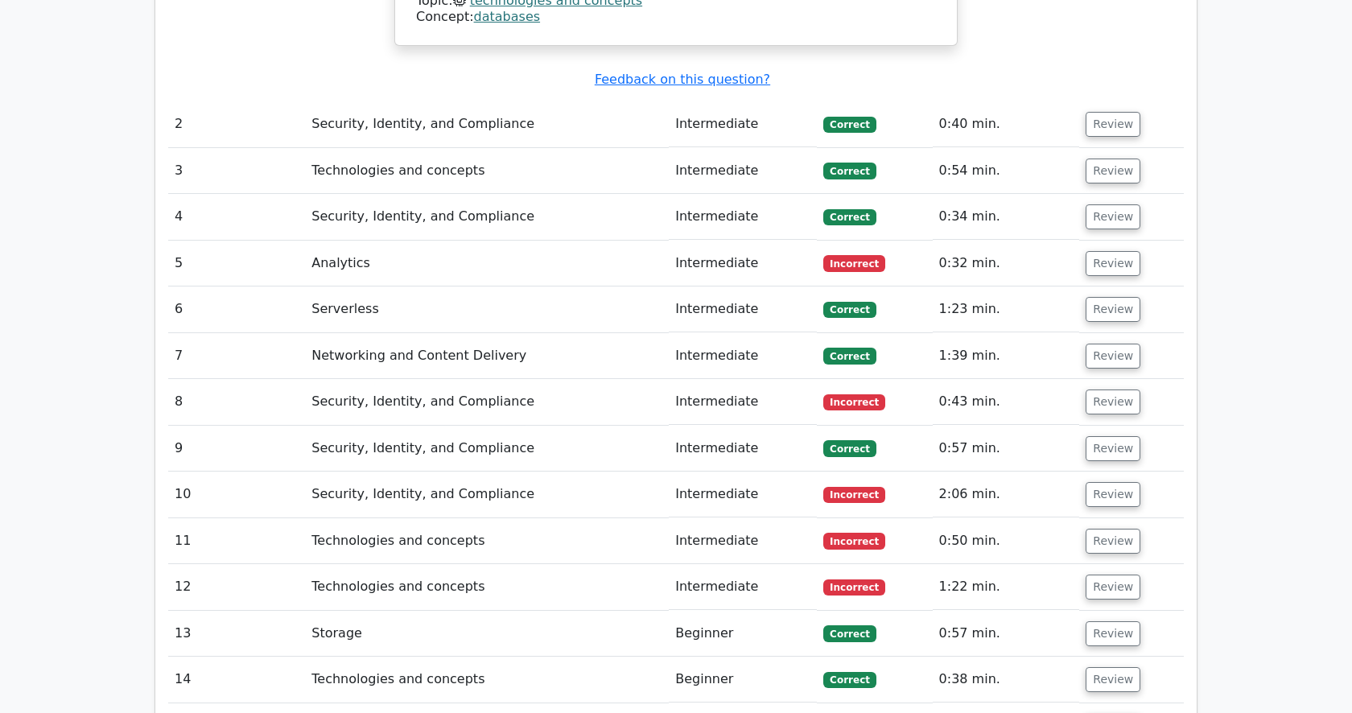
scroll to position [2310, 0]
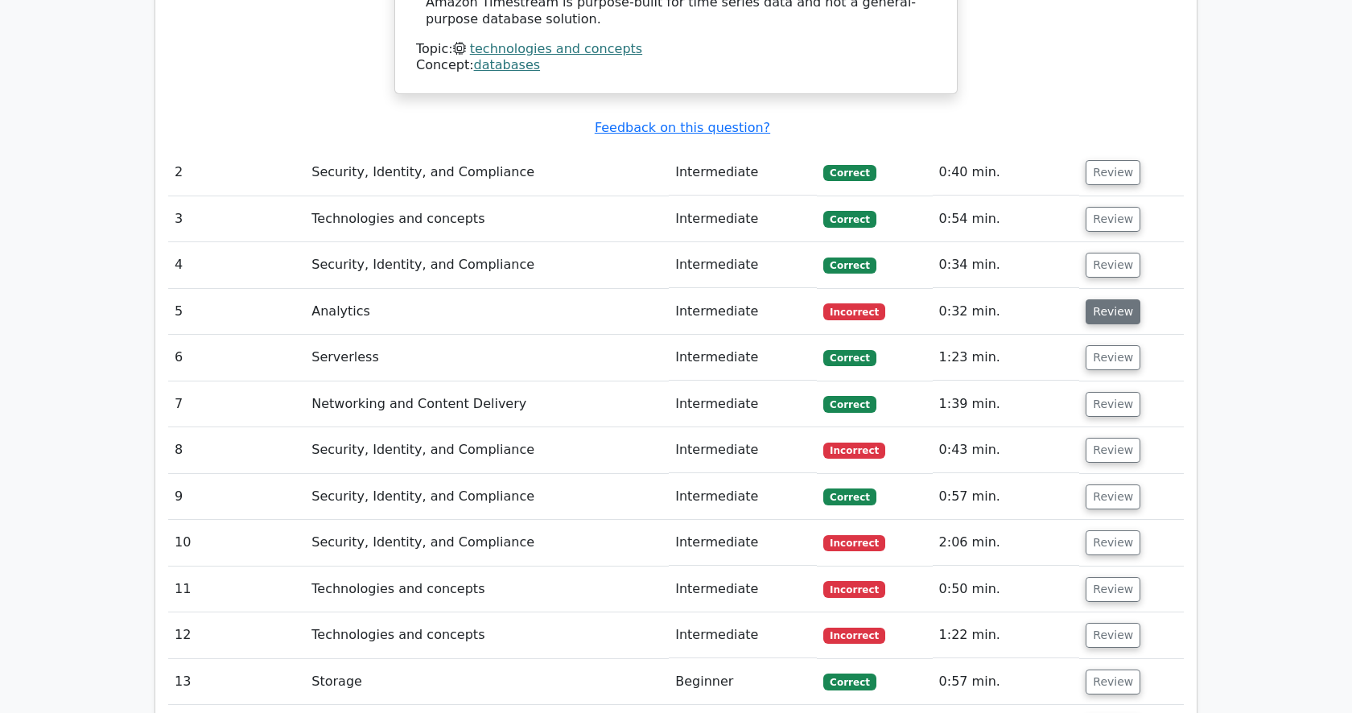
click at [1113, 299] on button "Review" at bounding box center [1113, 311] width 55 height 25
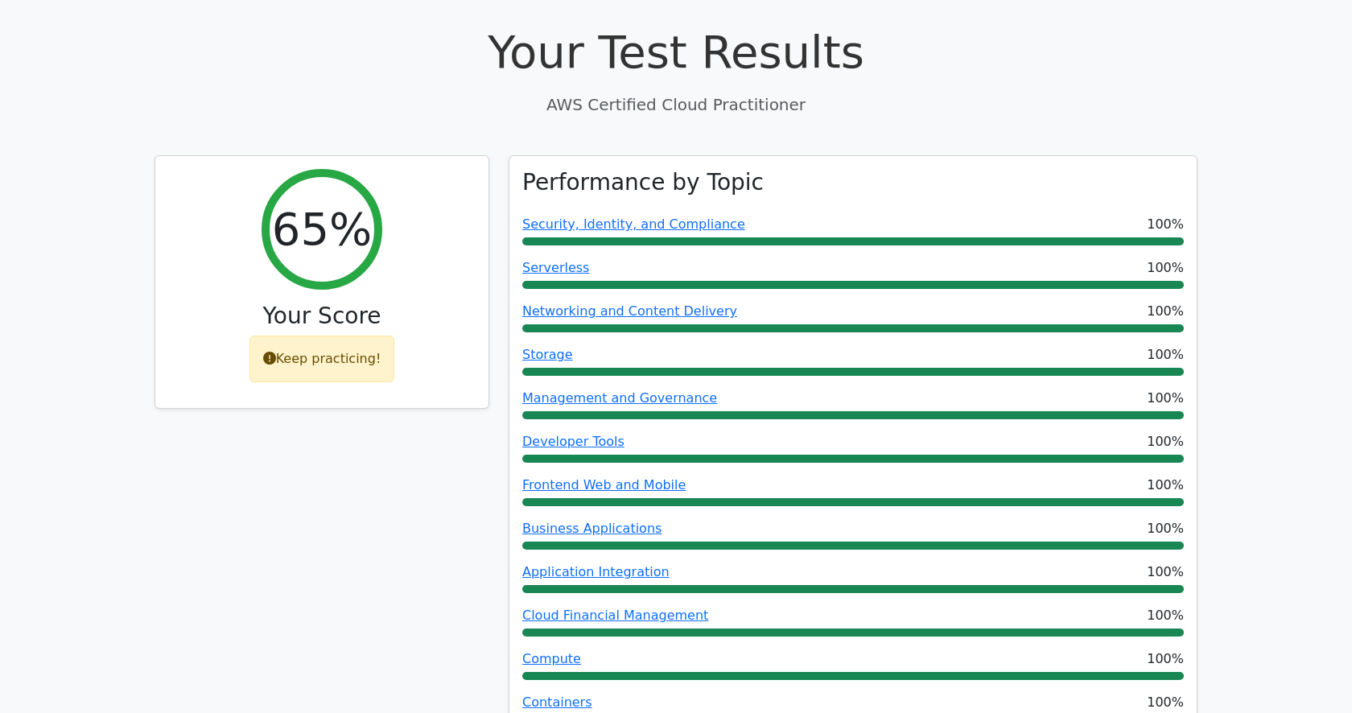
scroll to position [458, 0]
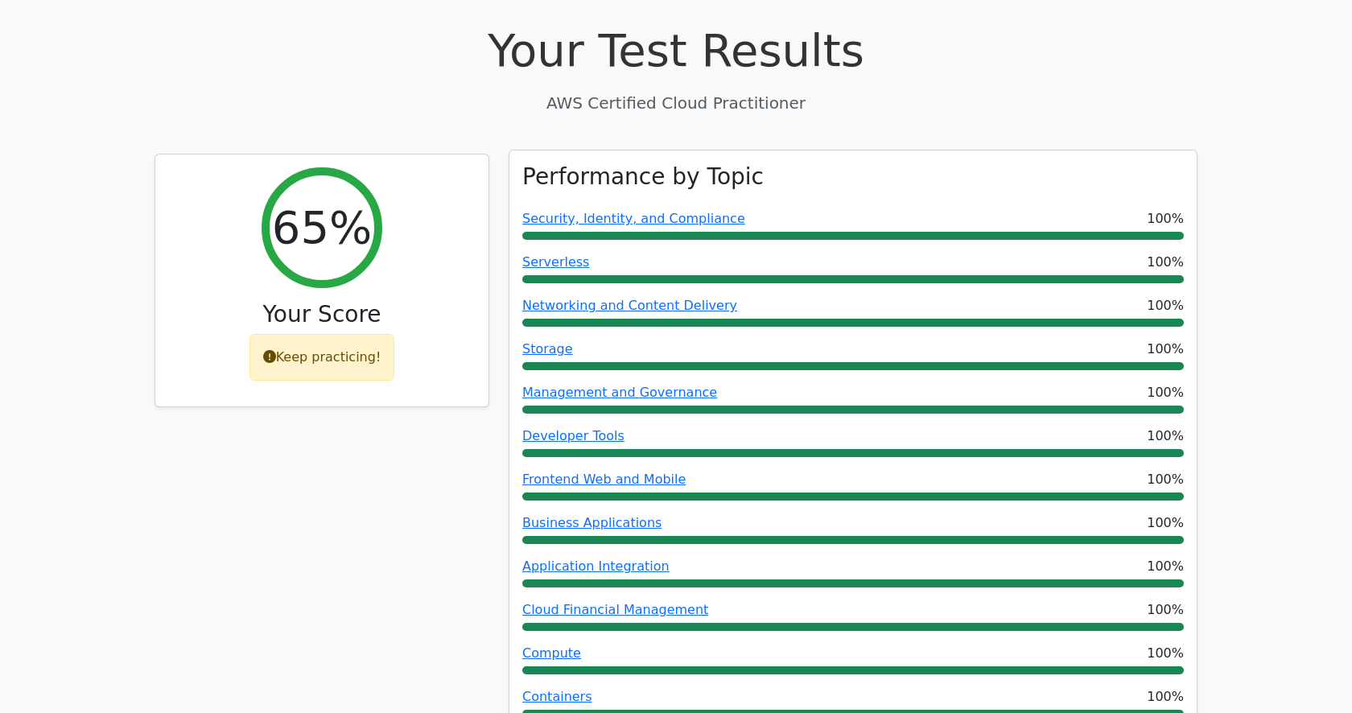
click at [1108, 209] on div "Security, Identity, and Compliance 100%" at bounding box center [852, 224] width 661 height 31
click at [661, 211] on link "Security, Identity, and Compliance" at bounding box center [633, 218] width 223 height 15
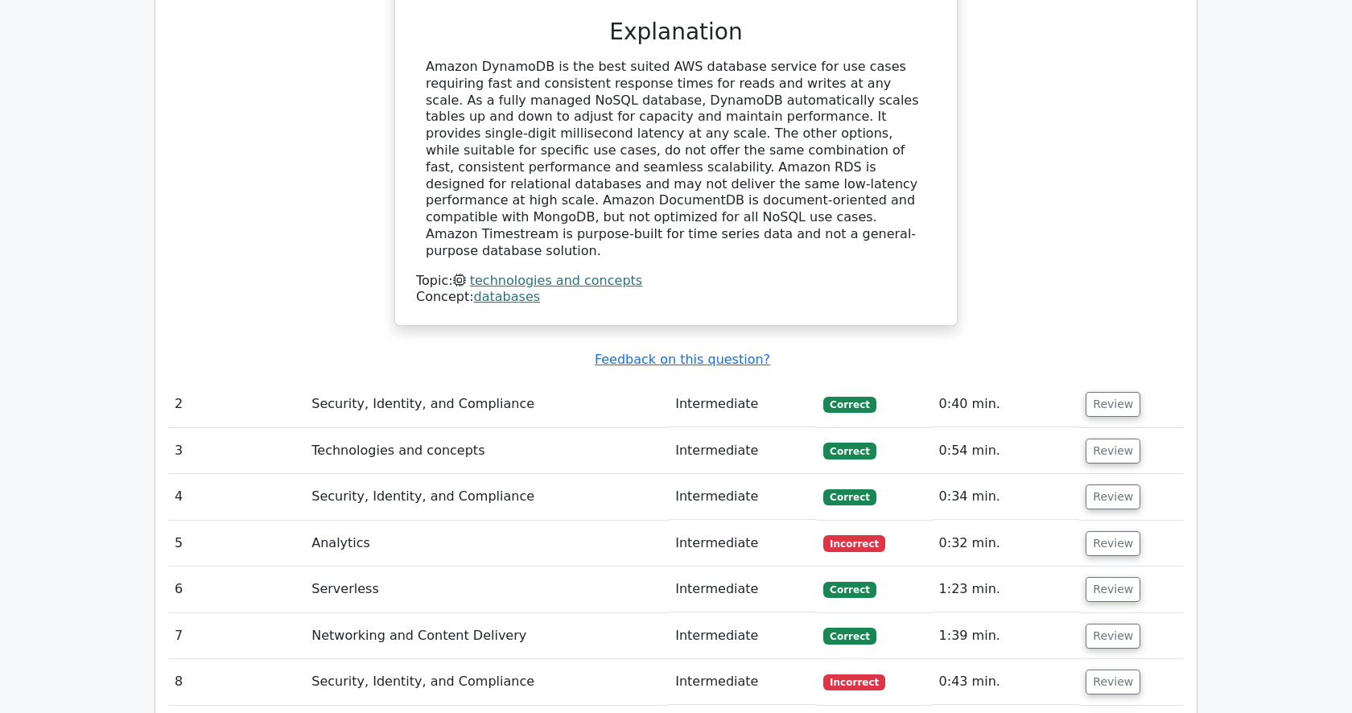
scroll to position [2054, 0]
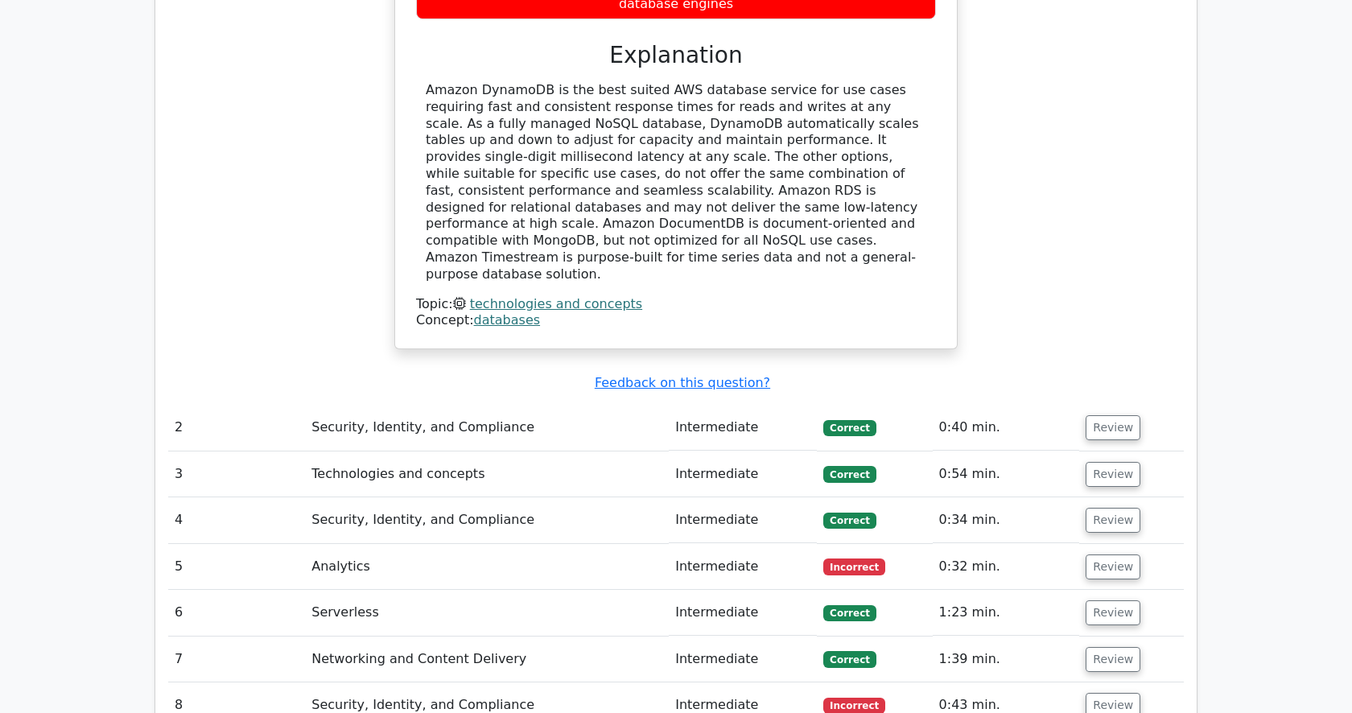
click at [1103, 544] on td "Review" at bounding box center [1131, 567] width 105 height 46
click at [1103, 554] on button "Review" at bounding box center [1113, 566] width 55 height 25
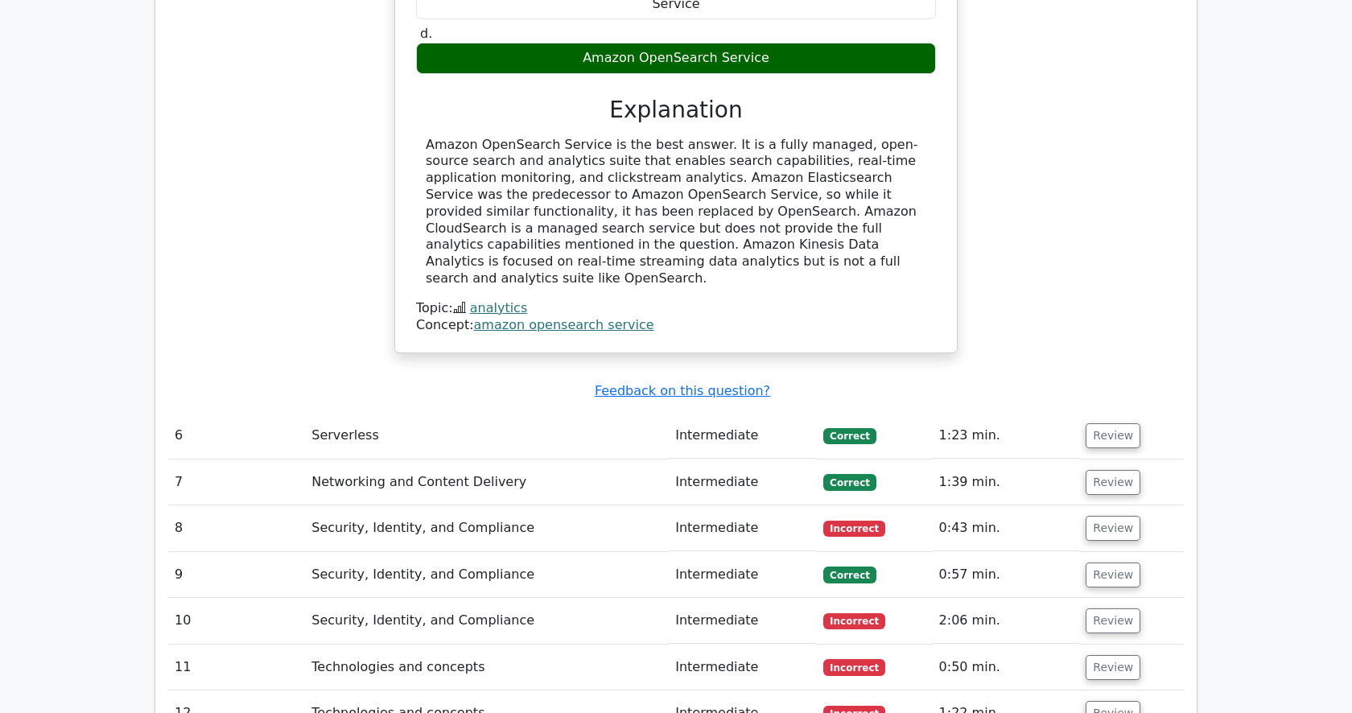
scroll to position [2992, 0]
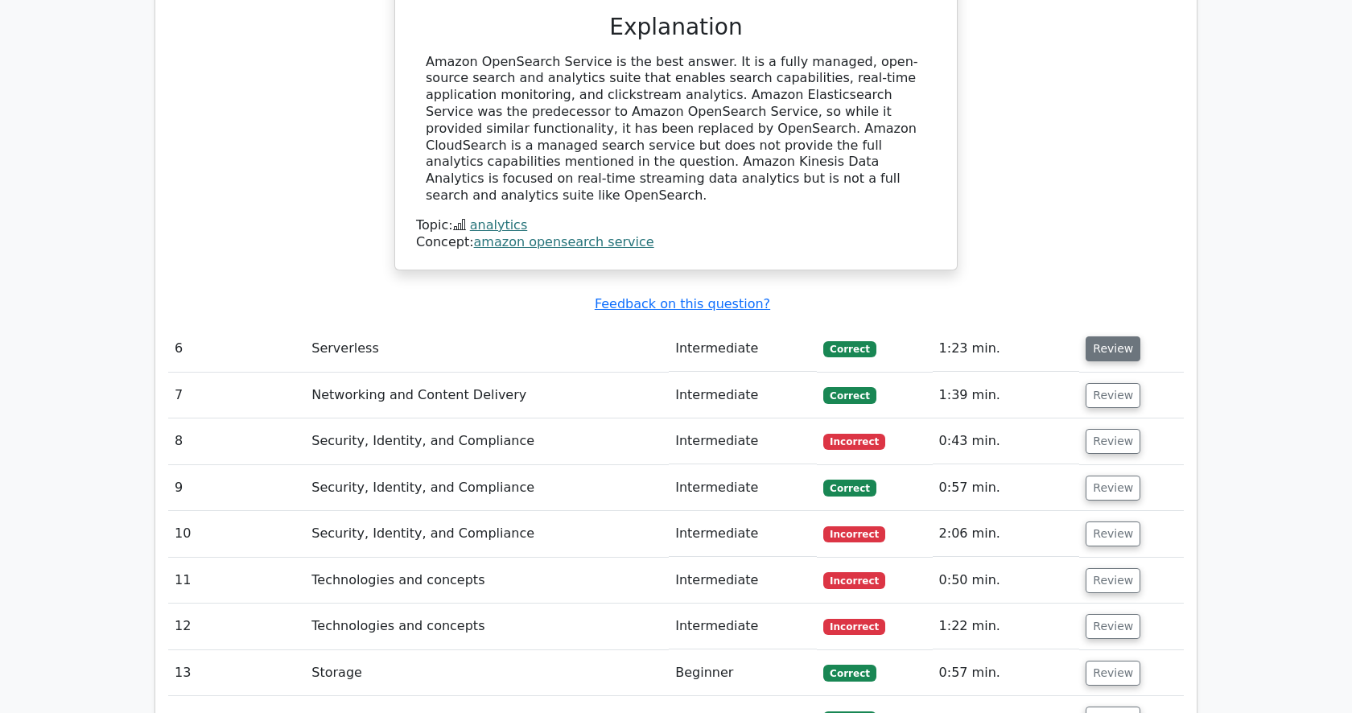
click at [1109, 336] on button "Review" at bounding box center [1113, 348] width 55 height 25
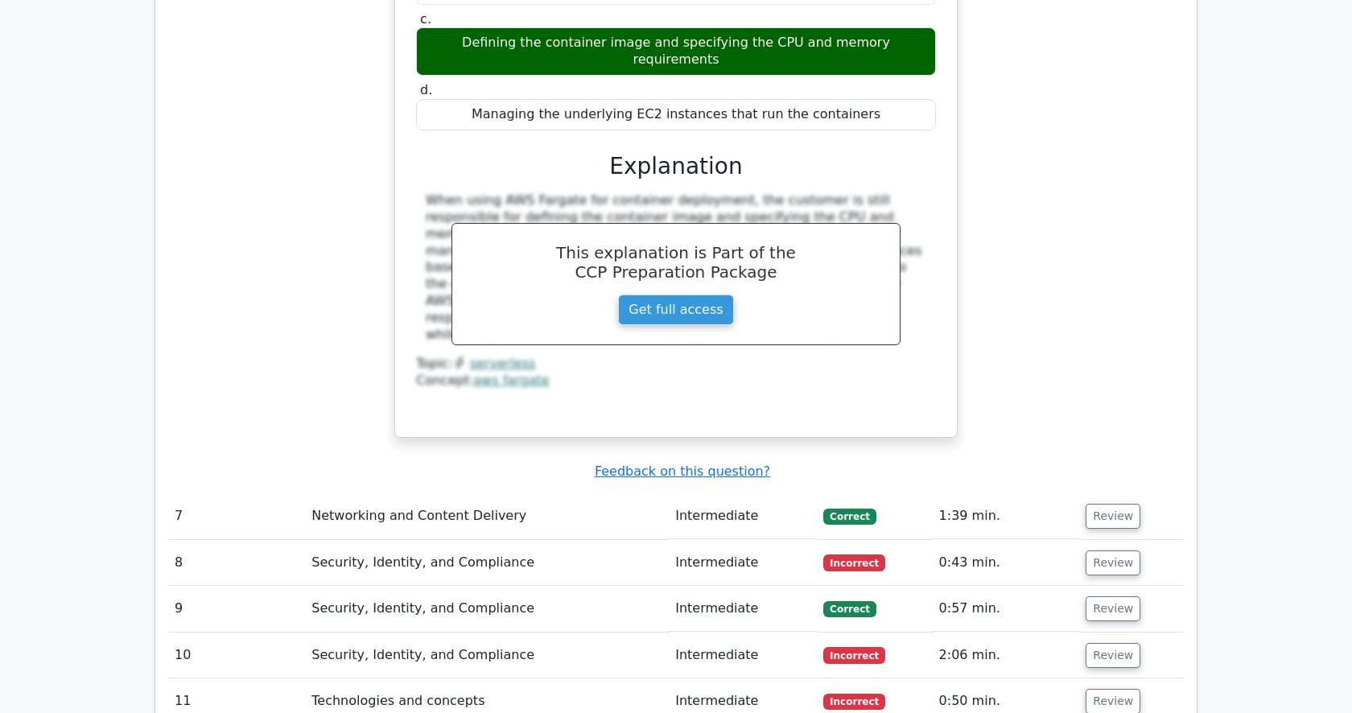
scroll to position [3636, 0]
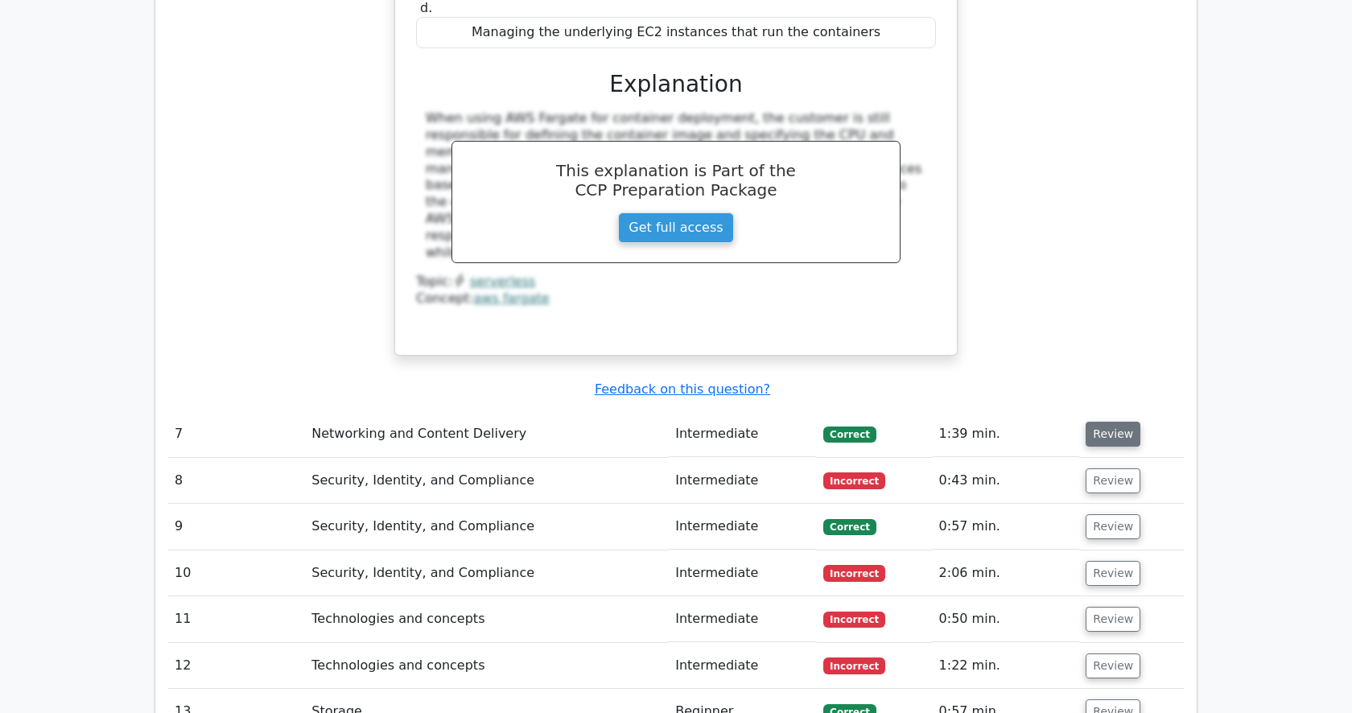
click at [1115, 422] on button "Review" at bounding box center [1113, 434] width 55 height 25
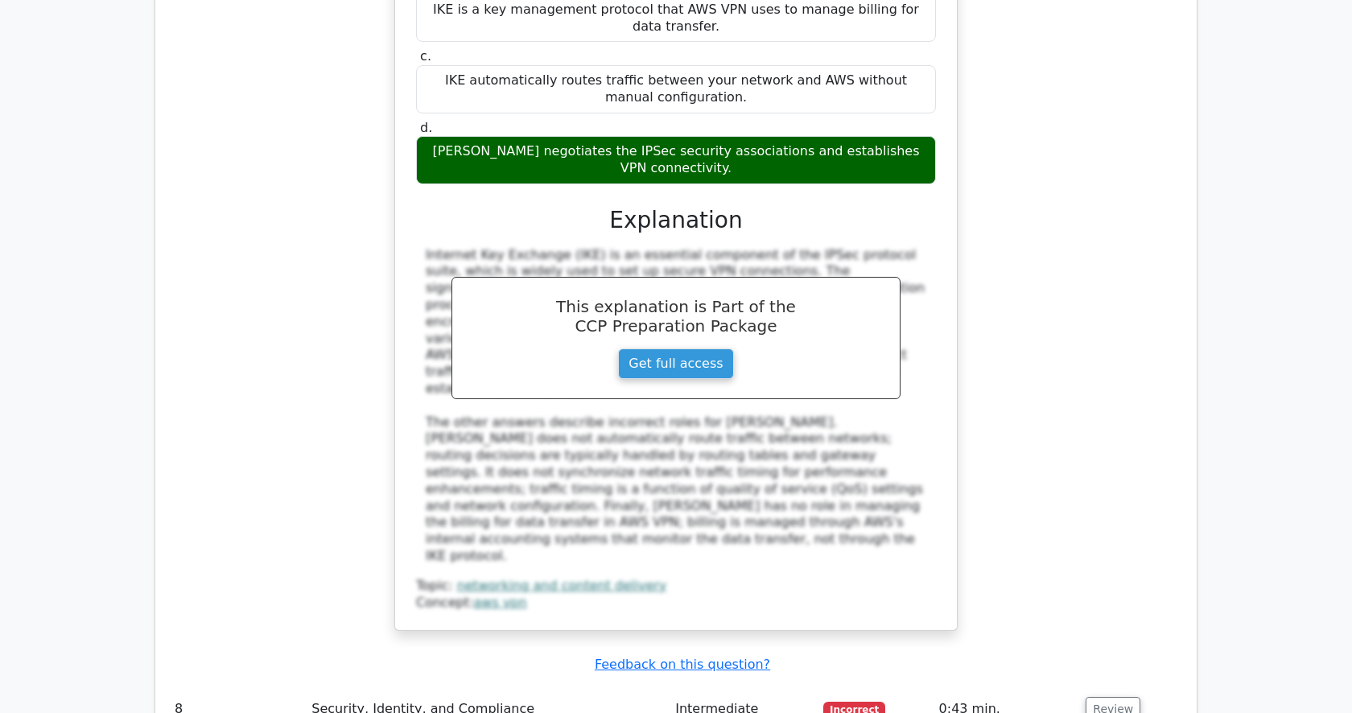
scroll to position [4536, 0]
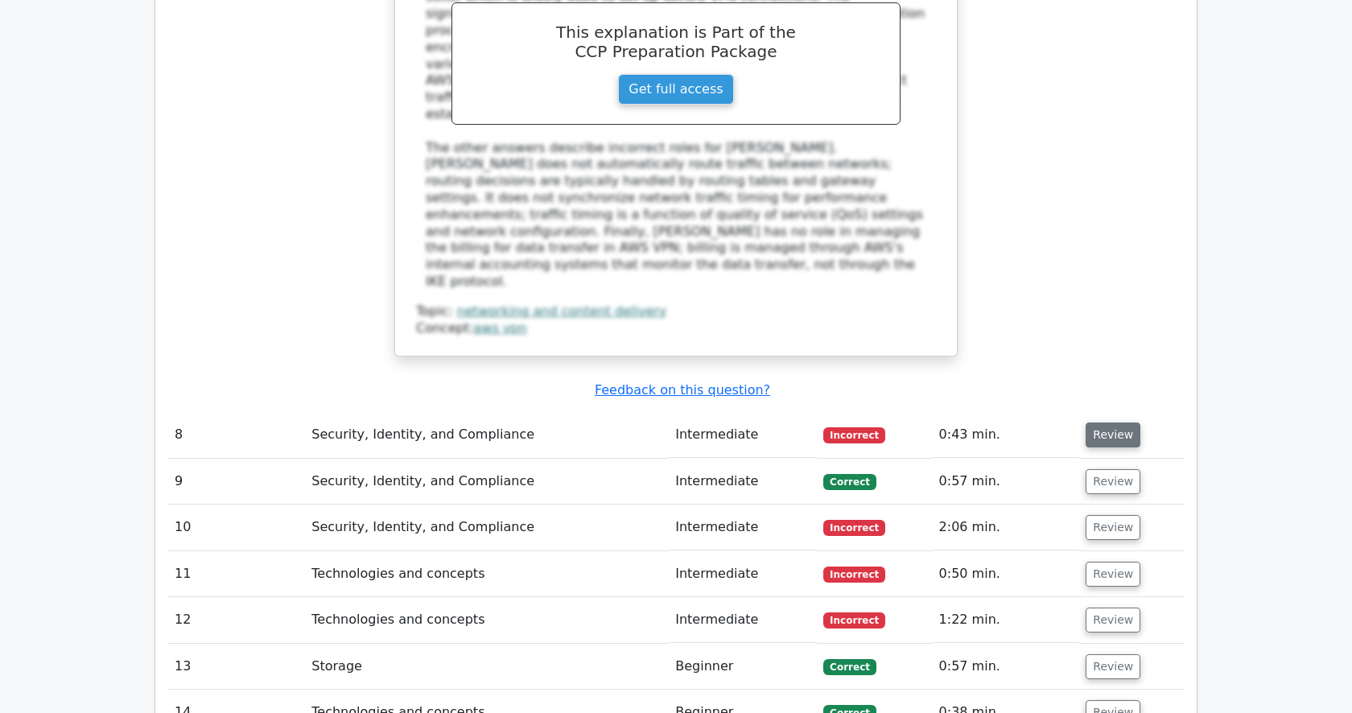
click at [1109, 422] on button "Review" at bounding box center [1113, 434] width 55 height 25
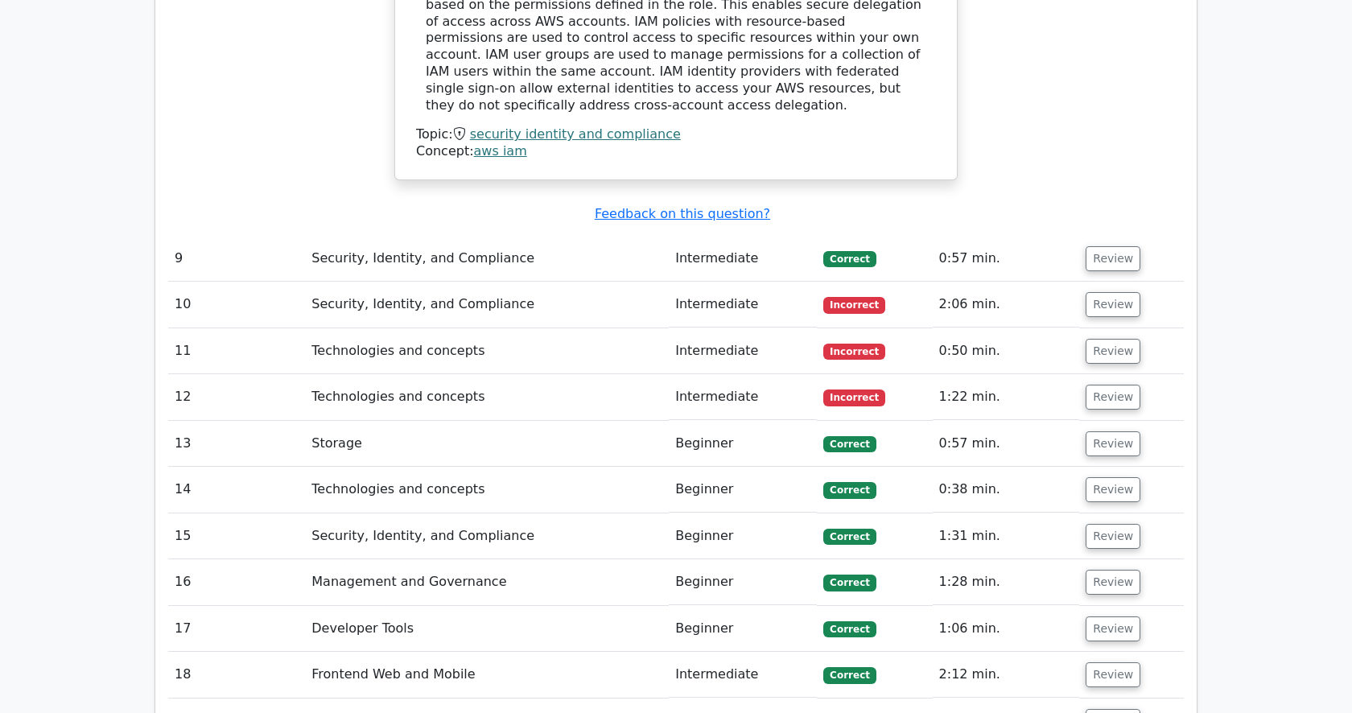
scroll to position [5257, 0]
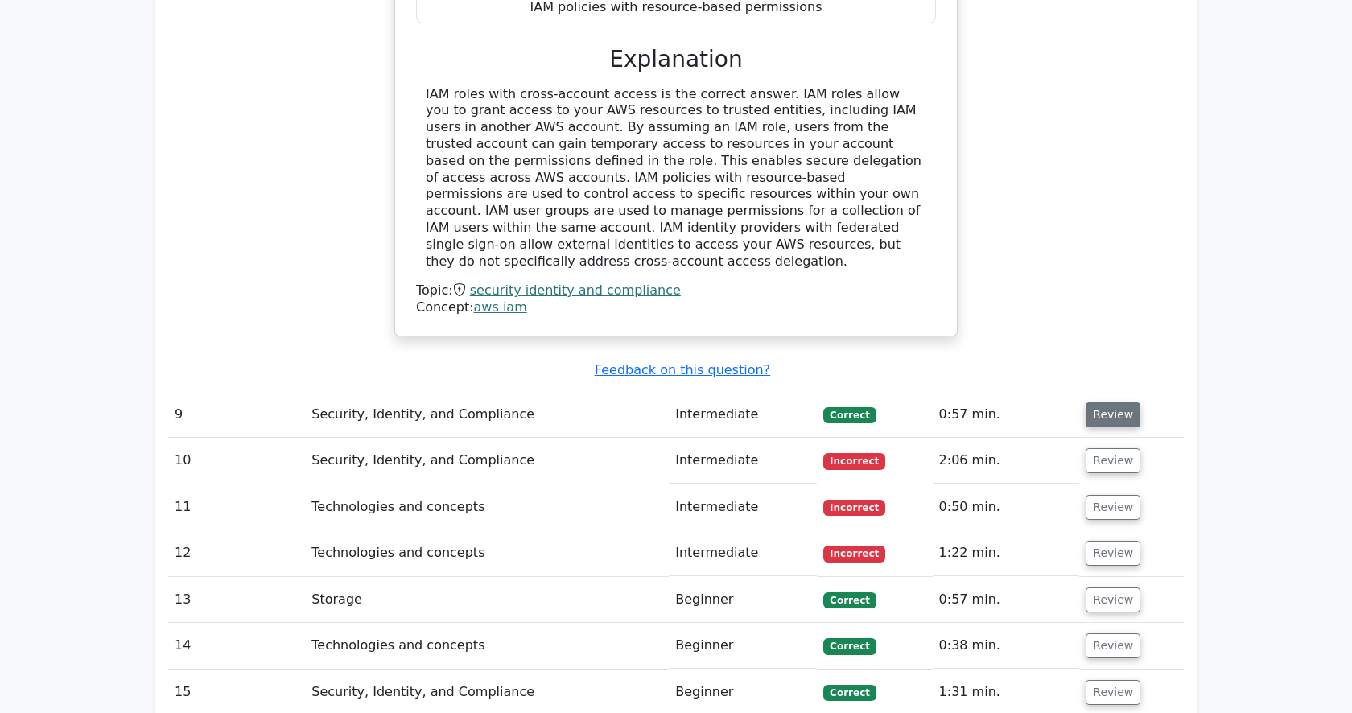
click at [1109, 402] on button "Review" at bounding box center [1113, 414] width 55 height 25
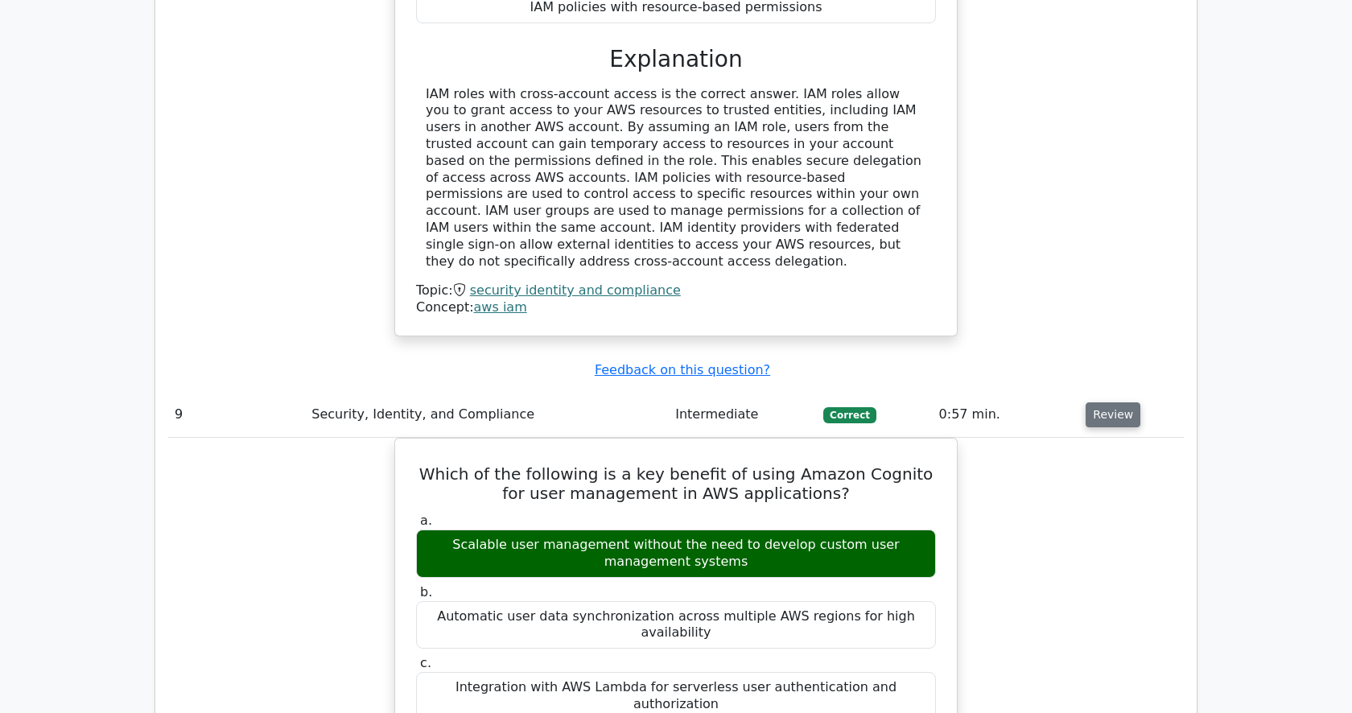
click at [1109, 402] on button "Review" at bounding box center [1113, 414] width 55 height 25
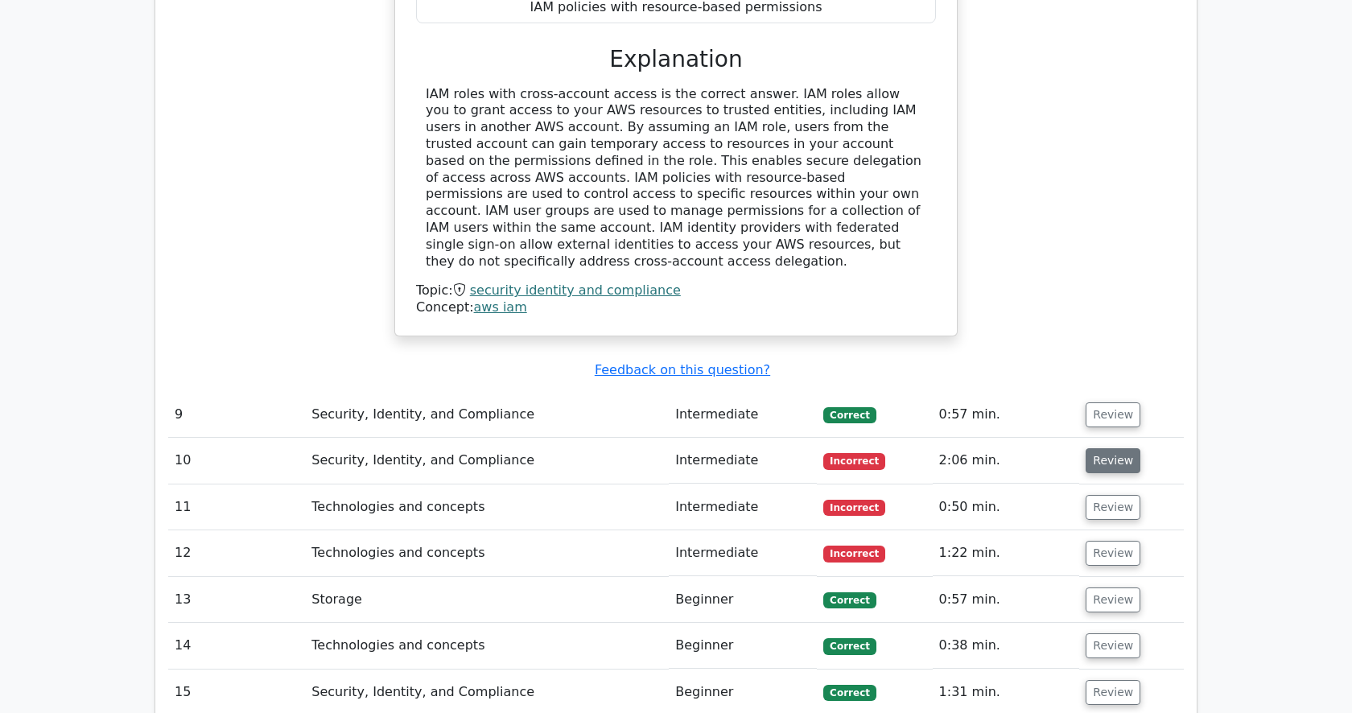
click at [1109, 448] on button "Review" at bounding box center [1113, 460] width 55 height 25
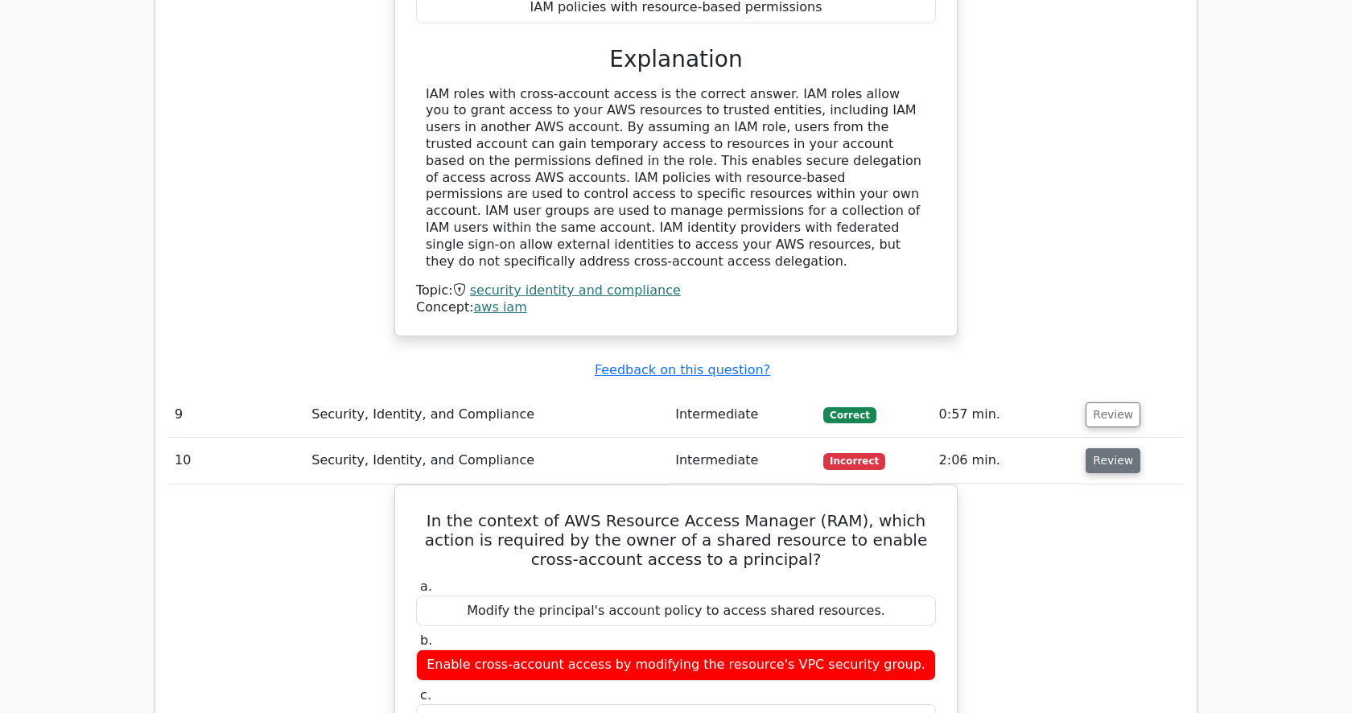
click at [1109, 448] on button "Review" at bounding box center [1113, 460] width 55 height 25
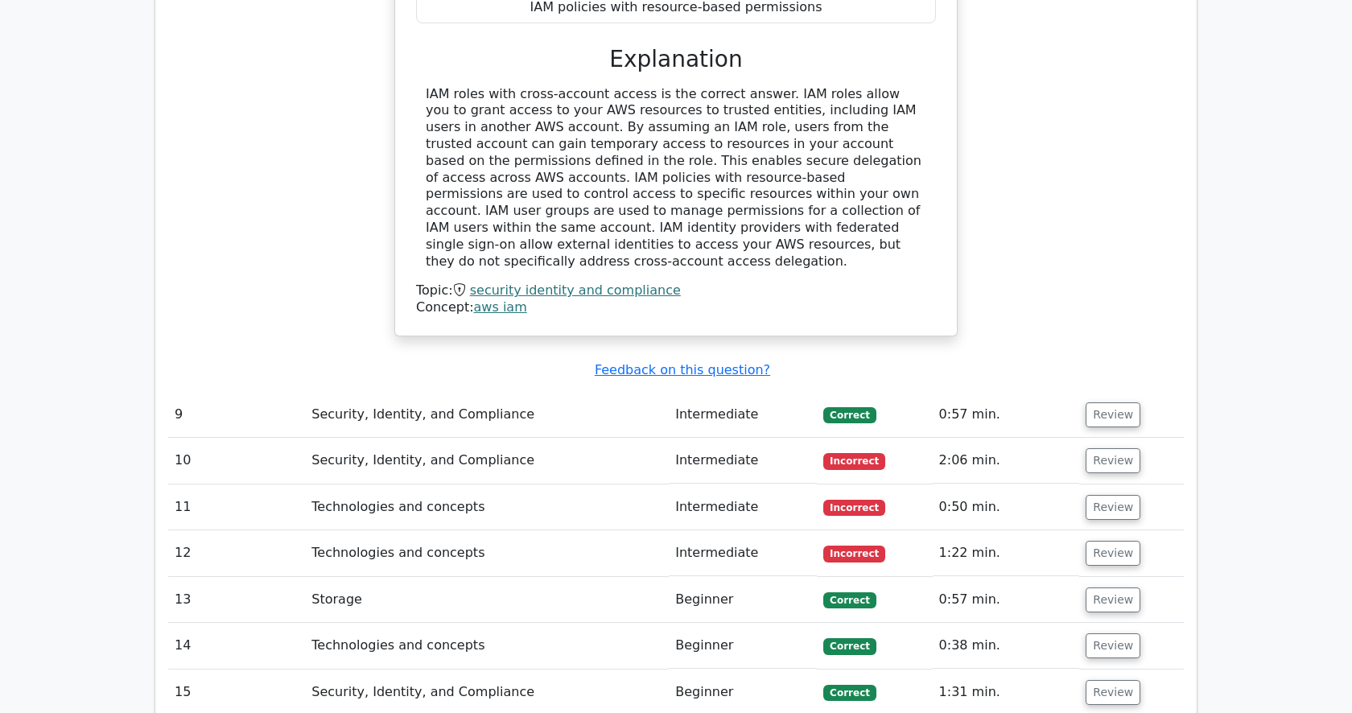
click at [1108, 484] on td "Review" at bounding box center [1131, 507] width 105 height 46
click at [1108, 495] on button "Review" at bounding box center [1113, 507] width 55 height 25
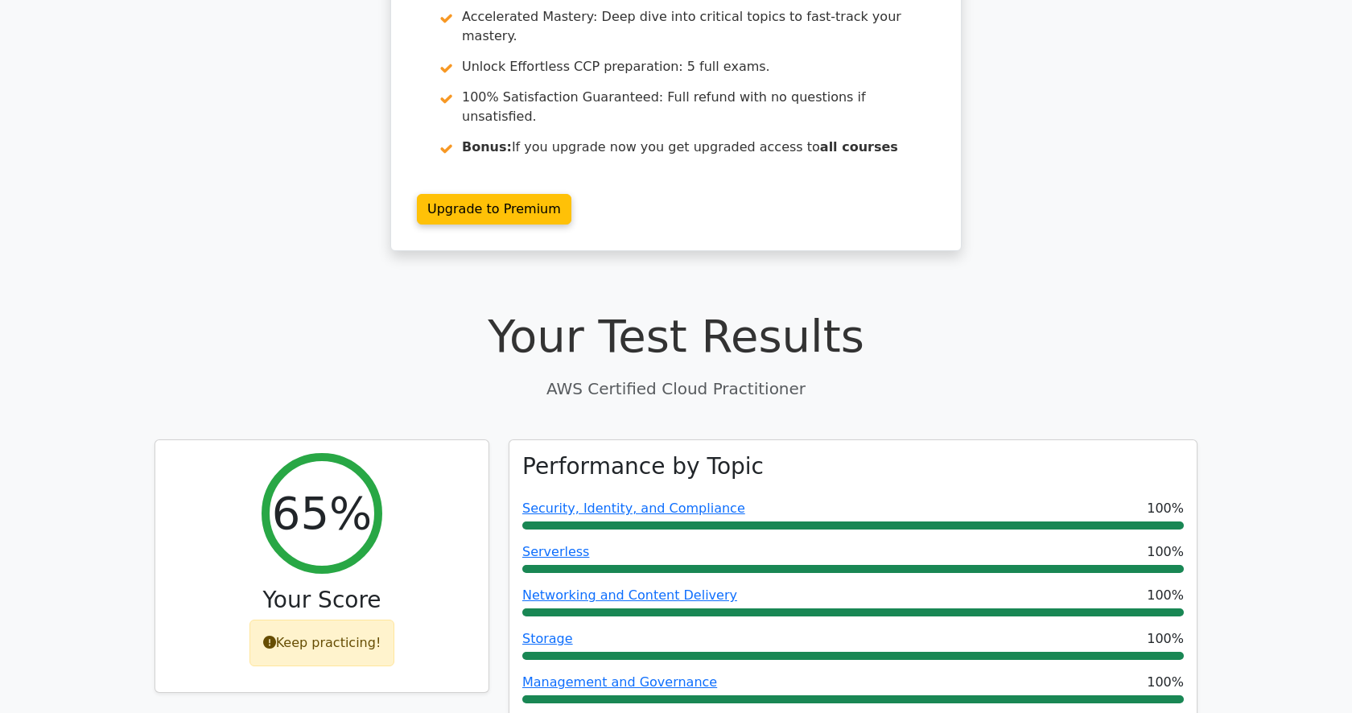
scroll to position [174, 0]
